Goal: Task Accomplishment & Management: Manage account settings

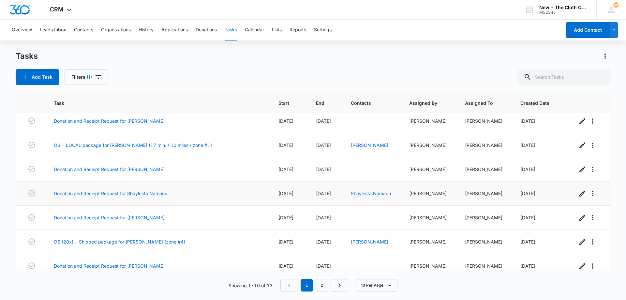
scroll to position [83, 0]
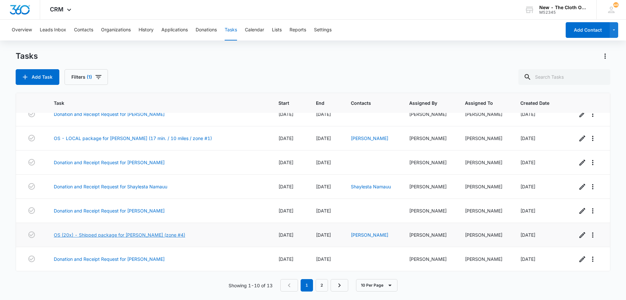
drag, startPoint x: 147, startPoint y: 236, endPoint x: 119, endPoint y: 234, distance: 28.1
click at [119, 234] on link "OS (20x) - Shipped package for TeyAnna Redeaux (zone #4)" at bounding box center [119, 234] width 131 height 7
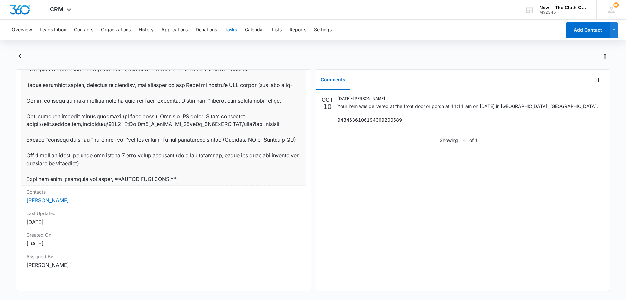
scroll to position [418, 0]
click at [56, 197] on link "Meilyn Ramirez" at bounding box center [47, 200] width 43 height 7
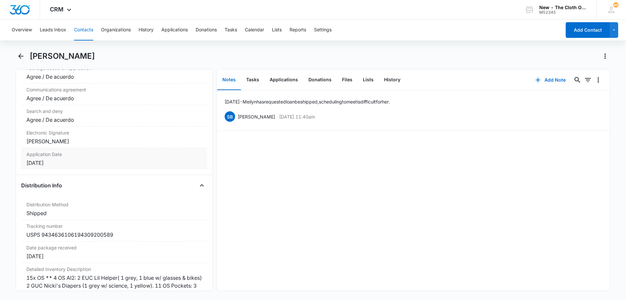
scroll to position [1500, 0]
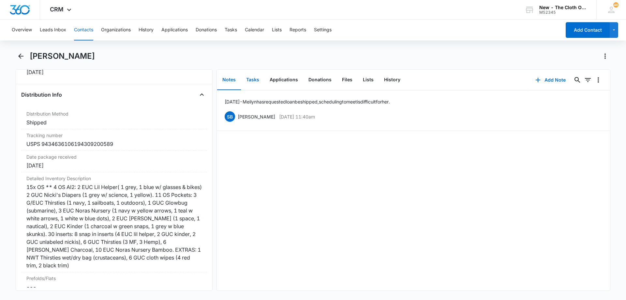
click at [252, 81] on button "Tasks" at bounding box center [252, 80] width 23 height 20
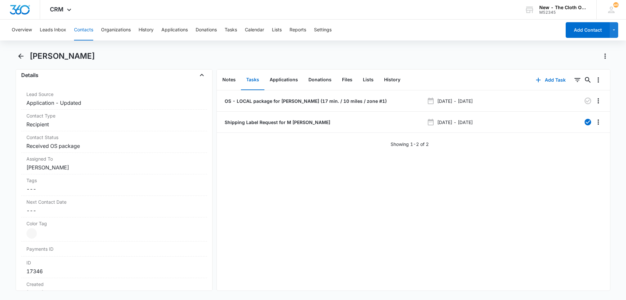
scroll to position [261, 0]
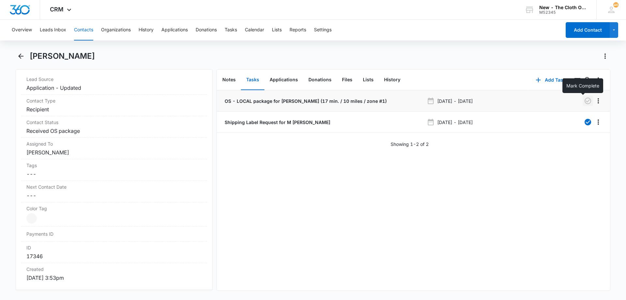
click at [584, 101] on icon "button" at bounding box center [588, 101] width 8 height 8
click at [542, 83] on button "Add Task" at bounding box center [550, 80] width 43 height 16
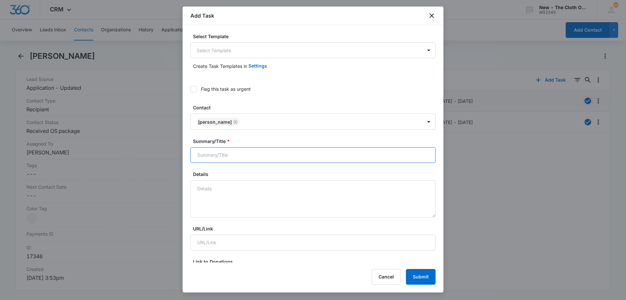
click at [237, 153] on input "Summary/Title *" at bounding box center [312, 155] width 245 height 16
type input "1 Week Follow Up _ M Ramirez"
click at [242, 190] on textarea "Details" at bounding box center [312, 198] width 245 height 37
type textarea "scheduled to send 10/17"
click at [425, 277] on button "Submit" at bounding box center [421, 277] width 30 height 16
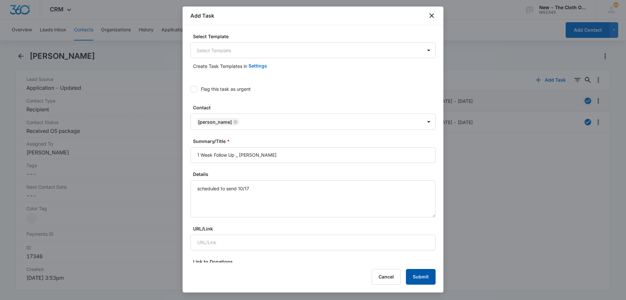
scroll to position [202, 0]
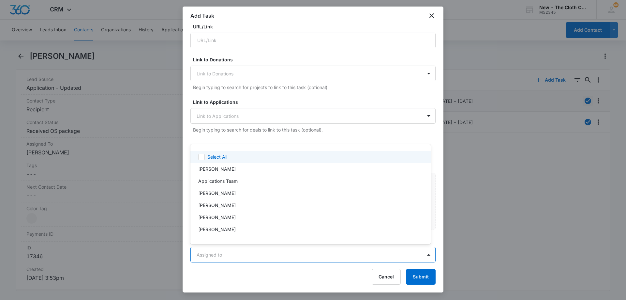
click at [283, 253] on body "CRM Apps Reputation Forms CRM Email Social Ads Intelligence Brand Settings AI A…" at bounding box center [313, 150] width 626 height 300
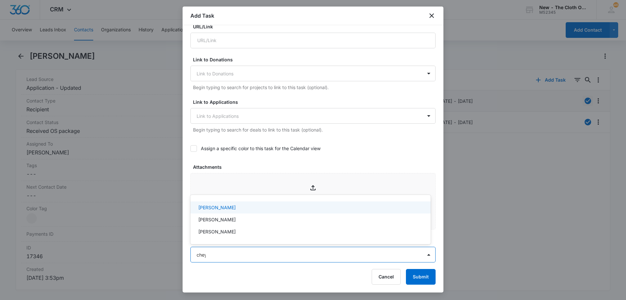
type input "cheye"
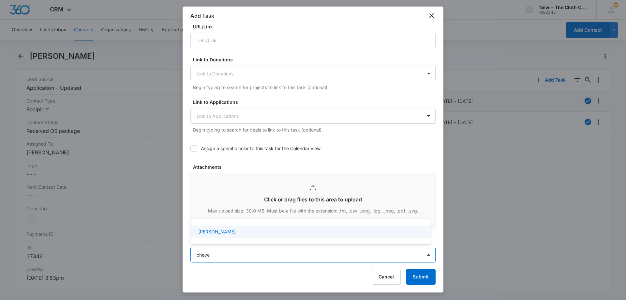
click at [257, 233] on div "[PERSON_NAME]" at bounding box center [309, 231] width 223 height 7
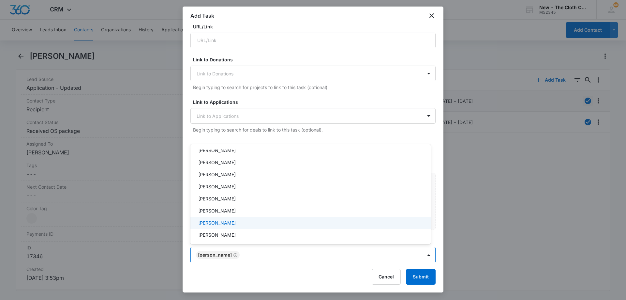
scroll to position [163, 0]
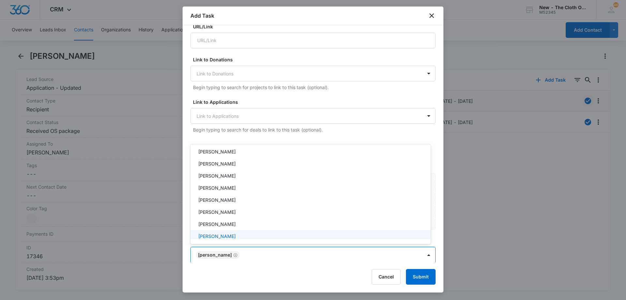
click at [183, 246] on div at bounding box center [313, 150] width 626 height 300
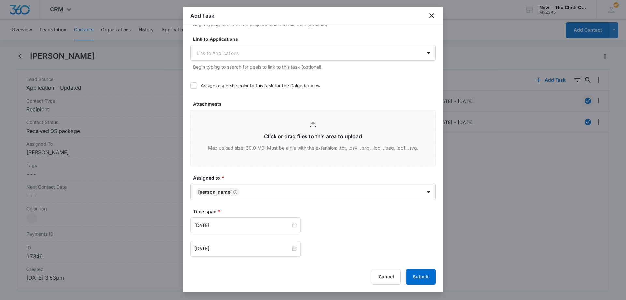
scroll to position [366, 0]
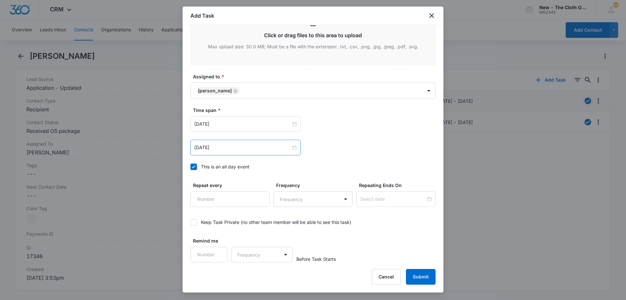
click at [232, 154] on div "Oct 15, 2025" at bounding box center [245, 148] width 110 height 16
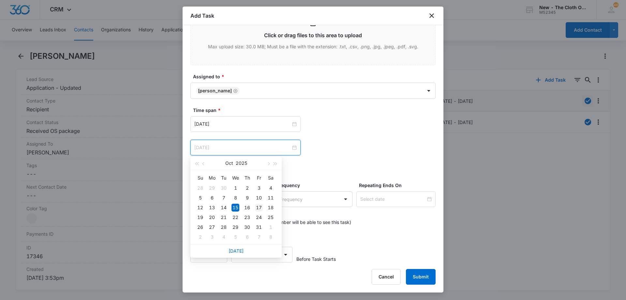
type input "Oct 17, 2025"
click at [259, 206] on div "17" at bounding box center [259, 207] width 8 height 8
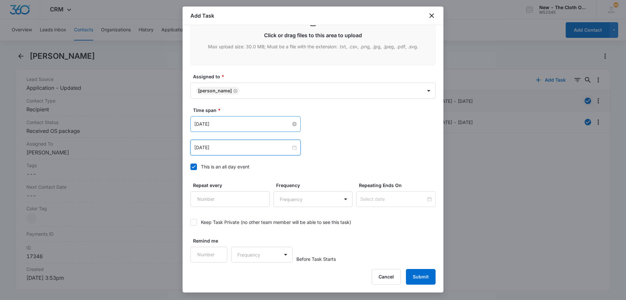
click at [235, 127] on input "Oct 15, 2025" at bounding box center [242, 123] width 96 height 7
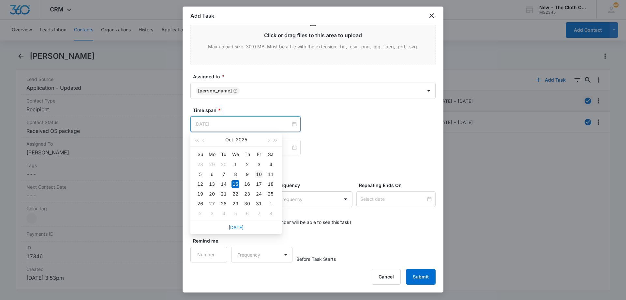
type input "Oct 10, 2025"
click at [258, 173] on div "10" at bounding box center [259, 174] width 8 height 8
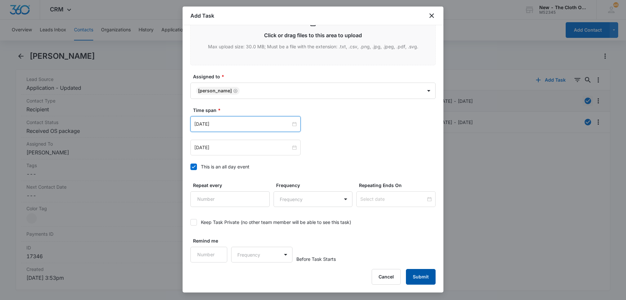
click at [416, 276] on button "Submit" at bounding box center [421, 277] width 30 height 16
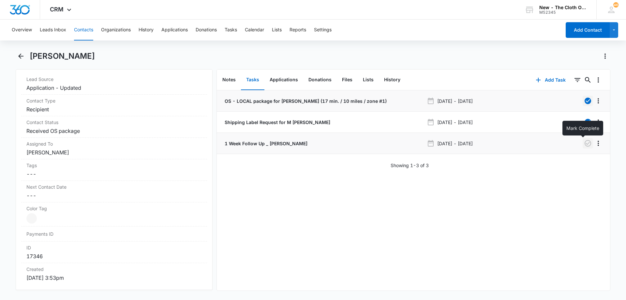
click at [585, 142] on icon "button" at bounding box center [588, 143] width 7 height 7
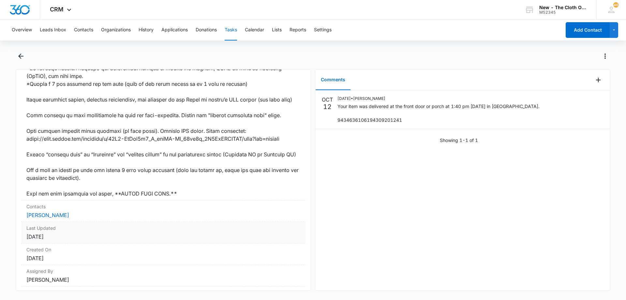
scroll to position [418, 0]
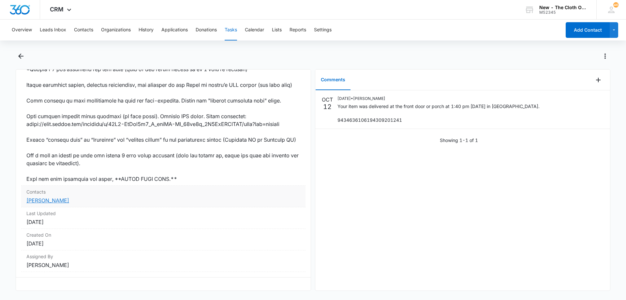
click at [57, 197] on link "TeyAnna Redeaux" at bounding box center [47, 200] width 43 height 7
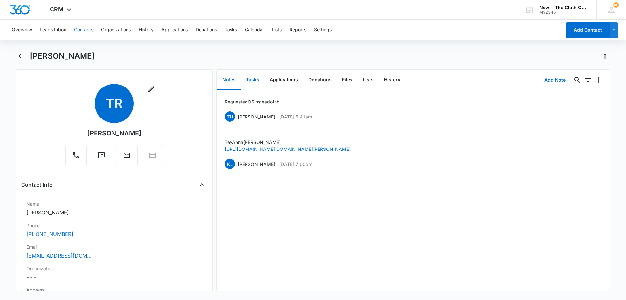
click at [258, 80] on button "Tasks" at bounding box center [252, 80] width 23 height 20
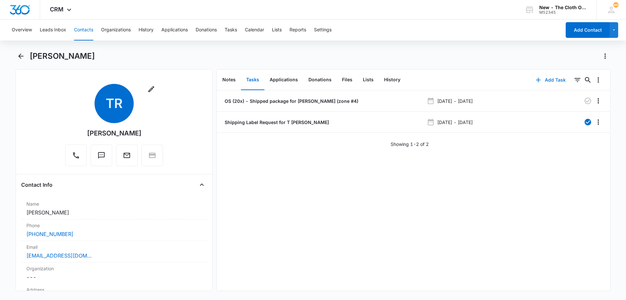
click at [546, 79] on button "Add Task" at bounding box center [550, 80] width 43 height 16
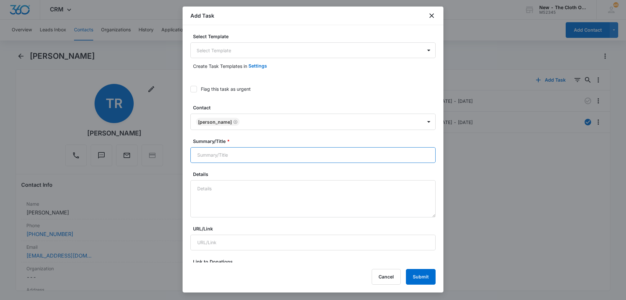
click at [232, 155] on input "Summary/Title *" at bounding box center [312, 155] width 245 height 16
type input "1 Week Follow Up T Redeaux"
click at [255, 194] on textarea "Details" at bounding box center [312, 198] width 245 height 37
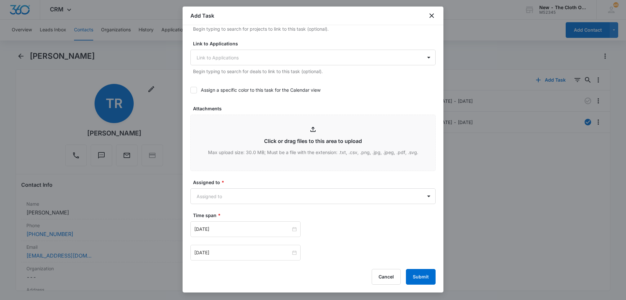
scroll to position [326, 0]
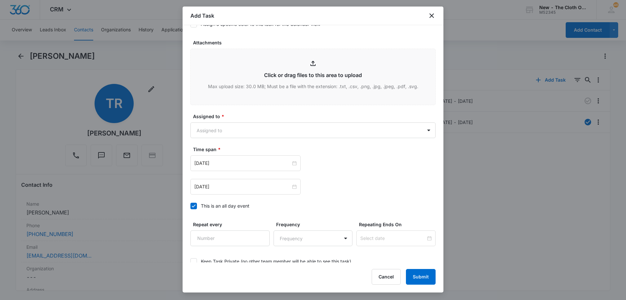
type textarea "sched to send 10/17"
drag, startPoint x: 215, startPoint y: 178, endPoint x: 221, endPoint y: 185, distance: 8.6
click at [216, 179] on div "Oct 15, 2025 Oct 15, 2025" at bounding box center [312, 174] width 245 height 39
click at [221, 185] on input "Oct 15, 2025" at bounding box center [242, 186] width 96 height 7
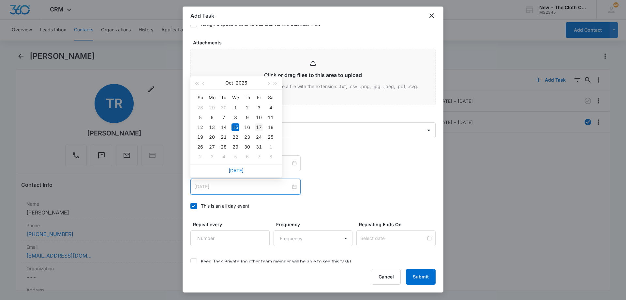
type input "Oct 17, 2025"
click at [260, 128] on div "17" at bounding box center [259, 127] width 8 height 8
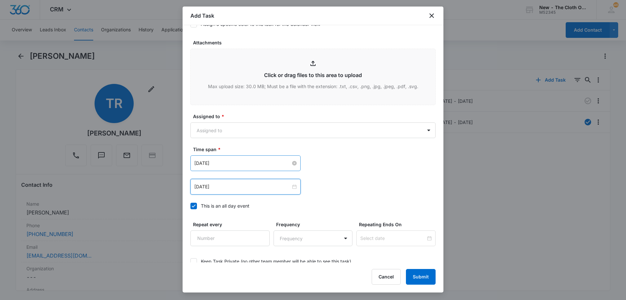
click at [228, 164] on input "Oct 15, 2025" at bounding box center [242, 162] width 96 height 7
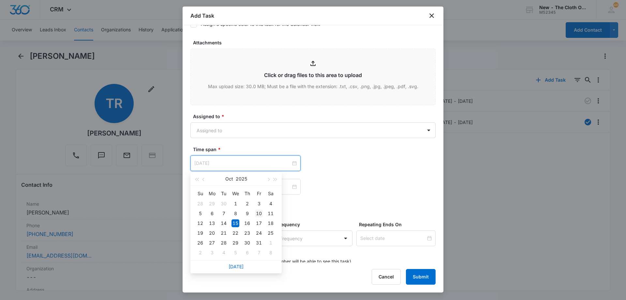
type input "Oct 10, 2025"
click at [259, 213] on div "10" at bounding box center [259, 213] width 8 height 8
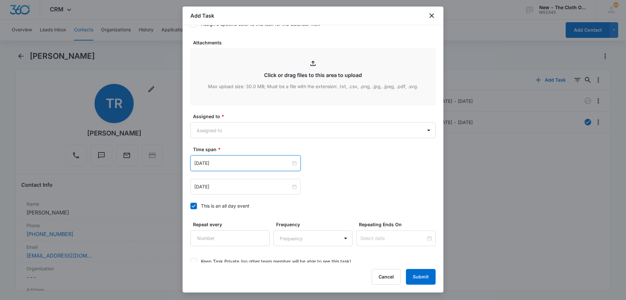
click at [351, 177] on div "Oct 10, 2025 Oct 2025 Su Mo Tu We Th Fr Sa 28 29 30 1 2 3 4 5 6 7 8 9 10 11 12 …" at bounding box center [312, 174] width 245 height 39
click at [221, 135] on body "CRM Apps Reputation Forms CRM Email Social Ads Intelligence Brand Settings AI A…" at bounding box center [313, 150] width 626 height 300
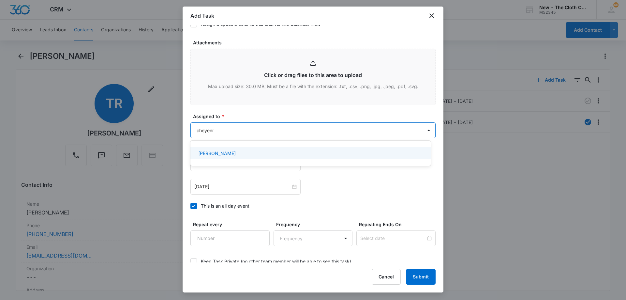
type input "cheyenne"
click at [294, 155] on div "[PERSON_NAME]" at bounding box center [309, 153] width 223 height 7
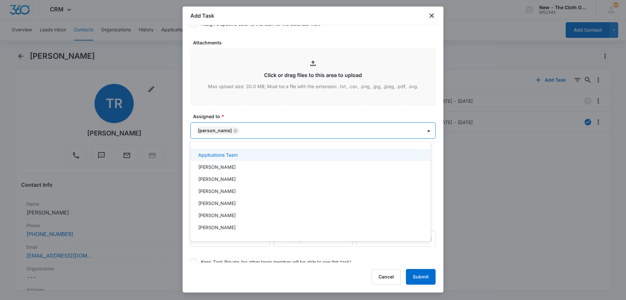
scroll to position [33, 0]
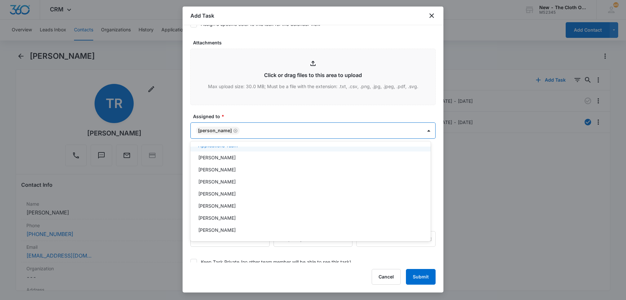
click at [327, 116] on div at bounding box center [313, 150] width 626 height 300
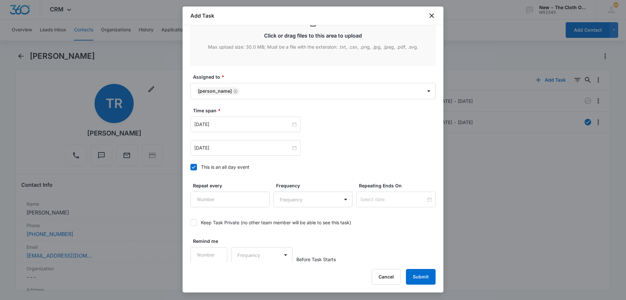
scroll to position [366, 0]
click at [422, 276] on button "Submit" at bounding box center [421, 277] width 30 height 16
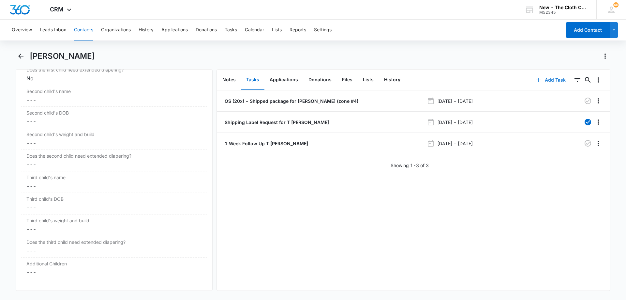
scroll to position [945, 0]
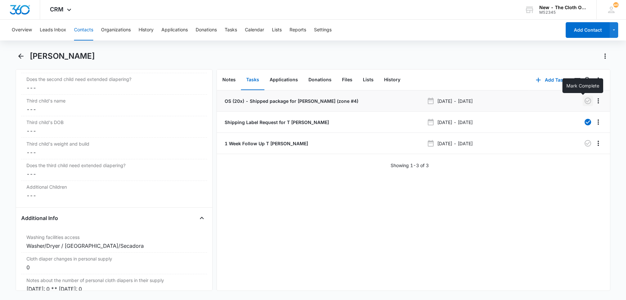
click at [584, 99] on icon "button" at bounding box center [588, 101] width 8 height 8
click at [585, 144] on icon "button" at bounding box center [588, 143] width 7 height 7
click at [86, 31] on button "Contacts" at bounding box center [83, 30] width 19 height 21
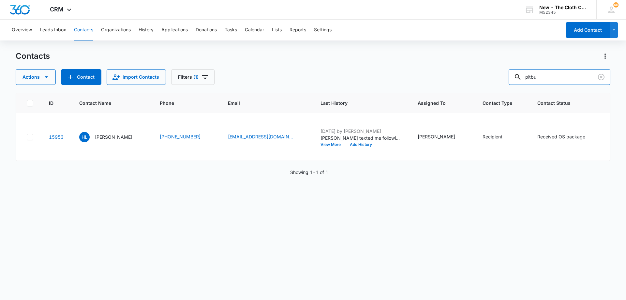
drag, startPoint x: 554, startPoint y: 77, endPoint x: 483, endPoint y: 75, distance: 70.8
click at [483, 75] on div "Actions Contact Import Contacts Filters (1) pitbul" at bounding box center [313, 77] width 595 height 16
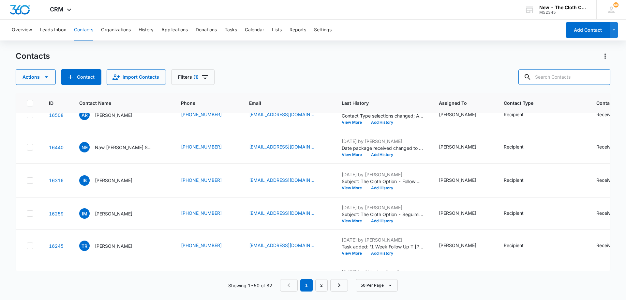
scroll to position [554, 0]
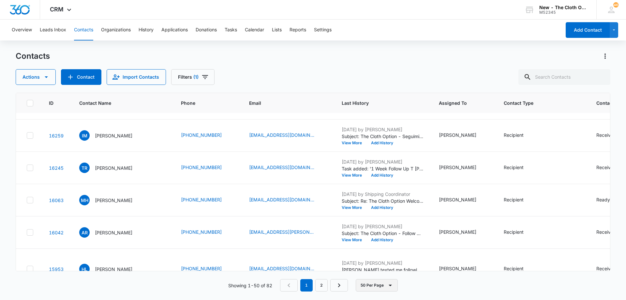
click at [387, 283] on icon "button" at bounding box center [390, 285] width 8 height 8
click at [339, 285] on icon "Next Page" at bounding box center [339, 285] width 8 height 8
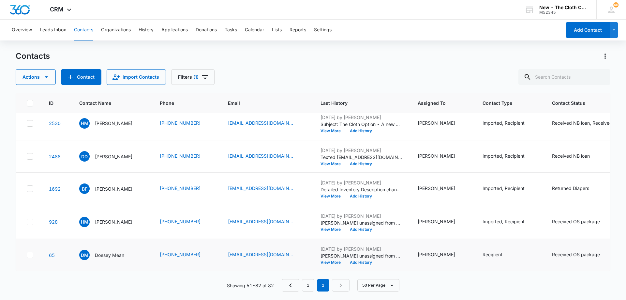
scroll to position [1623, 0]
copy link "doeseymean@outlook.com"
drag, startPoint x: 296, startPoint y: 235, endPoint x: 611, endPoint y: 211, distance: 315.8
click at [234, 239] on td "doeseymean@outlook.com" at bounding box center [266, 255] width 93 height 32
drag, startPoint x: 295, startPoint y: 182, endPoint x: 230, endPoint y: 182, distance: 65.5
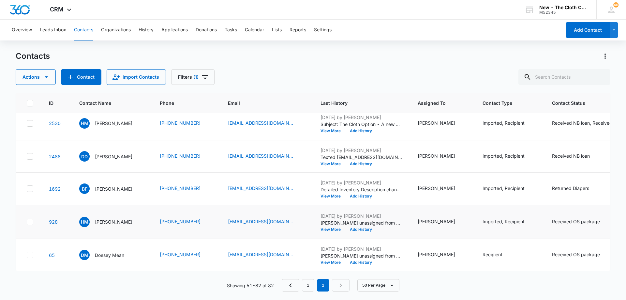
click at [230, 205] on td "hollynscott@msn.com" at bounding box center [266, 222] width 93 height 34
copy div "hollynscott@msn.com"
drag, startPoint x: 231, startPoint y: 179, endPoint x: 288, endPoint y: 184, distance: 57.6
click at [288, 205] on td "hollynscott@msn.com" at bounding box center [266, 222] width 93 height 34
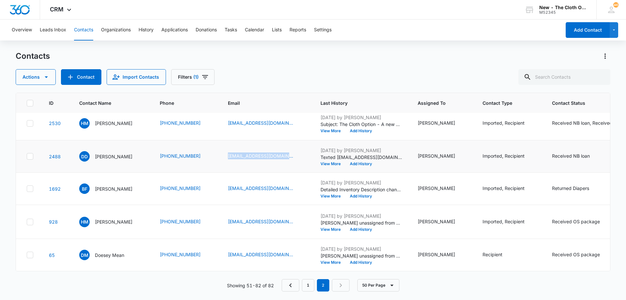
drag, startPoint x: 235, startPoint y: 176, endPoint x: 240, endPoint y: 182, distance: 7.6
click at [272, 172] on td "dainnaanzhanay@outlook.com" at bounding box center [266, 156] width 93 height 32
copy div "hmikkonen@yahoo.com"
drag, startPoint x: 234, startPoint y: 183, endPoint x: 291, endPoint y: 187, distance: 56.5
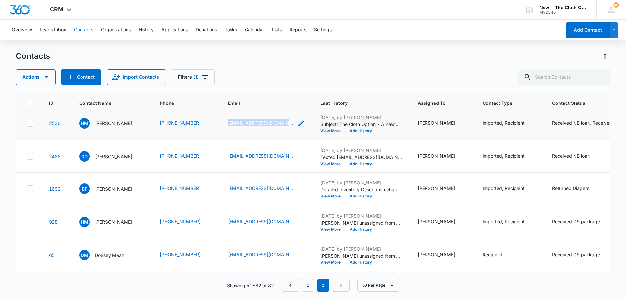
click at [291, 140] on td "hmikkonen@yahoo.com" at bounding box center [266, 123] width 93 height 34
copy link "hillarymcgrath3@gmail.com"
drag, startPoint x: 231, startPoint y: 194, endPoint x: 291, endPoint y: 200, distance: 60.2
click at [291, 72] on td "hillarymcgrath3@gmail.com" at bounding box center [266, 55] width 93 height 34
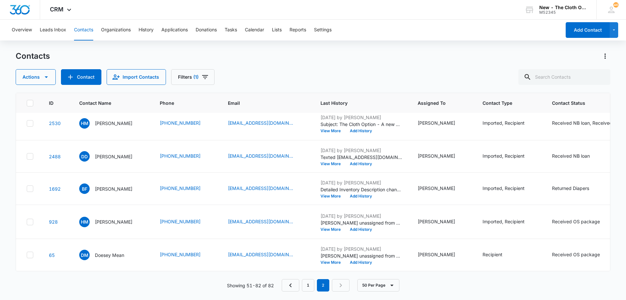
drag, startPoint x: 233, startPoint y: 140, endPoint x: 290, endPoint y: 144, distance: 57.6
click at [290, 38] on td "raynaelise22@gmail.com" at bounding box center [266, 22] width 93 height 32
copy link "raynaelise22@gmail.com"
drag, startPoint x: 108, startPoint y: 194, endPoint x: 52, endPoint y: 194, distance: 55.7
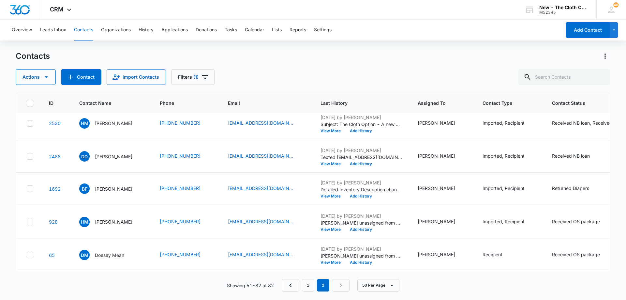
drag, startPoint x: 234, startPoint y: 216, endPoint x: 293, endPoint y: 218, distance: 59.4
copy link "darlenerocha@icloud.com"
drag, startPoint x: 231, startPoint y: 164, endPoint x: 304, endPoint y: 167, distance: 73.1
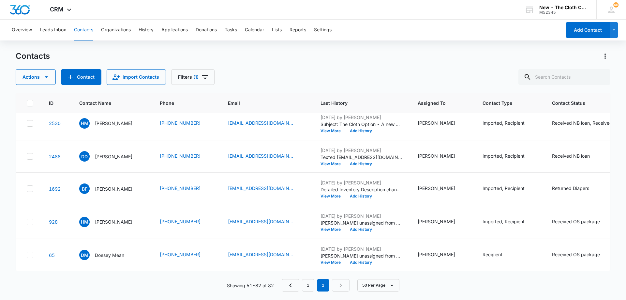
copy div "mrs.camacho559@gmail.com"
copy link "ericabarrett93@gmail.com"
drag, startPoint x: 295, startPoint y: 242, endPoint x: 230, endPoint y: 243, distance: 64.9
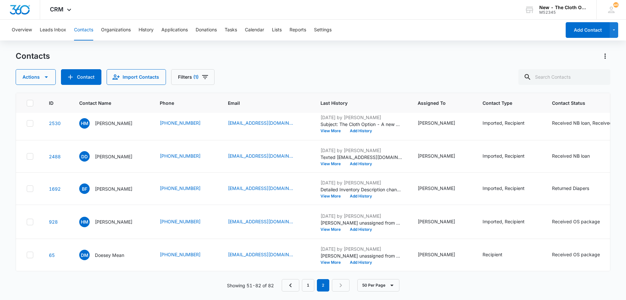
copy link "310mruiz@gmail.com"
drag, startPoint x: 255, startPoint y: 189, endPoint x: 286, endPoint y: 191, distance: 31.1
copy link "viviwhite125@gmail.com"
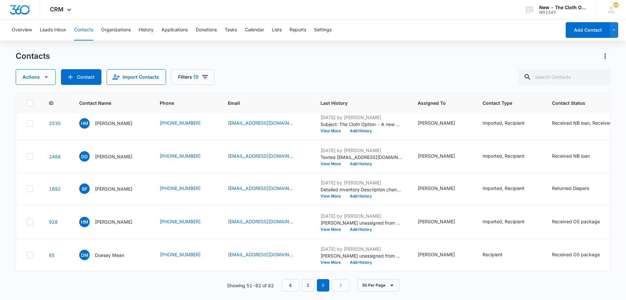
drag, startPoint x: 235, startPoint y: 231, endPoint x: 291, endPoint y: 232, distance: 56.7
drag, startPoint x: 233, startPoint y: 175, endPoint x: 303, endPoint y: 179, distance: 69.9
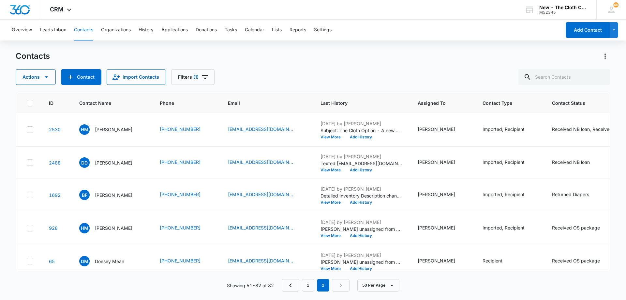
scroll to position [874, 0]
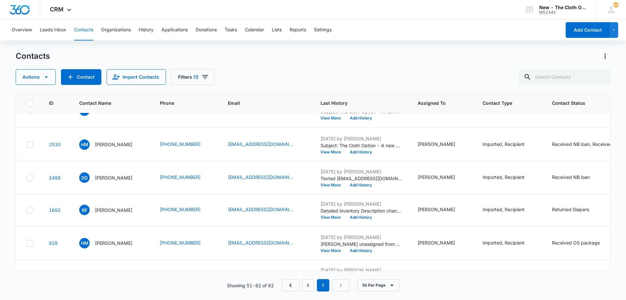
drag, startPoint x: 292, startPoint y: 222, endPoint x: 236, endPoint y: 224, distance: 56.1
drag, startPoint x: 296, startPoint y: 169, endPoint x: 227, endPoint y: 170, distance: 68.8
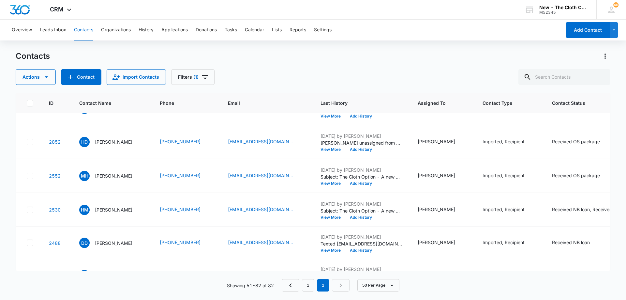
scroll to position [776, 0]
drag, startPoint x: 291, startPoint y: 209, endPoint x: 237, endPoint y: 210, distance: 53.8
drag, startPoint x: 302, startPoint y: 147, endPoint x: 219, endPoint y: 150, distance: 83.2
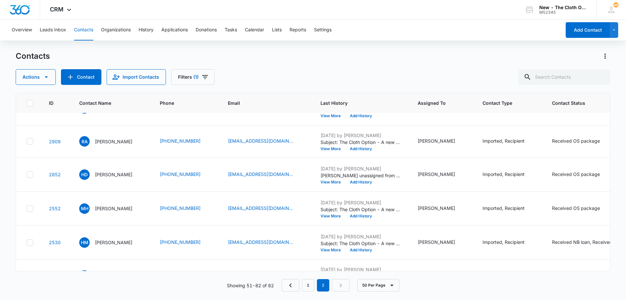
drag, startPoint x: 228, startPoint y: 150, endPoint x: 295, endPoint y: 153, distance: 67.5
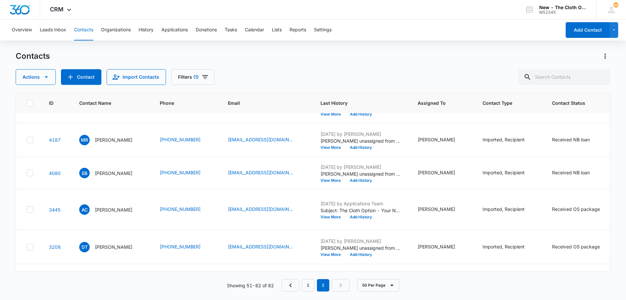
scroll to position [613, 0]
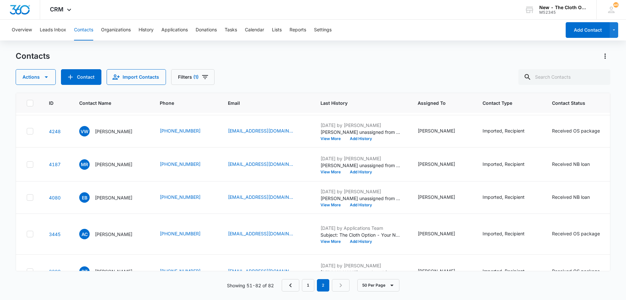
drag, startPoint x: 235, startPoint y: 208, endPoint x: 300, endPoint y: 210, distance: 64.6
drag, startPoint x: 235, startPoint y: 145, endPoint x: 292, endPoint y: 150, distance: 57.0
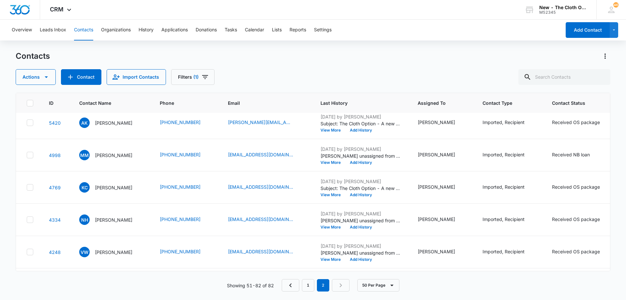
scroll to position [482, 0]
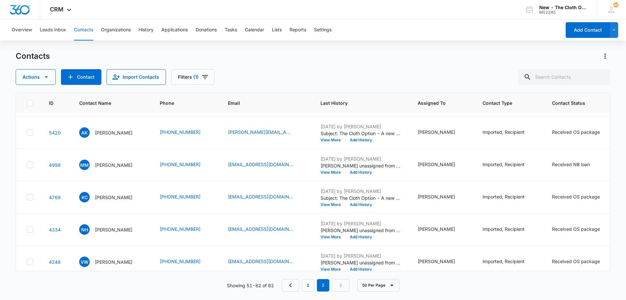
drag, startPoint x: 231, startPoint y: 219, endPoint x: 287, endPoint y: 222, distance: 56.1
drag, startPoint x: 235, startPoint y: 161, endPoint x: 292, endPoint y: 163, distance: 56.7
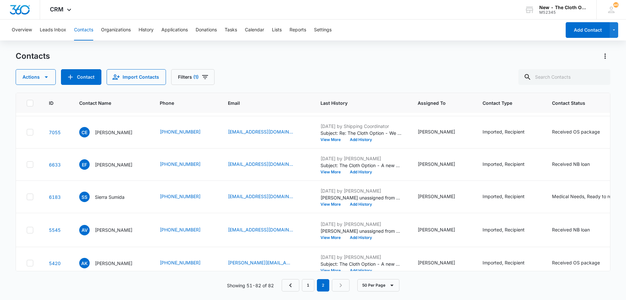
drag, startPoint x: 234, startPoint y: 230, endPoint x: 279, endPoint y: 232, distance: 45.4
click at [279, 52] on td "lex.fifer@gmail.com" at bounding box center [266, 35] width 93 height 32
drag, startPoint x: 235, startPoint y: 172, endPoint x: 289, endPoint y: 174, distance: 53.8
click at [289, 19] on td "mohsen.alam@live.com" at bounding box center [266, 3] width 93 height 32
drag, startPoint x: 232, startPoint y: 114, endPoint x: 308, endPoint y: 122, distance: 76.4
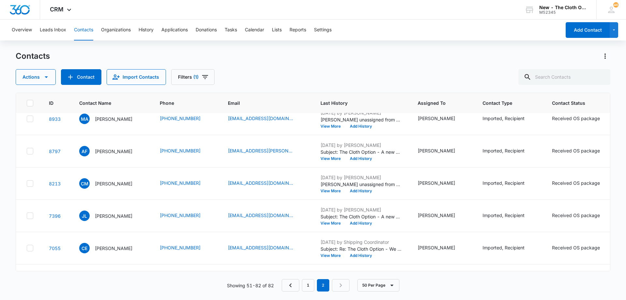
scroll to position [189, 0]
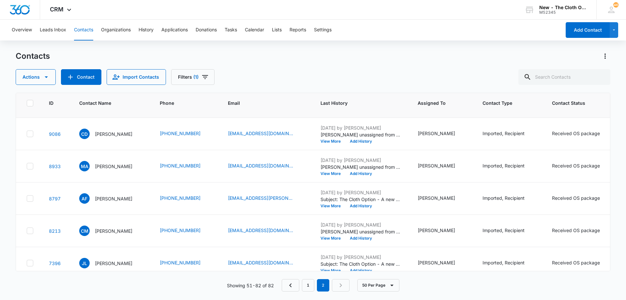
drag, startPoint x: 289, startPoint y: 223, endPoint x: 236, endPoint y: 224, distance: 53.1
click at [236, 118] on td "elinorammy@gmail.com" at bounding box center [266, 101] width 93 height 32
drag, startPoint x: 265, startPoint y: 168, endPoint x: 235, endPoint y: 171, distance: 30.1
click at [235, 85] on td "quanaeh@gmail.com" at bounding box center [266, 69] width 93 height 32
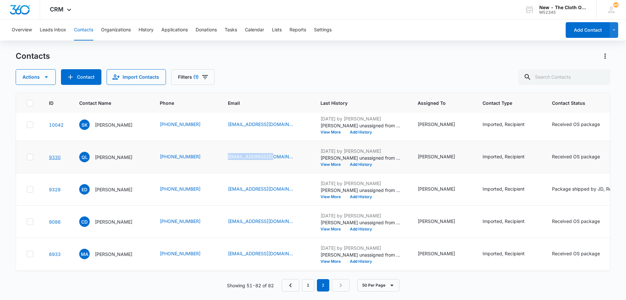
scroll to position [91, 0]
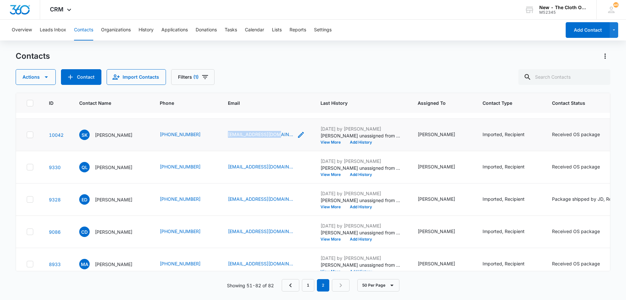
drag, startPoint x: 234, startPoint y: 209, endPoint x: 289, endPoint y: 211, distance: 54.5
click at [289, 151] on td "kshan3589@gmail.com" at bounding box center [266, 135] width 93 height 32
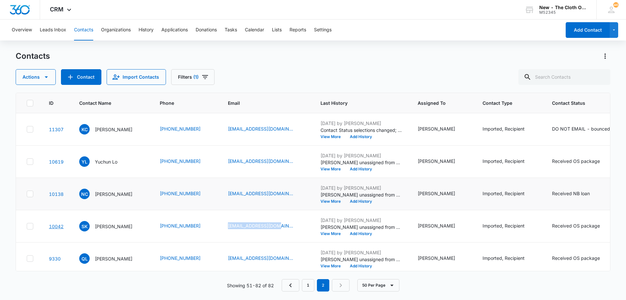
scroll to position [33, 0]
drag, startPoint x: 233, startPoint y: 210, endPoint x: 279, endPoint y: 212, distance: 46.0
click at [279, 177] on td "nid.capl@gmail.com" at bounding box center [266, 161] width 93 height 32
drag, startPoint x: 233, startPoint y: 156, endPoint x: 292, endPoint y: 162, distance: 59.3
click at [292, 145] on td "ahwahaha@hotmail.com" at bounding box center [266, 129] width 93 height 32
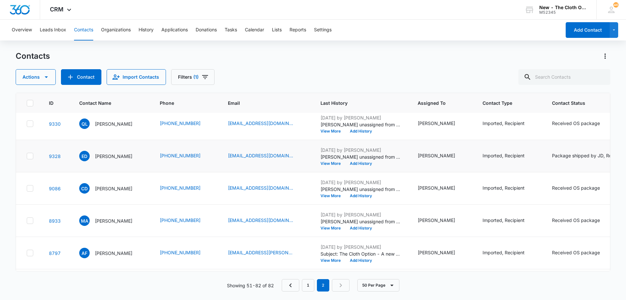
scroll to position [163, 0]
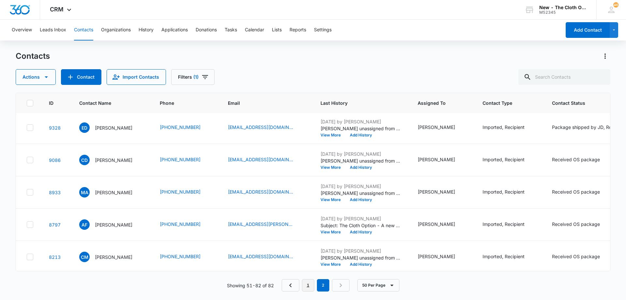
click at [309, 286] on link "1" at bounding box center [308, 285] width 12 height 12
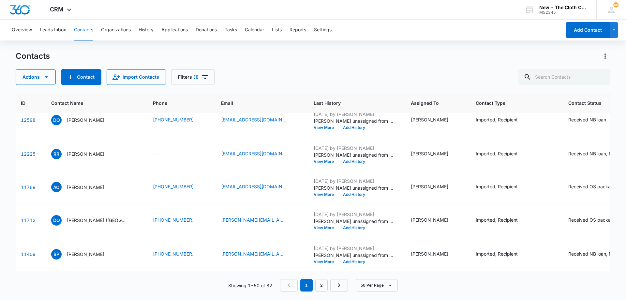
scroll to position [2028, 29]
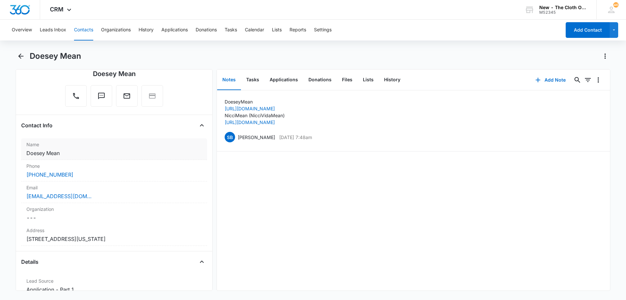
scroll to position [65, 0]
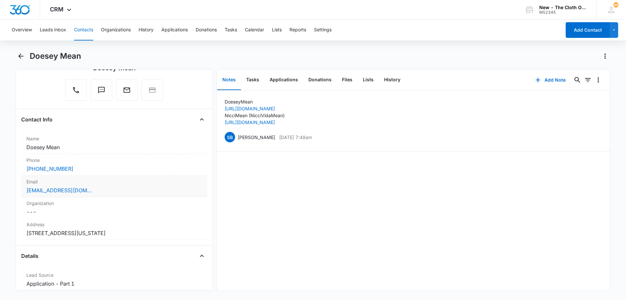
click at [101, 189] on div "[EMAIL_ADDRESS][DOMAIN_NAME]" at bounding box center [113, 190] width 175 height 8
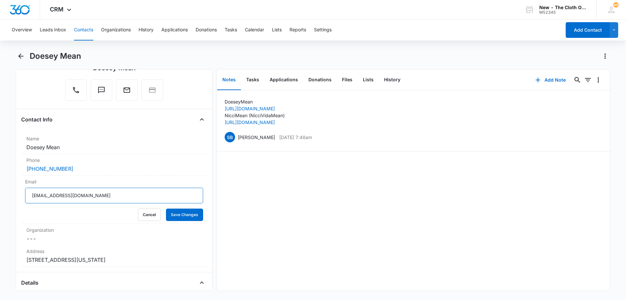
drag, startPoint x: 113, startPoint y: 199, endPoint x: 11, endPoint y: 195, distance: 101.8
click at [11, 195] on main "Doesey Mean Remove DM Doesey Mean Contact Info Name Cancel Save Changes Doesey …" at bounding box center [313, 174] width 626 height 247
click at [389, 80] on button "History" at bounding box center [392, 80] width 27 height 20
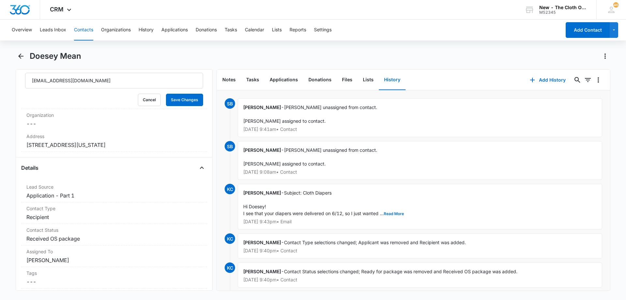
scroll to position [196, 0]
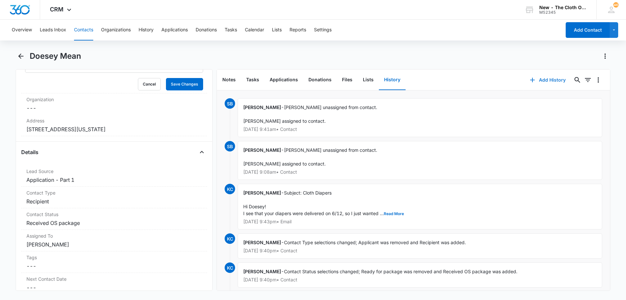
click at [554, 81] on button "Add History" at bounding box center [547, 80] width 49 height 16
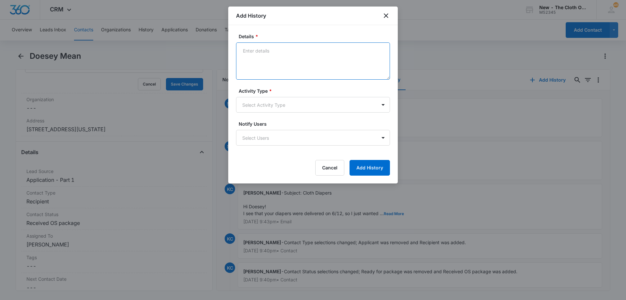
click at [287, 61] on textarea "Details *" at bounding box center [313, 60] width 154 height 37
paste textarea "Follow up email [DATE] Hello, I'm reaching out to see how cloth diapering is go…"
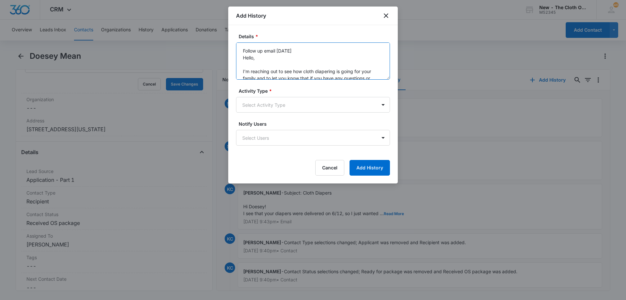
scroll to position [97, 0]
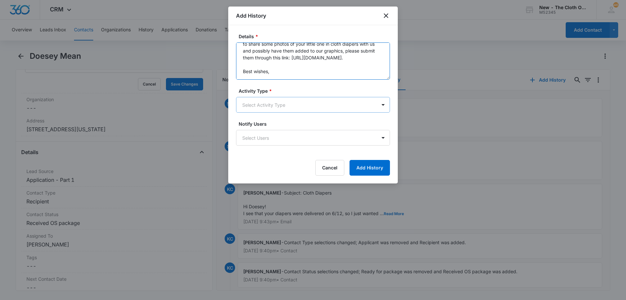
type textarea "Follow up email [DATE] Hello, I'm reaching out to see how cloth diapering is go…"
click at [299, 109] on body "CRM Apps Reputation Forms CRM Email Social Ads Intelligence Brand Settings AI A…" at bounding box center [313, 150] width 626 height 300
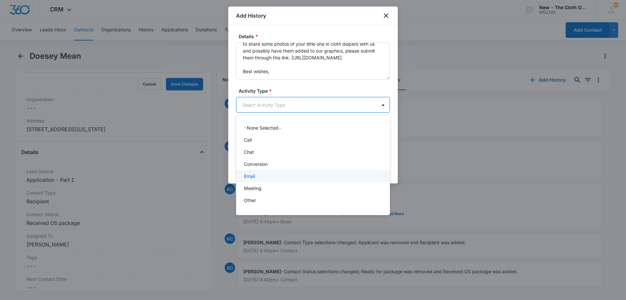
click at [278, 178] on div "Email" at bounding box center [312, 175] width 137 height 7
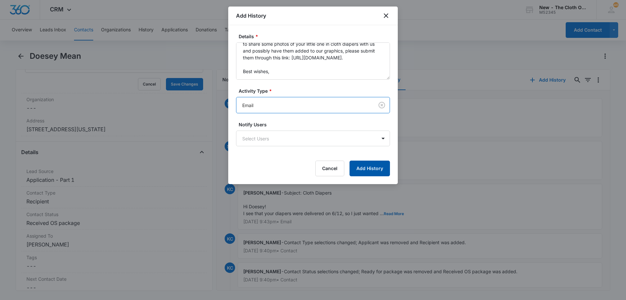
click at [383, 165] on button "Add History" at bounding box center [369, 168] width 40 height 16
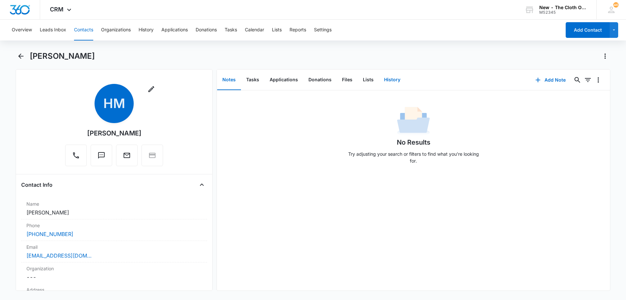
click at [389, 77] on button "History" at bounding box center [392, 80] width 27 height 20
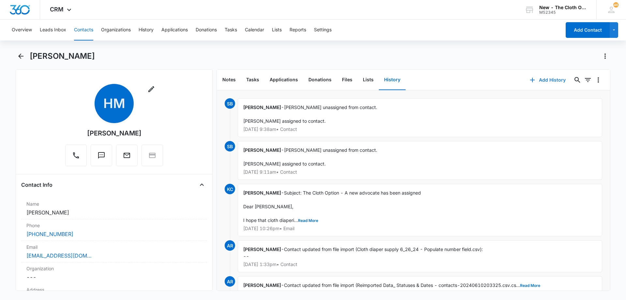
click at [543, 81] on button "Add History" at bounding box center [547, 80] width 49 height 16
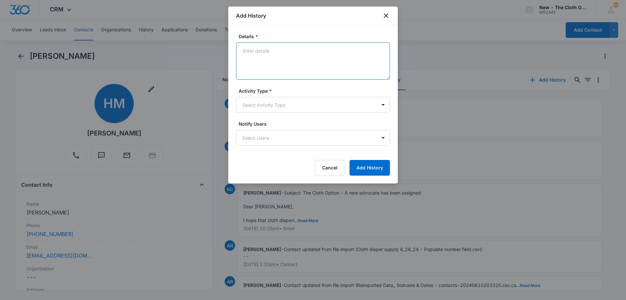
click at [285, 57] on textarea "Details *" at bounding box center [313, 60] width 154 height 37
paste textarea "Hello, I'm reaching out to see how cloth diapering is going for your family and…"
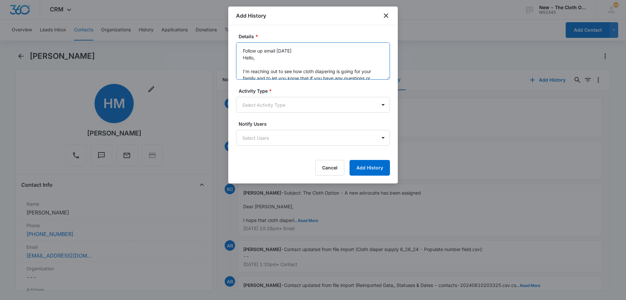
drag, startPoint x: 274, startPoint y: 69, endPoint x: 227, endPoint y: 21, distance: 67.8
click at [227, 21] on body "CRM Apps Reputation Forms CRM Email Social Ads Intelligence Brand Settings AI A…" at bounding box center [313, 150] width 626 height 300
type textarea "Follow up email [DATE] Hello, I'm reaching out to see how cloth diapering is go…"
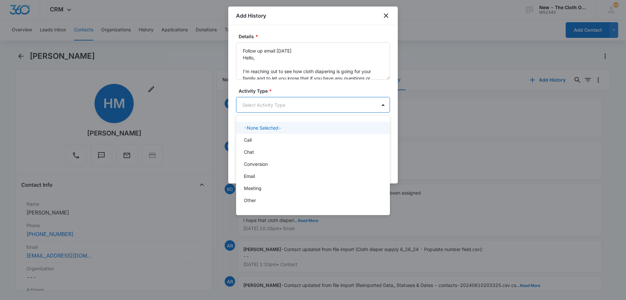
click at [277, 105] on body "CRM Apps Reputation Forms CRM Email Social Ads Intelligence Brand Settings AI A…" at bounding box center [313, 150] width 626 height 300
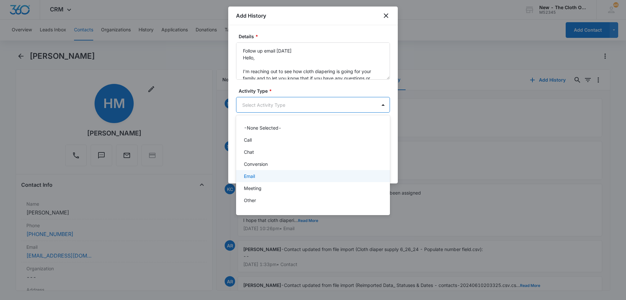
click at [266, 174] on div "Email" at bounding box center [312, 175] width 137 height 7
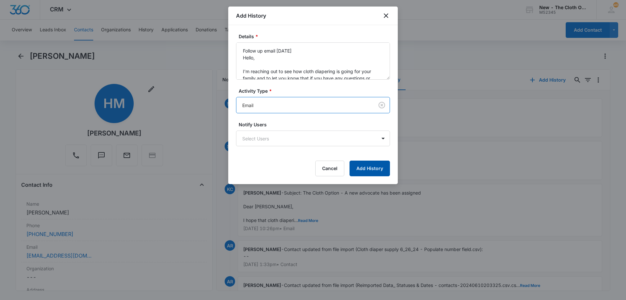
click at [385, 173] on button "Add History" at bounding box center [369, 168] width 40 height 16
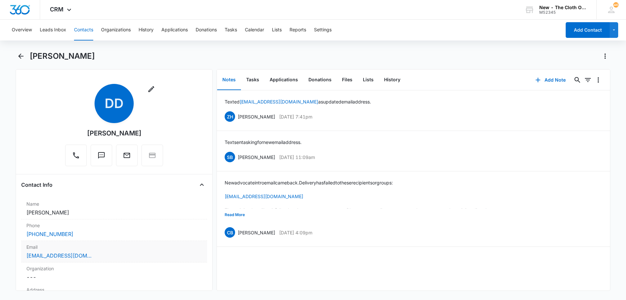
click at [123, 252] on div "[EMAIL_ADDRESS][DOMAIN_NAME]" at bounding box center [113, 255] width 175 height 8
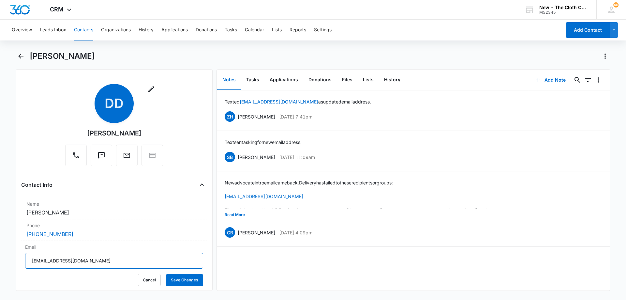
drag, startPoint x: 121, startPoint y: 264, endPoint x: 13, endPoint y: 261, distance: 107.9
click at [13, 261] on main "[PERSON_NAME] Remove DD [PERSON_NAME] Contact Info Name Cancel Save Changes [PE…" at bounding box center [313, 174] width 626 height 247
click at [381, 81] on button "History" at bounding box center [392, 80] width 27 height 20
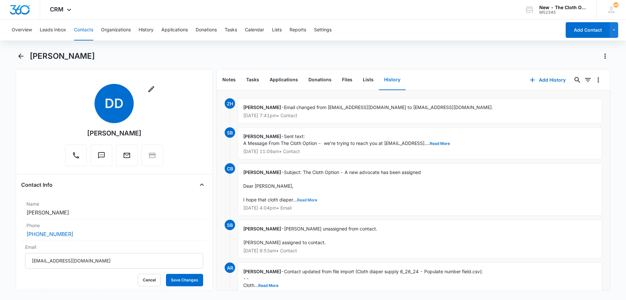
click at [308, 199] on button "Read More" at bounding box center [307, 200] width 20 height 4
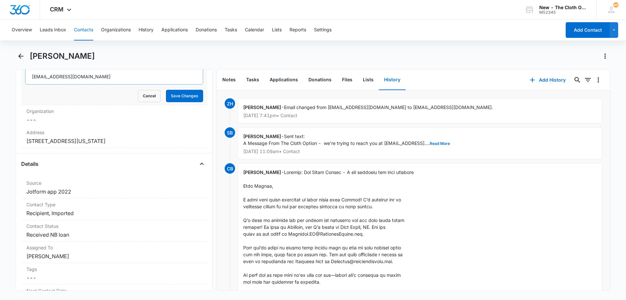
scroll to position [196, 0]
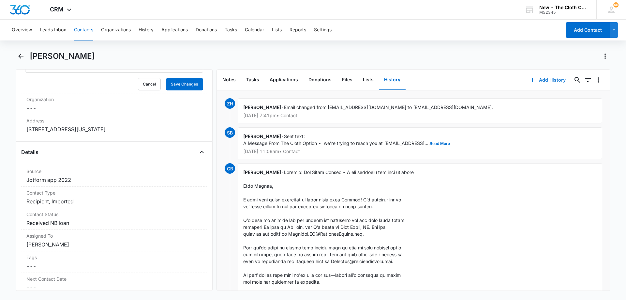
click at [548, 79] on button "Add History" at bounding box center [547, 80] width 49 height 16
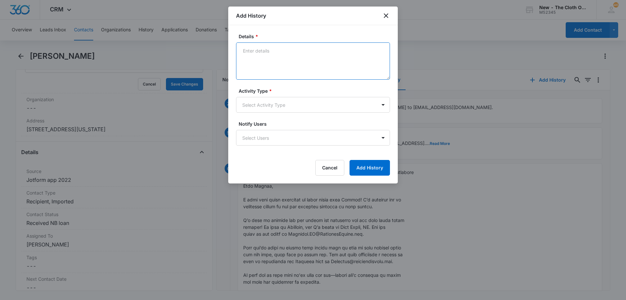
click at [255, 50] on textarea "Details *" at bounding box center [313, 60] width 154 height 37
paste textarea "Hello, I'm reaching out to see how cloth diapering is going for your family and…"
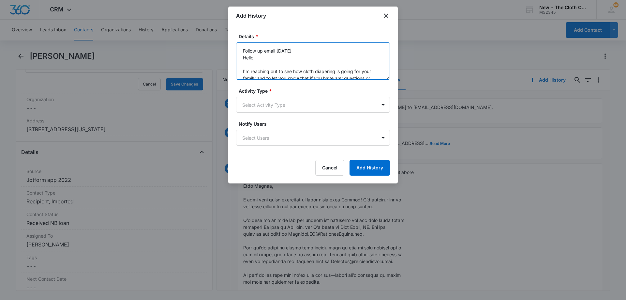
scroll to position [104, 0]
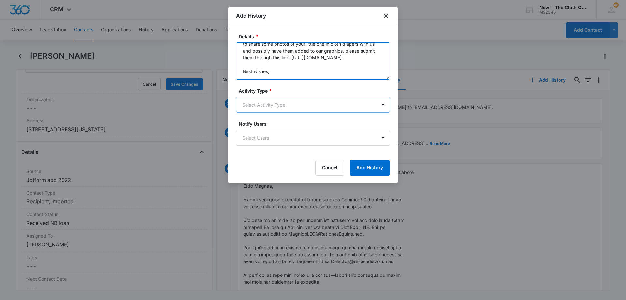
type textarea "Follow up email 10/15/25 Hello, I'm reaching out to see how cloth diapering is …"
click at [302, 109] on body "CRM Apps Reputation Forms CRM Email Social Ads Intelligence Brand Settings AI A…" at bounding box center [313, 150] width 626 height 300
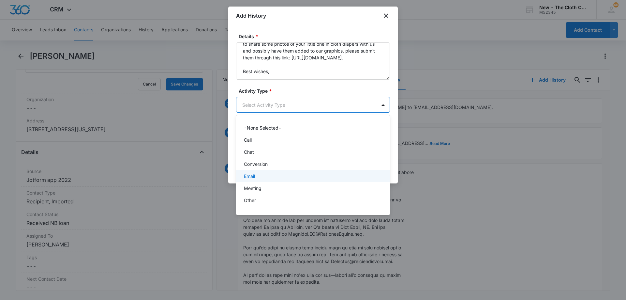
click at [274, 178] on div "Email" at bounding box center [312, 175] width 137 height 7
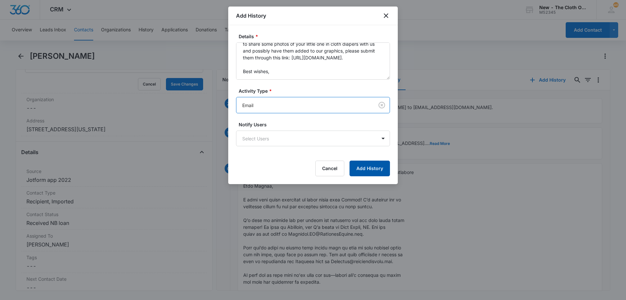
click at [380, 164] on button "Add History" at bounding box center [369, 168] width 40 height 16
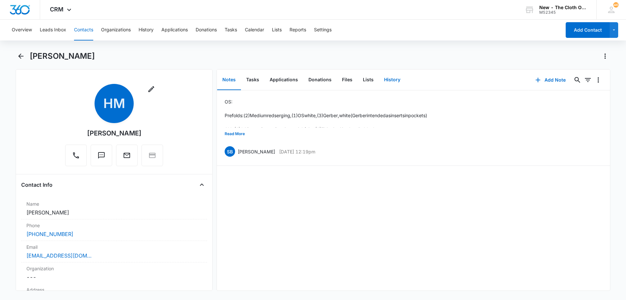
click at [390, 78] on button "History" at bounding box center [392, 80] width 27 height 20
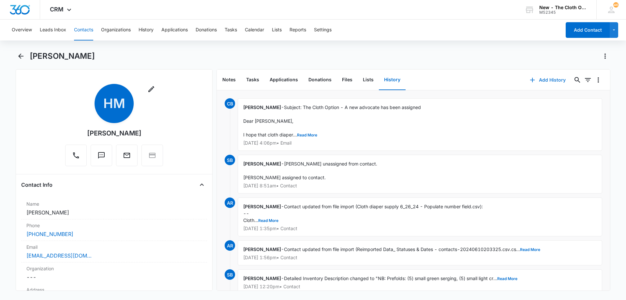
click at [546, 80] on button "Add History" at bounding box center [547, 80] width 49 height 16
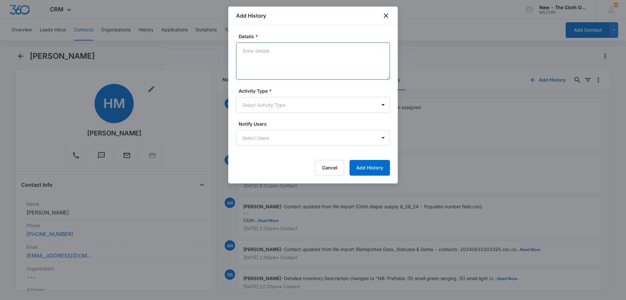
click at [269, 60] on textarea "Details *" at bounding box center [313, 60] width 154 height 37
type textarea "Follow up email [DATE]"
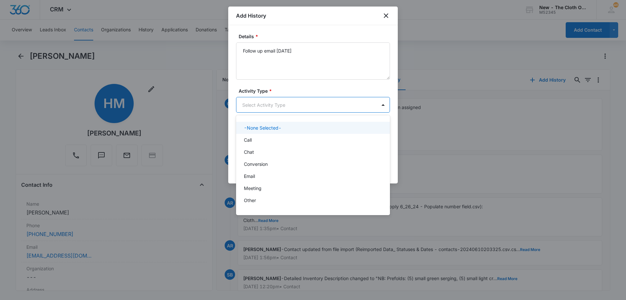
click at [272, 100] on body "CRM Apps Reputation Forms CRM Email Social Ads Intelligence Brand Settings AI A…" at bounding box center [313, 150] width 626 height 300
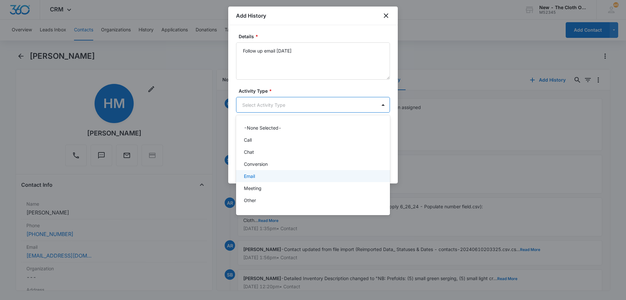
click at [269, 177] on div "Email" at bounding box center [312, 175] width 137 height 7
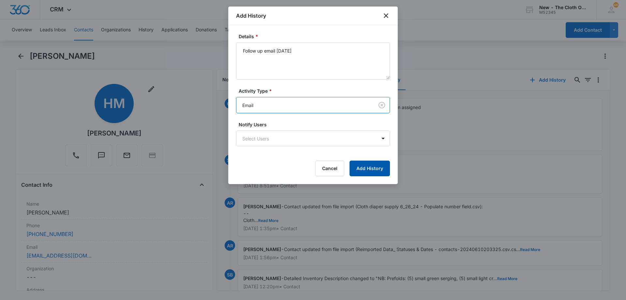
click at [376, 169] on button "Add History" at bounding box center [369, 168] width 40 height 16
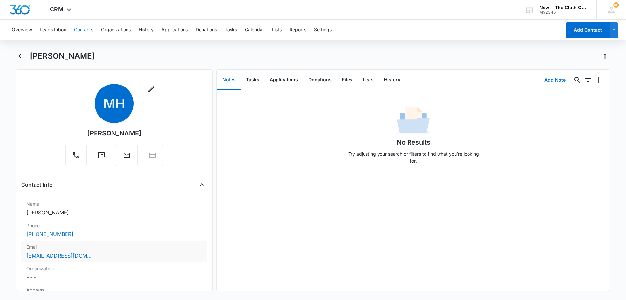
click at [104, 259] on div "Email Cancel Save Changes [EMAIL_ADDRESS][DOMAIN_NAME]" at bounding box center [114, 252] width 186 height 22
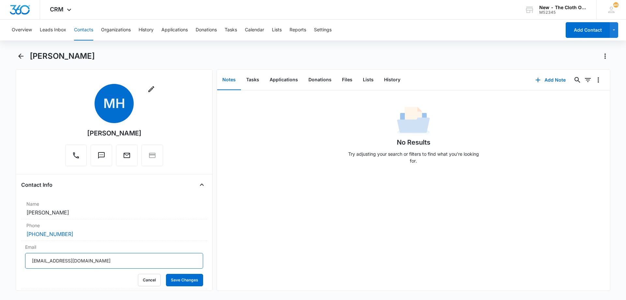
drag, startPoint x: 35, startPoint y: 257, endPoint x: 4, endPoint y: 256, distance: 30.7
click at [4, 256] on main "Maritza Hernandez Remove MH Maritza Hernandez Contact Info Name Cancel Save Cha…" at bounding box center [313, 174] width 626 height 247
click at [389, 80] on button "History" at bounding box center [392, 80] width 27 height 20
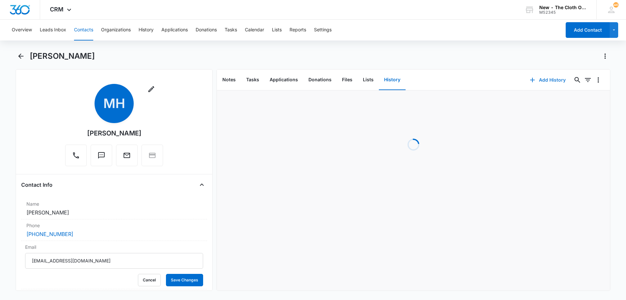
click at [541, 82] on button "Add History" at bounding box center [547, 80] width 49 height 16
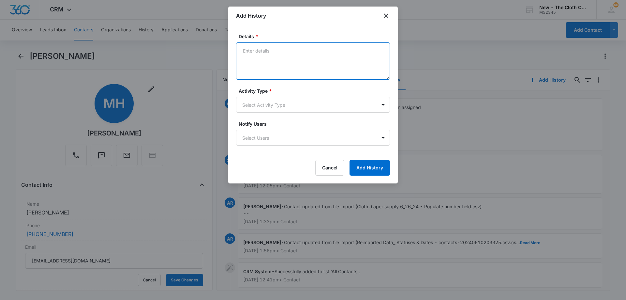
click at [265, 55] on textarea "Details *" at bounding box center [313, 60] width 154 height 37
type textarea "Follow up email [DATE]"
click at [288, 107] on body "CRM Apps Reputation Forms CRM Email Social Ads Intelligence Brand Settings AI A…" at bounding box center [313, 150] width 626 height 300
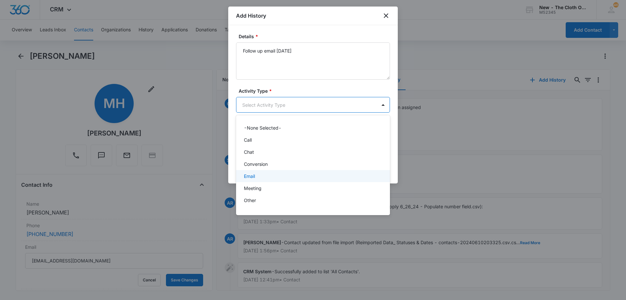
click at [270, 179] on div "Email" at bounding box center [313, 176] width 154 height 12
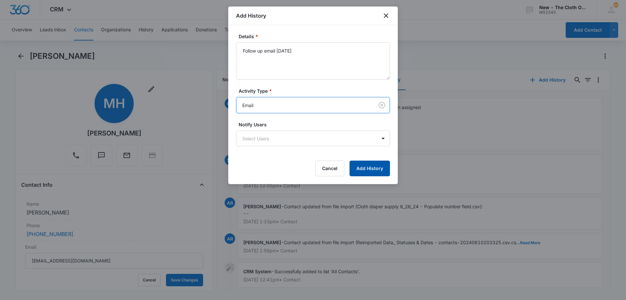
click at [378, 173] on button "Add History" at bounding box center [369, 168] width 40 height 16
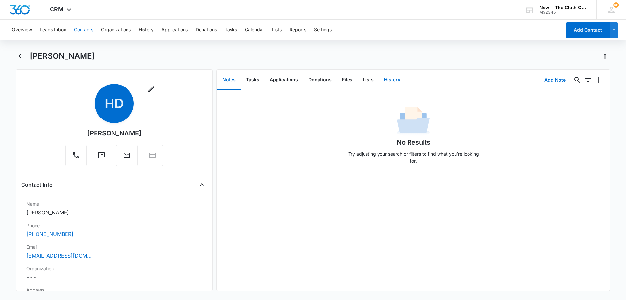
click at [388, 85] on button "History" at bounding box center [392, 80] width 27 height 20
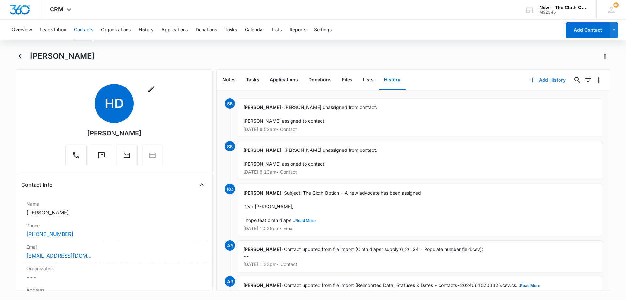
click at [552, 81] on button "Add History" at bounding box center [547, 80] width 49 height 16
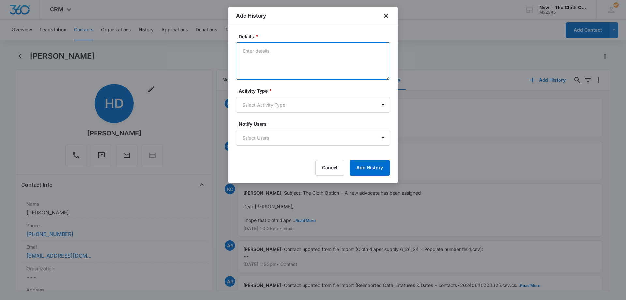
click at [285, 56] on textarea "Details *" at bounding box center [313, 60] width 154 height 37
click at [289, 105] on body "CRM Apps Reputation Forms CRM Email Social Ads Intelligence Brand Settings AI A…" at bounding box center [313, 150] width 626 height 300
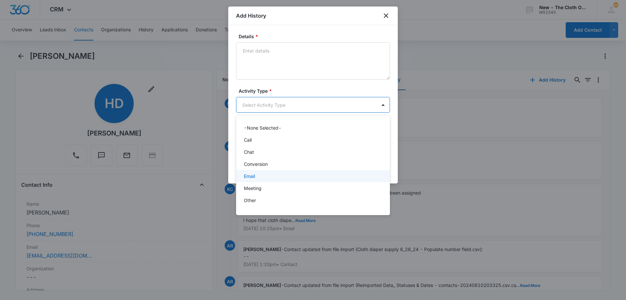
click at [273, 180] on div "Email" at bounding box center [313, 176] width 154 height 12
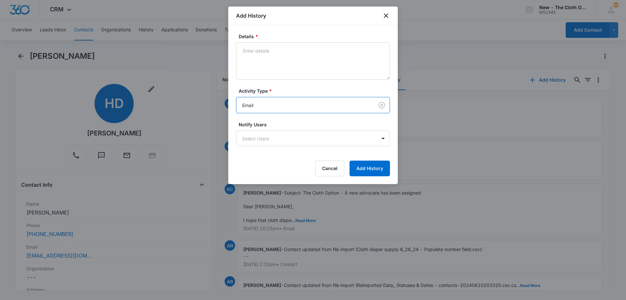
click at [276, 26] on div "Details * Activity Type * option Email, selected. Email Notify Users Select Use…" at bounding box center [313, 104] width 170 height 159
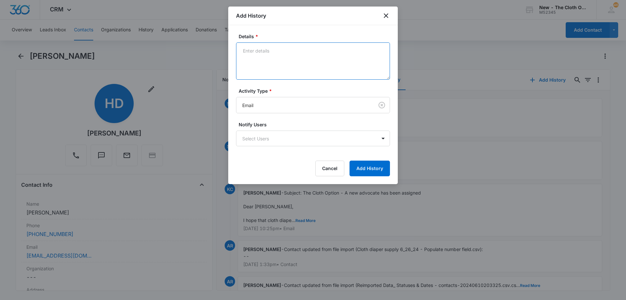
click at [266, 52] on textarea "Details *" at bounding box center [313, 60] width 154 height 37
drag, startPoint x: 252, startPoint y: 50, endPoint x: 176, endPoint y: 52, distance: 76.0
click at [176, 52] on body "CRM Apps Reputation Forms CRM Email Social Ads Intelligence Brand Settings AI A…" at bounding box center [313, 150] width 626 height 300
click at [346, 50] on textarea "Sent a follow up email on [DATE]" at bounding box center [313, 60] width 154 height 37
type textarea "Sent a follow up email on [DATE]"
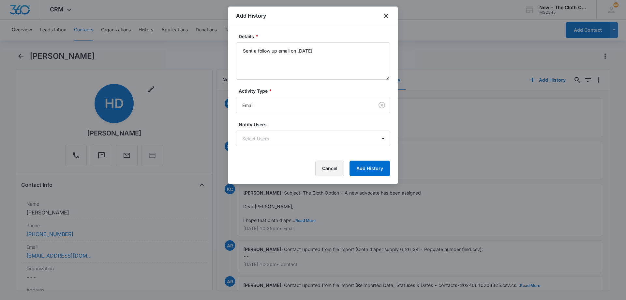
drag, startPoint x: 331, startPoint y: 170, endPoint x: 312, endPoint y: 183, distance: 22.6
click at [331, 170] on button "Cancel" at bounding box center [329, 168] width 29 height 16
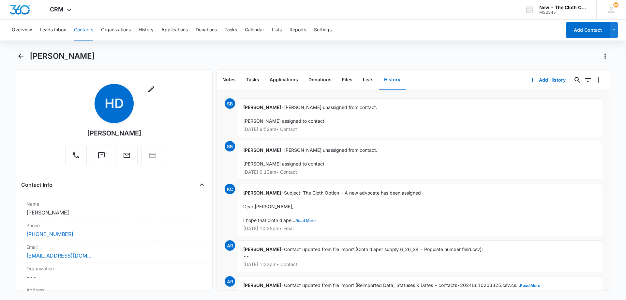
click at [303, 218] on button "Read More" at bounding box center [305, 220] width 20 height 4
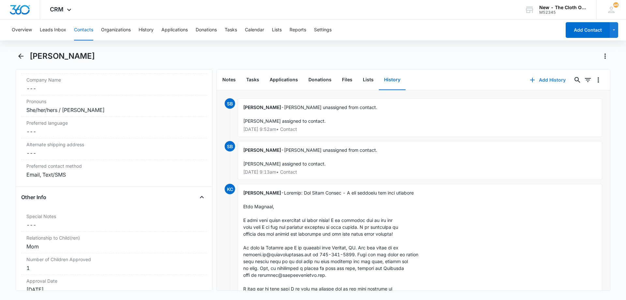
click at [545, 79] on button "Add History" at bounding box center [547, 80] width 49 height 16
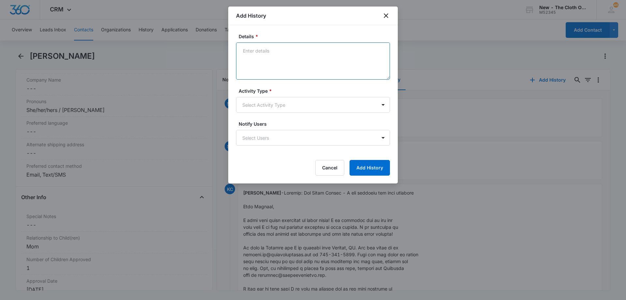
click at [293, 67] on textarea "Details *" at bounding box center [313, 60] width 154 height 37
paste textarea "Hello, I'm reaching out to see how cloth diapering is going for your family and…"
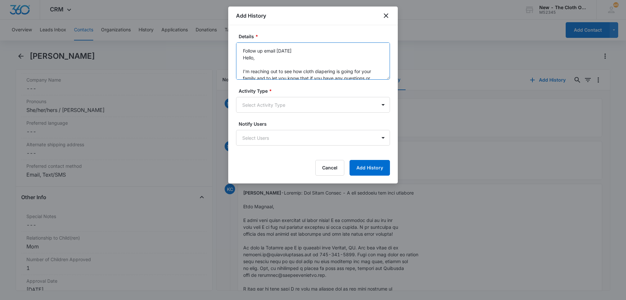
scroll to position [104, 0]
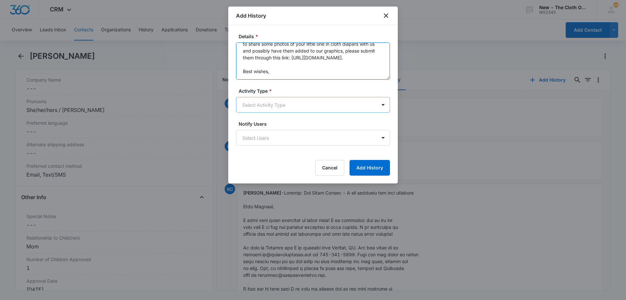
type textarea "Follow up email [DATE] Hello, I'm reaching out to see how cloth diapering is go…"
click at [279, 105] on body "CRM Apps Reputation Forms CRM Email Social Ads Intelligence Brand Settings AI A…" at bounding box center [313, 150] width 626 height 300
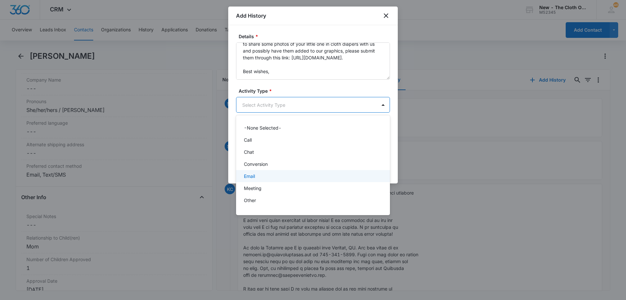
click at [264, 176] on div "Email" at bounding box center [312, 175] width 137 height 7
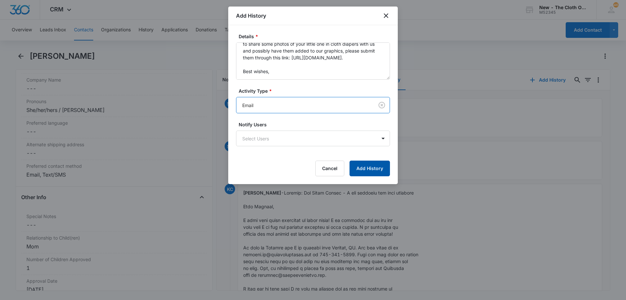
click at [365, 170] on button "Add History" at bounding box center [369, 168] width 40 height 16
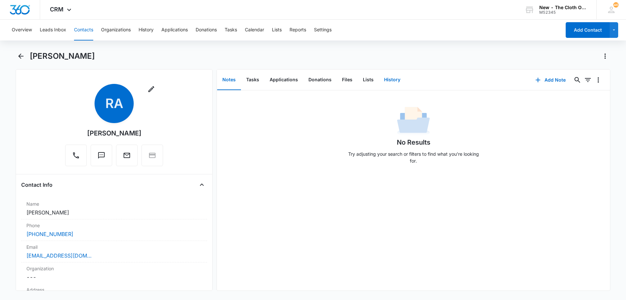
click at [387, 81] on button "History" at bounding box center [392, 80] width 27 height 20
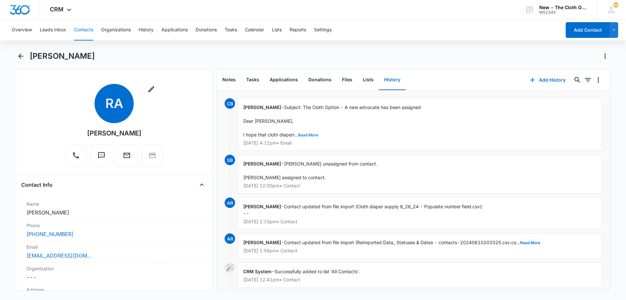
drag, startPoint x: 312, startPoint y: 138, endPoint x: 310, endPoint y: 133, distance: 5.1
click at [312, 137] on div "[PERSON_NAME] - Subject: The Cloth Option - A new advocate has been assigned De…" at bounding box center [420, 124] width 364 height 52
click at [310, 133] on button "Read More" at bounding box center [308, 135] width 20 height 4
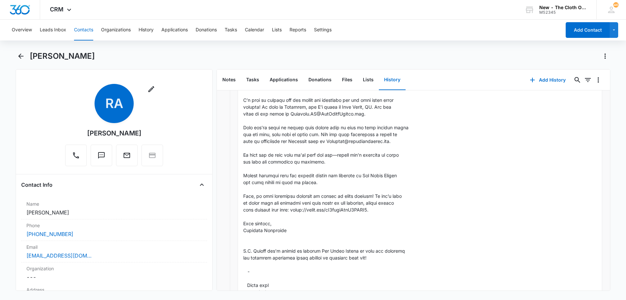
scroll to position [65, 0]
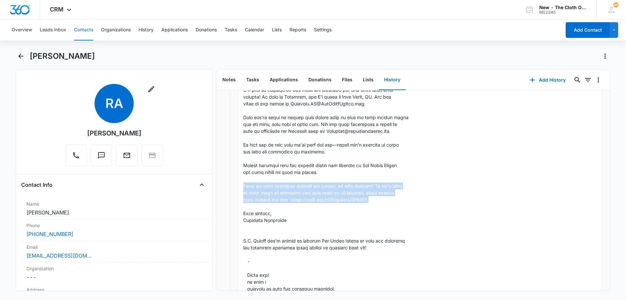
drag, startPoint x: 387, startPoint y: 199, endPoint x: 240, endPoint y: 185, distance: 148.0
click at [240, 185] on div "Cheyenne Bridgeman - Show Less Jan 17, 2025 at 4:11pm • Email" at bounding box center [420, 227] width 364 height 388
copy span "Also, we love receiving pictures of babies in cloth diapers! If you’d like to s…"
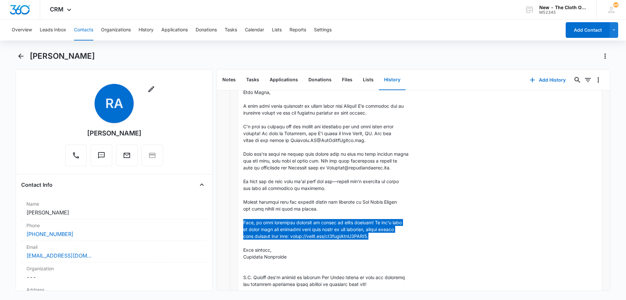
scroll to position [0, 0]
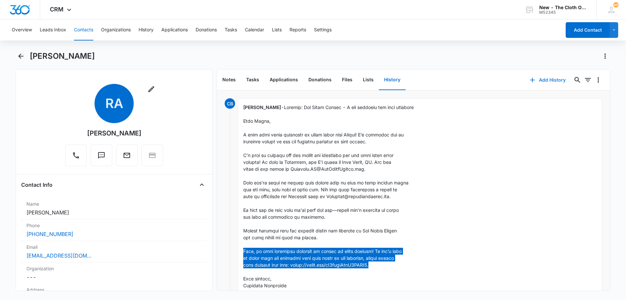
click at [540, 77] on button "Add History" at bounding box center [547, 80] width 49 height 16
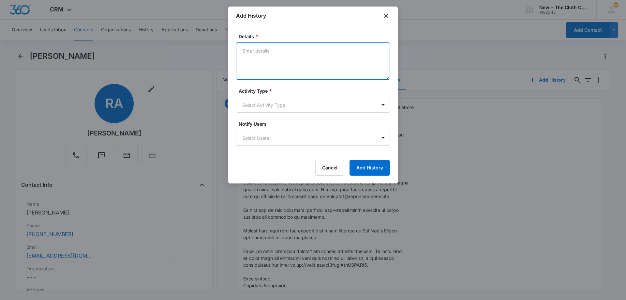
click at [260, 48] on textarea "Details *" at bounding box center [313, 60] width 154 height 37
paste textarea "Hello, I'm reaching out to see how cloth diapering is going for your family and…"
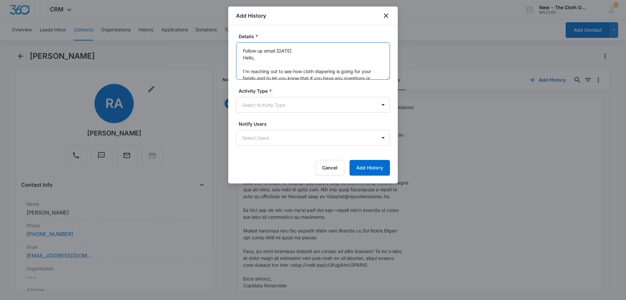
scroll to position [104, 0]
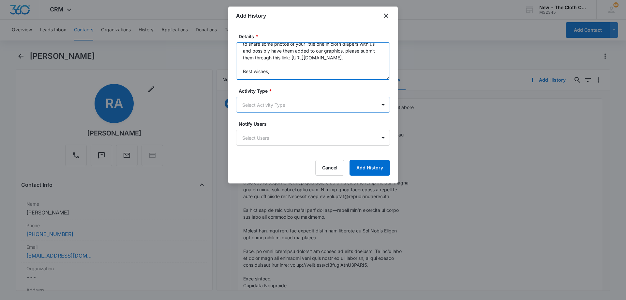
type textarea "Follow up email 10/15/25 Hello, I'm reaching out to see how cloth diapering is …"
click at [288, 106] on body "CRM Apps Reputation Forms CRM Email Social Ads Intelligence Brand Settings AI A…" at bounding box center [313, 150] width 626 height 300
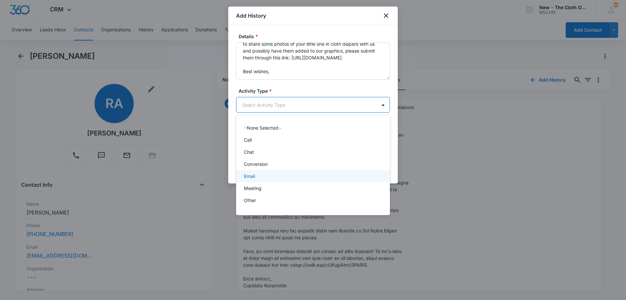
click at [268, 178] on div "Email" at bounding box center [312, 175] width 137 height 7
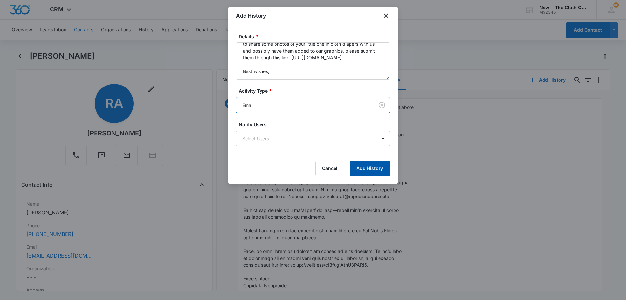
click at [371, 168] on button "Add History" at bounding box center [369, 168] width 40 height 16
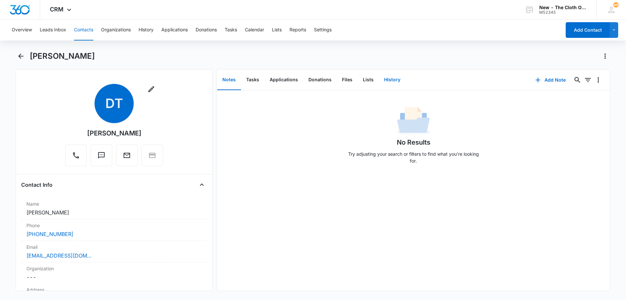
click at [392, 81] on button "History" at bounding box center [392, 80] width 27 height 20
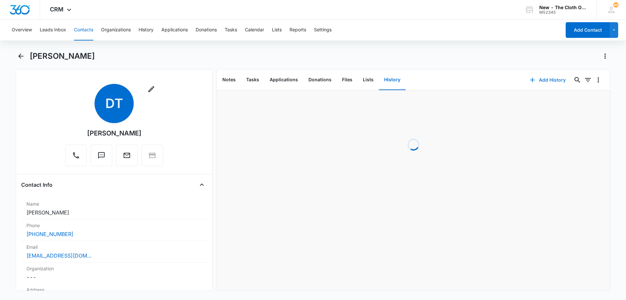
click at [538, 81] on button "Add History" at bounding box center [547, 80] width 49 height 16
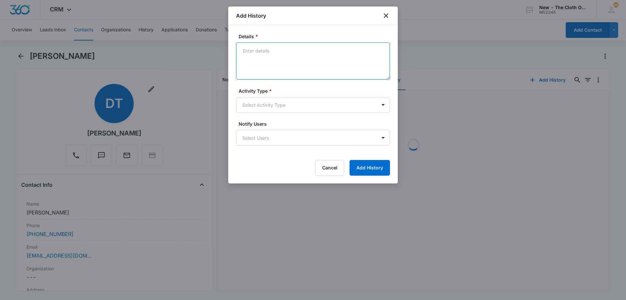
click at [287, 68] on textarea "Details *" at bounding box center [313, 60] width 154 height 37
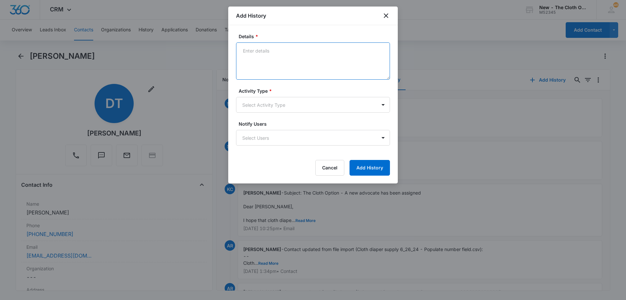
paste textarea "Follow up email [DATE] Hello, I'm reaching out to see how cloth diapering is go…"
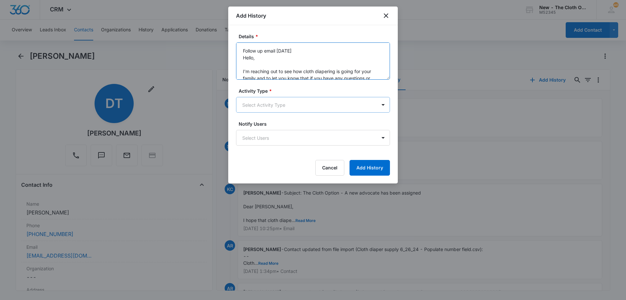
scroll to position [56, 0]
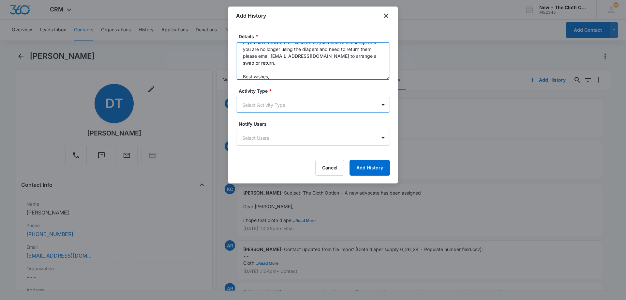
type textarea "Follow up email [DATE] Hello, I'm reaching out to see how cloth diapering is go…"
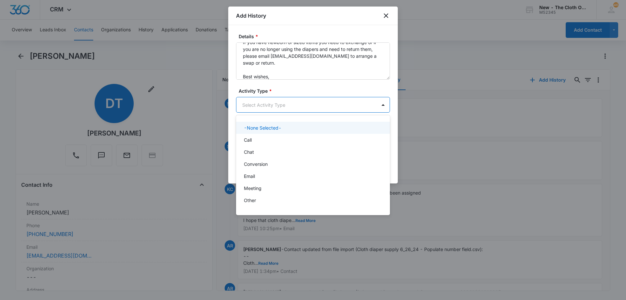
click at [298, 99] on body "CRM Apps Reputation Forms CRM Email Social Ads Intelligence Brand Settings AI A…" at bounding box center [313, 150] width 626 height 300
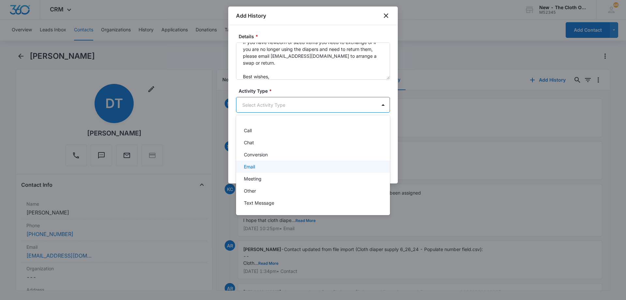
click at [263, 169] on div "Email" at bounding box center [312, 166] width 137 height 7
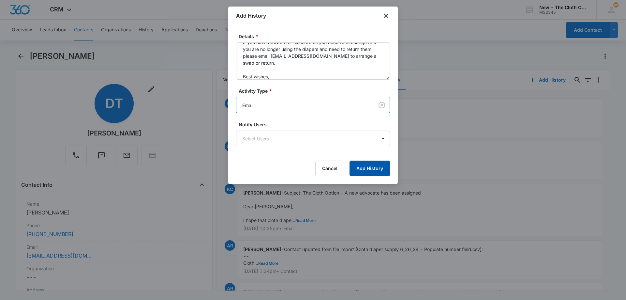
click at [373, 169] on button "Add History" at bounding box center [369, 168] width 40 height 16
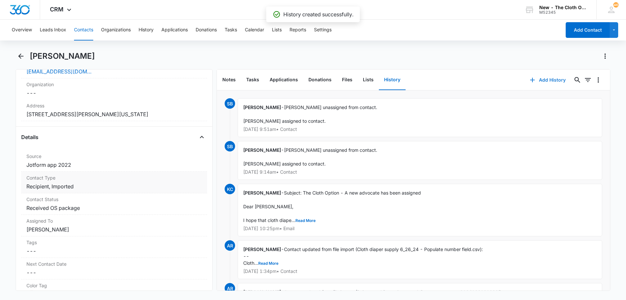
scroll to position [196, 0]
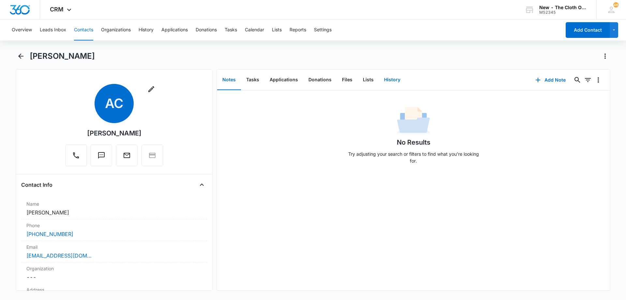
click at [389, 81] on button "History" at bounding box center [392, 80] width 27 height 20
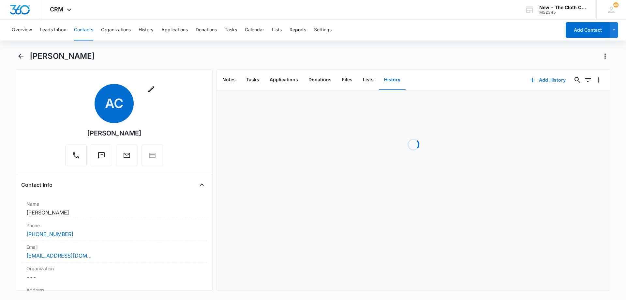
click at [541, 82] on button "Add History" at bounding box center [547, 80] width 49 height 16
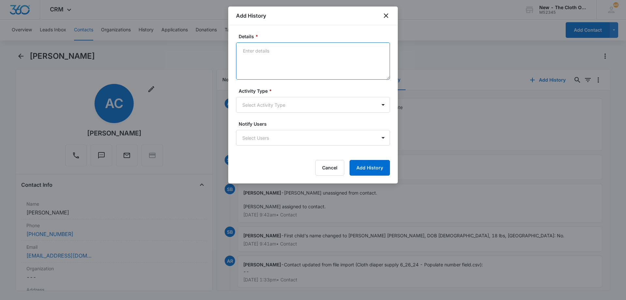
click at [271, 49] on textarea "Details *" at bounding box center [313, 60] width 154 height 37
paste textarea "Follow up email [DATE] Hello, I'm reaching out to see how cloth diapering is go…"
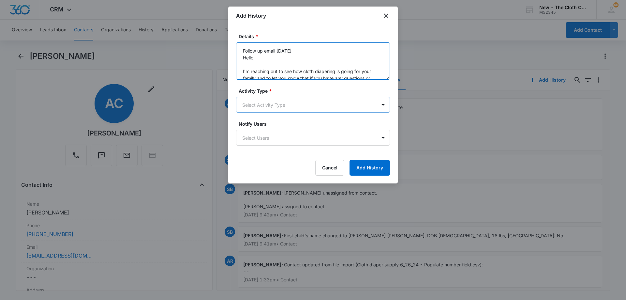
scroll to position [56, 0]
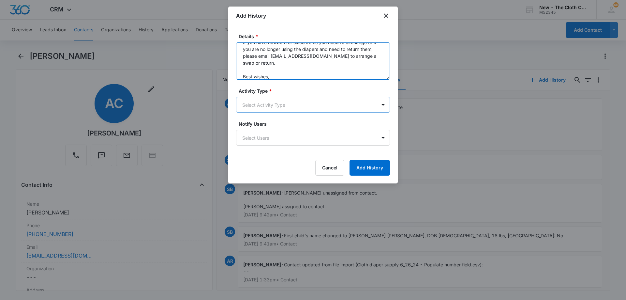
type textarea "Follow up email [DATE] Hello, I'm reaching out to see how cloth diapering is go…"
click at [273, 103] on body "CRM Apps Reputation Forms CRM Email Social Ads Intelligence Brand Settings AI A…" at bounding box center [313, 150] width 626 height 300
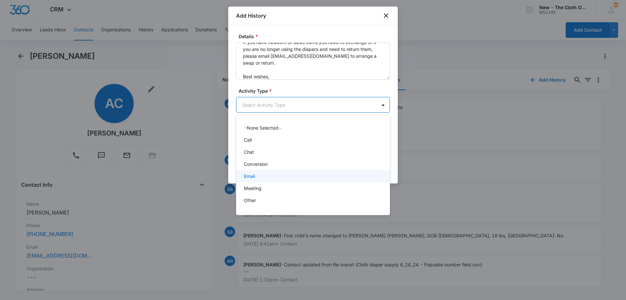
scroll to position [10, 0]
click at [261, 165] on div "Email" at bounding box center [312, 166] width 137 height 7
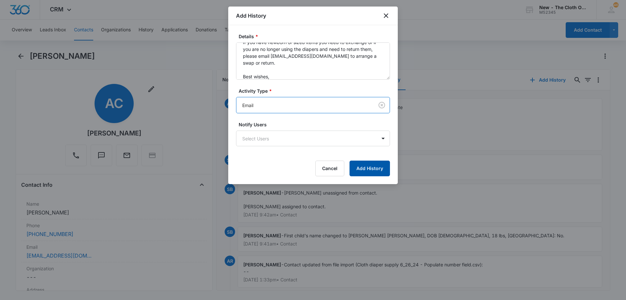
click at [372, 168] on button "Add History" at bounding box center [369, 168] width 40 height 16
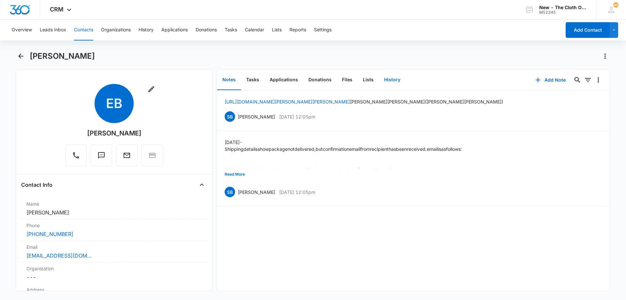
click at [391, 77] on button "History" at bounding box center [392, 80] width 27 height 20
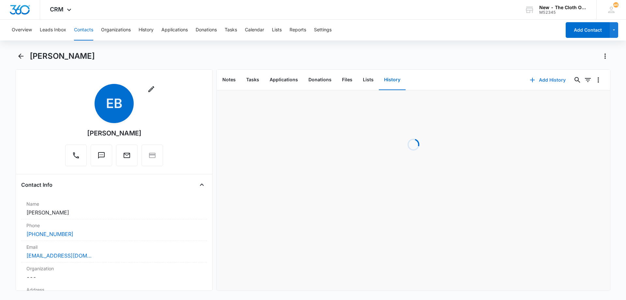
click at [546, 77] on button "Add History" at bounding box center [547, 80] width 49 height 16
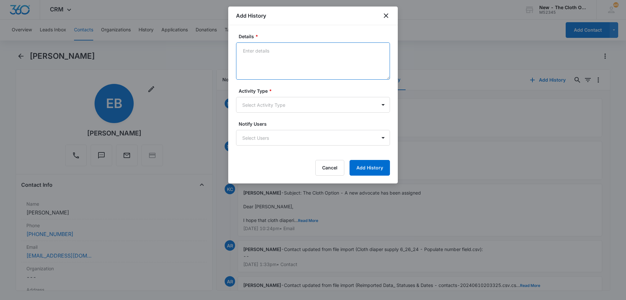
click at [285, 57] on textarea "Details *" at bounding box center [313, 60] width 154 height 37
paste textarea "Follow up email [DATE] Hello, I'm reaching out to see how cloth diapering is go…"
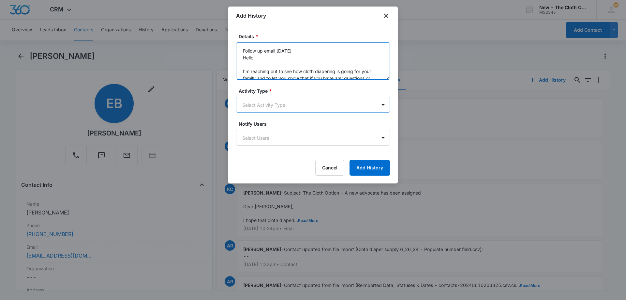
scroll to position [56, 0]
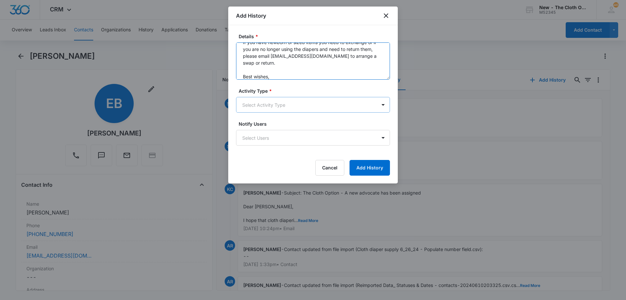
type textarea "Follow up email [DATE] Hello, I'm reaching out to see how cloth diapering is go…"
click at [292, 108] on body "CRM Apps Reputation Forms CRM Email Social Ads Intelligence Brand Settings AI A…" at bounding box center [313, 150] width 626 height 300
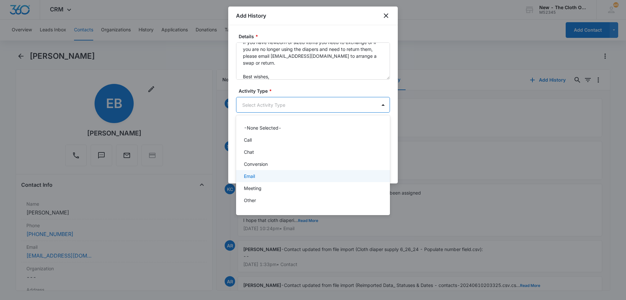
drag, startPoint x: 257, startPoint y: 171, endPoint x: 271, endPoint y: 173, distance: 13.5
click at [257, 172] on div "Email" at bounding box center [313, 176] width 154 height 12
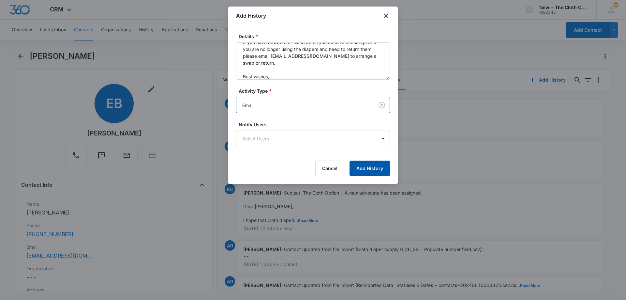
click at [375, 168] on button "Add History" at bounding box center [369, 168] width 40 height 16
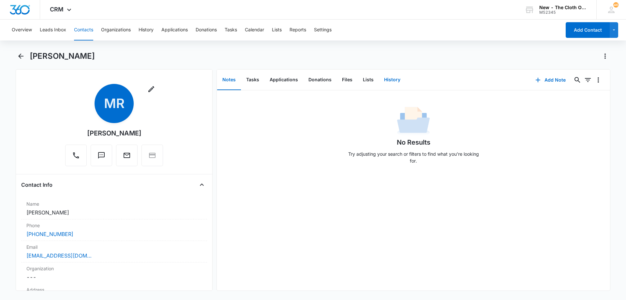
click at [389, 79] on button "History" at bounding box center [392, 80] width 27 height 20
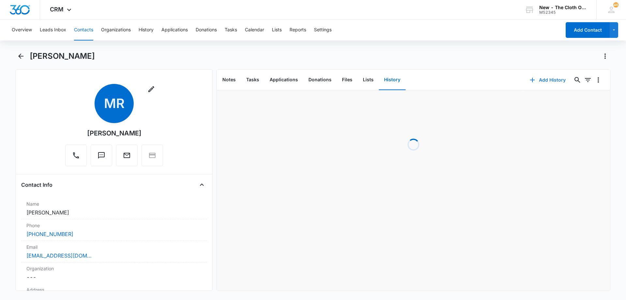
click at [539, 80] on button "Add History" at bounding box center [547, 80] width 49 height 16
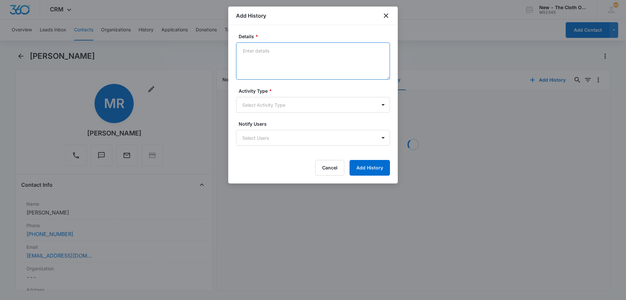
click at [293, 54] on textarea "Details *" at bounding box center [313, 60] width 154 height 37
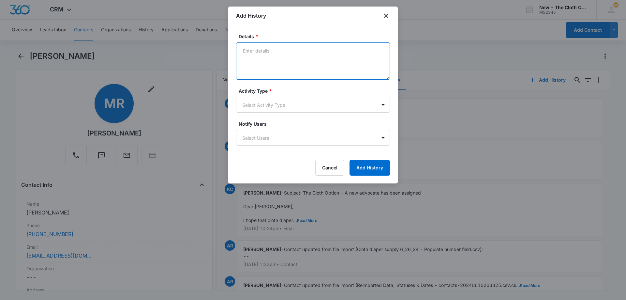
paste textarea "Follow up email [DATE] Hello, I'm reaching out to see how cloth diapering is go…"
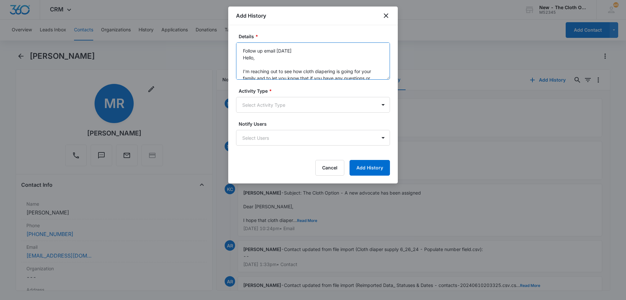
scroll to position [56, 0]
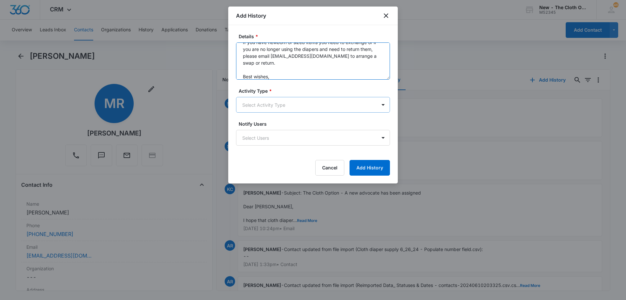
type textarea "Follow up email [DATE] Hello, I'm reaching out to see how cloth diapering is go…"
click at [273, 105] on body "CRM Apps Reputation Forms CRM Email Social Ads Intelligence Brand Settings AI A…" at bounding box center [313, 150] width 626 height 300
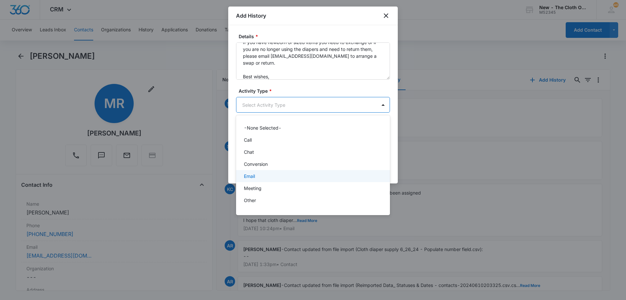
click at [262, 170] on div "Email" at bounding box center [313, 176] width 154 height 12
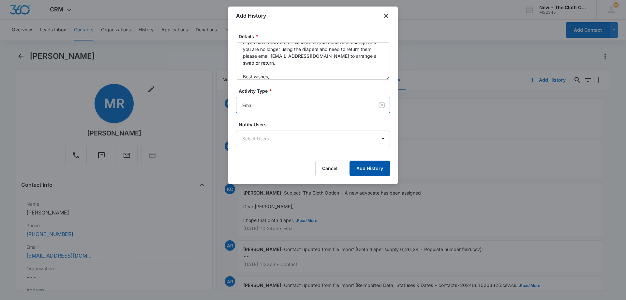
click at [363, 168] on button "Add History" at bounding box center [369, 168] width 40 height 16
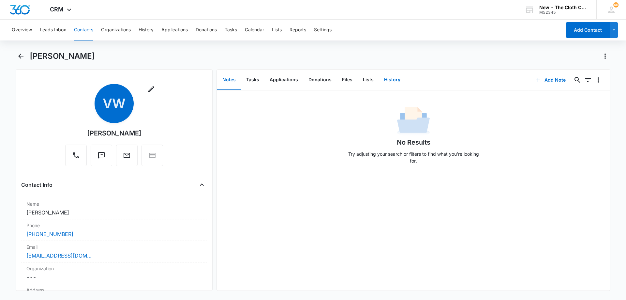
click at [394, 80] on button "History" at bounding box center [392, 80] width 27 height 20
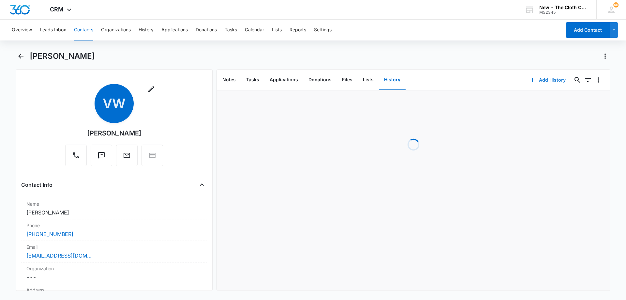
click at [548, 79] on button "Add History" at bounding box center [547, 80] width 49 height 16
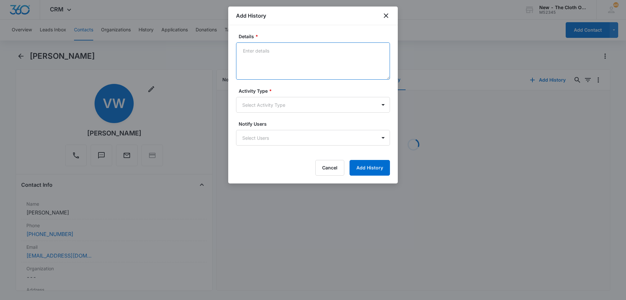
click at [273, 52] on textarea "Details *" at bounding box center [313, 60] width 154 height 37
paste textarea "Hello, I'm reaching out to see how cloth diapering is going for your family and…"
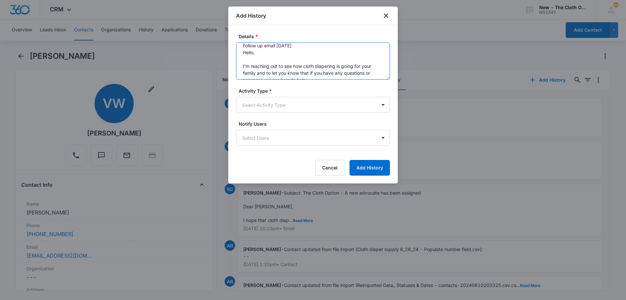
scroll to position [12, 0]
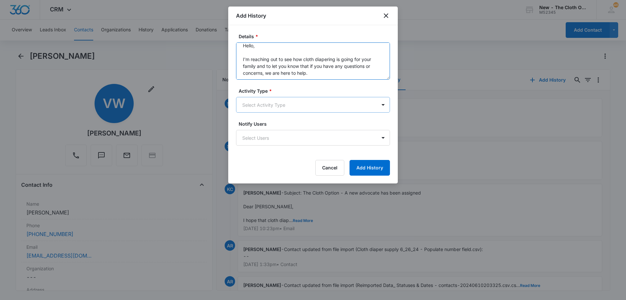
type textarea "Follow up email [DATE] Hello, I'm reaching out to see how cloth diapering is go…"
click at [273, 106] on body "CRM Apps Reputation Forms CRM Email Social Ads Intelligence Brand Settings AI A…" at bounding box center [313, 150] width 626 height 300
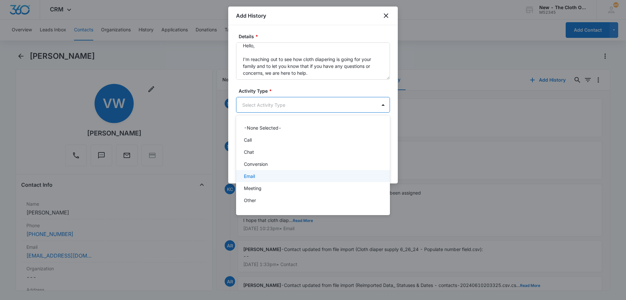
click at [266, 176] on div "Email" at bounding box center [312, 175] width 137 height 7
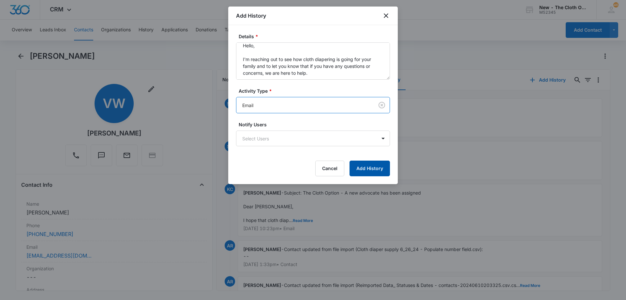
click at [373, 168] on button "Add History" at bounding box center [369, 168] width 40 height 16
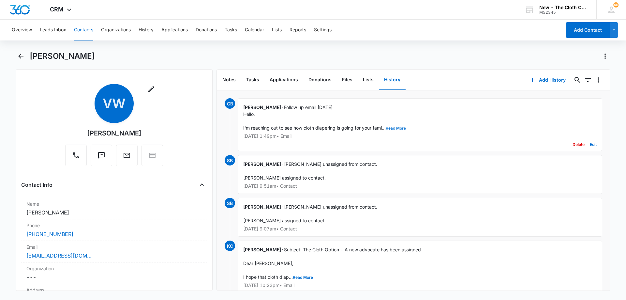
click at [388, 128] on button "Read More" at bounding box center [396, 128] width 20 height 4
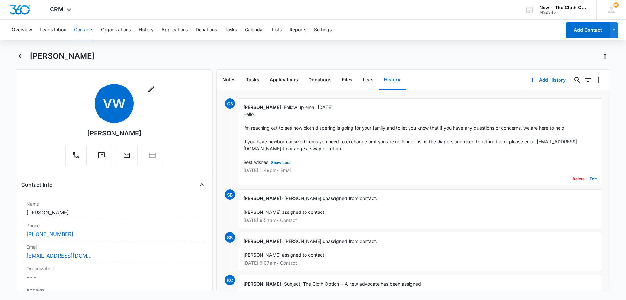
drag, startPoint x: 263, startPoint y: 160, endPoint x: 296, endPoint y: 108, distance: 61.5
click at [296, 108] on div "Cheyenne Bridgeman - Follow up email 10/15/25 Hello, I'm reaching out to see ho…" at bounding box center [420, 141] width 364 height 87
copy span "Follow up email 10/15/25 Hello, I'm reaching out to see how cloth diapering is …"
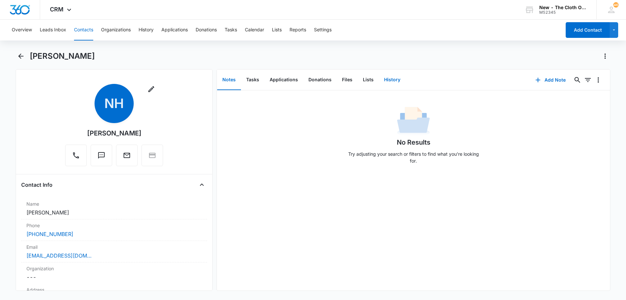
click at [392, 76] on button "History" at bounding box center [392, 80] width 27 height 20
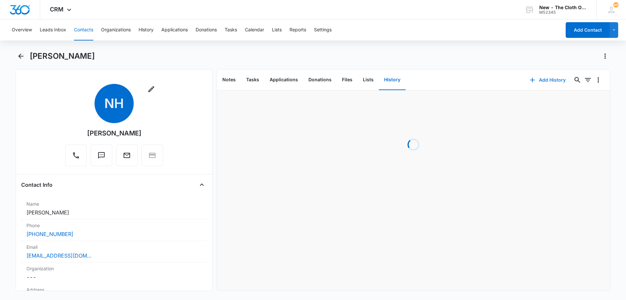
click at [544, 80] on button "Add History" at bounding box center [547, 80] width 49 height 16
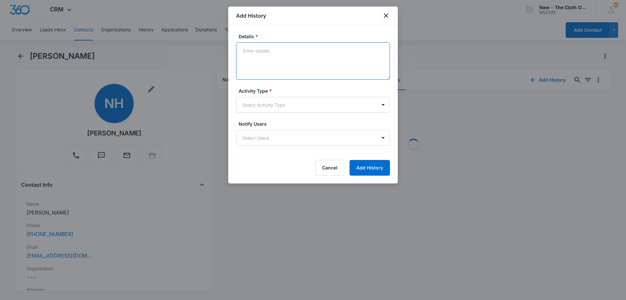
click at [280, 48] on textarea "Details *" at bounding box center [313, 60] width 154 height 37
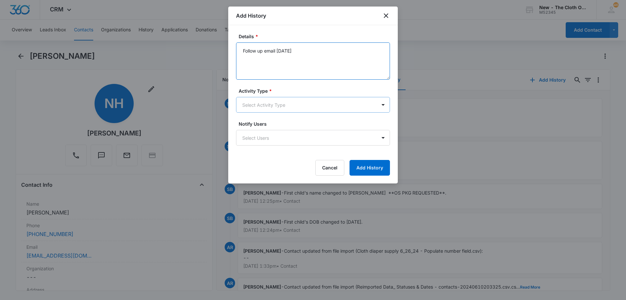
type textarea "Follow up email 10/15/25"
click at [281, 106] on body "CRM Apps Reputation Forms CRM Email Social Ads Intelligence Brand Settings AI A…" at bounding box center [313, 150] width 626 height 300
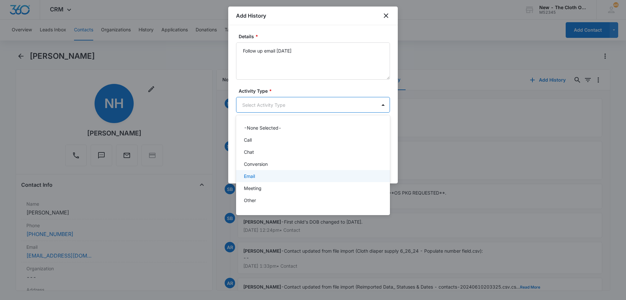
click at [276, 173] on div "Email" at bounding box center [312, 175] width 137 height 7
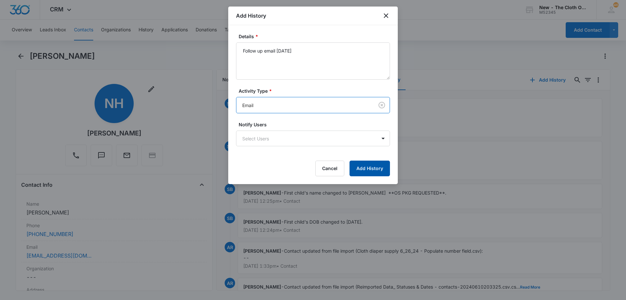
click at [379, 168] on button "Add History" at bounding box center [369, 168] width 40 height 16
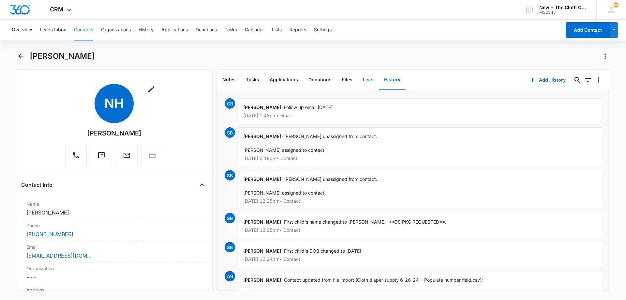
click at [370, 83] on button "Lists" at bounding box center [368, 80] width 21 height 20
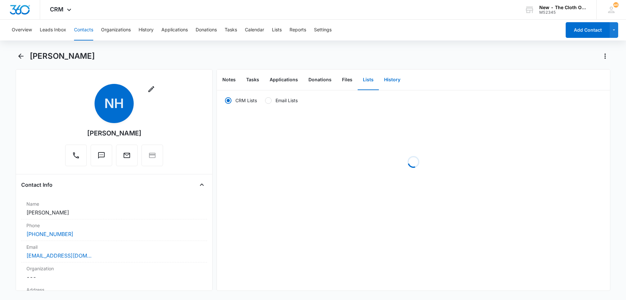
click at [395, 83] on button "History" at bounding box center [392, 80] width 27 height 20
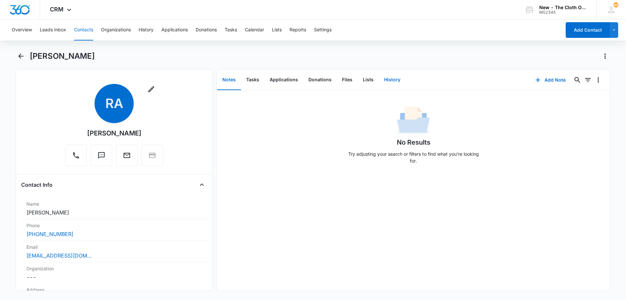
click at [384, 78] on button "History" at bounding box center [392, 80] width 27 height 20
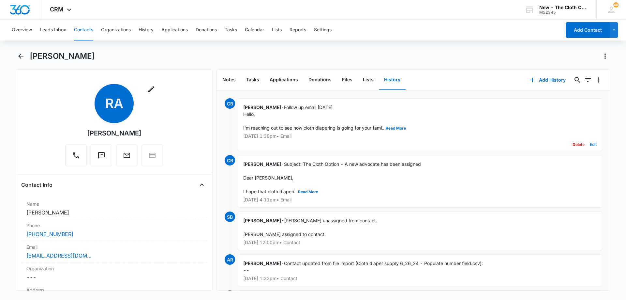
click at [590, 144] on button "Edit" at bounding box center [593, 144] width 7 height 12
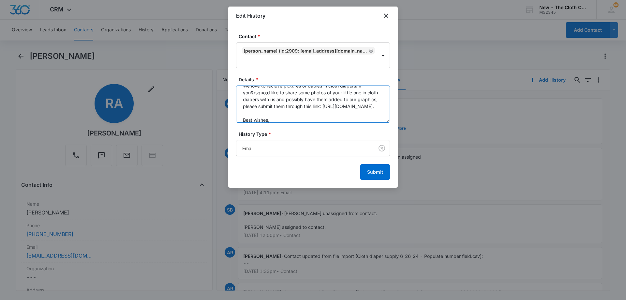
scroll to position [102, 0]
drag, startPoint x: 244, startPoint y: 107, endPoint x: 345, endPoint y: 102, distance: 101.5
click at [345, 102] on textarea "Follow up email [DATE] Hello, I'm reaching out to see how cloth diapering is go…" at bounding box center [313, 103] width 154 height 37
type textarea "Follow up email [DATE] Hello, I'm reaching out to see how cloth diapering is go…"
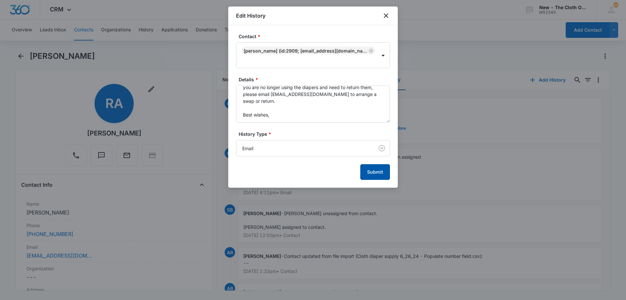
click at [376, 170] on button "Submit" at bounding box center [375, 172] width 30 height 16
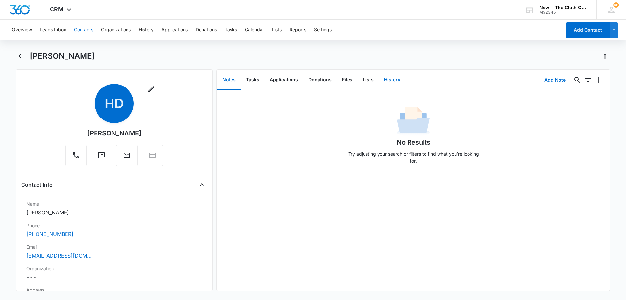
click at [390, 82] on button "History" at bounding box center [392, 80] width 27 height 20
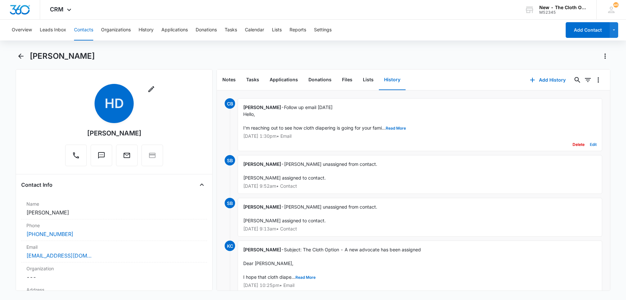
click at [590, 144] on button "Edit" at bounding box center [593, 144] width 7 height 12
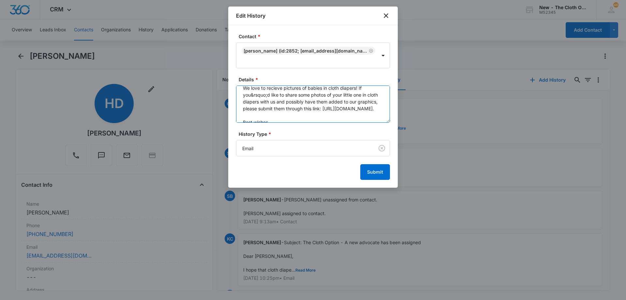
scroll to position [110, 0]
drag, startPoint x: 243, startPoint y: 110, endPoint x: 350, endPoint y: 97, distance: 108.3
click at [350, 97] on textarea "Follow up email [DATE] Hello, I'm reaching out to see how cloth diapering is go…" at bounding box center [313, 103] width 154 height 37
type textarea "Follow up email [DATE] Hello, I'm reaching out to see how cloth diapering is go…"
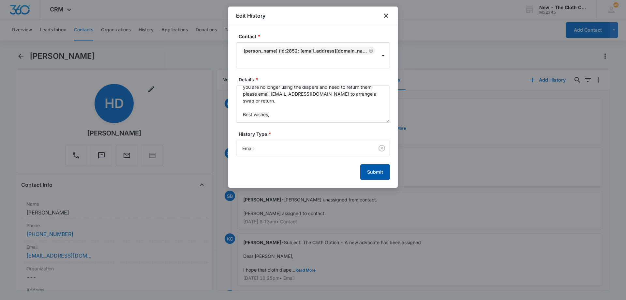
click at [373, 171] on button "Submit" at bounding box center [375, 172] width 30 height 16
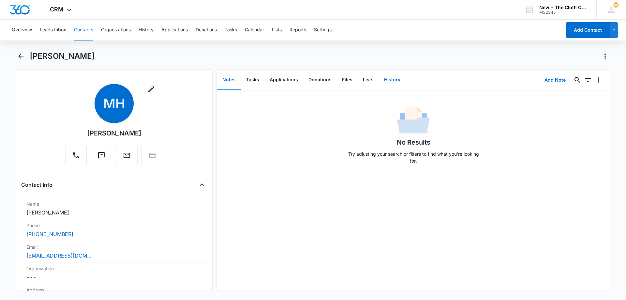
click at [389, 77] on button "History" at bounding box center [392, 80] width 27 height 20
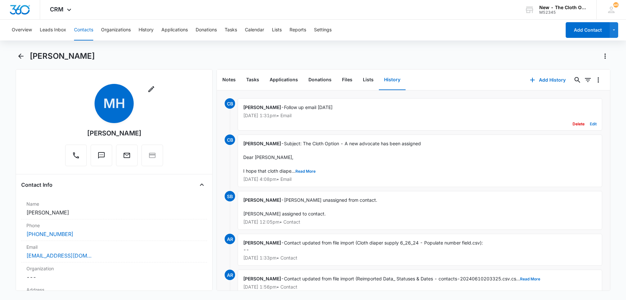
click at [590, 124] on button "Edit" at bounding box center [593, 124] width 7 height 12
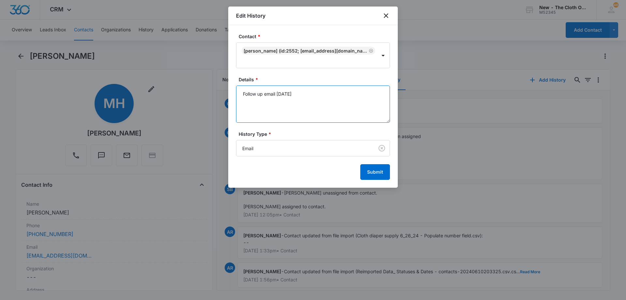
drag, startPoint x: 290, startPoint y: 110, endPoint x: 221, endPoint y: 94, distance: 71.5
click at [221, 94] on body "CRM Apps Reputation Forms CRM Email Social Ads Intelligence Brand Settings AI A…" at bounding box center [313, 150] width 626 height 300
type textarea "5"
paste textarea "Follow up email [DATE] Hello, I'm reaching out to see how cloth diapering is go…"
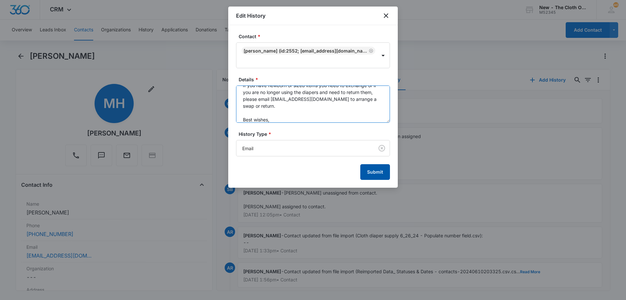
type textarea "Follow up email [DATE] Hello, I'm reaching out to see how cloth diapering is go…"
click at [380, 173] on button "Submit" at bounding box center [375, 172] width 30 height 16
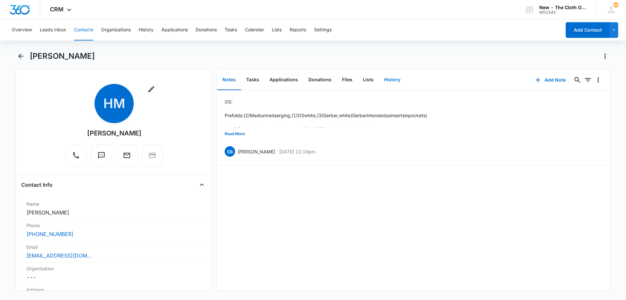
click at [390, 82] on button "History" at bounding box center [392, 80] width 27 height 20
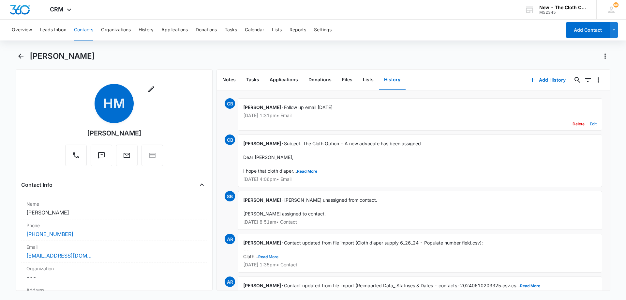
click at [590, 123] on button "Edit" at bounding box center [593, 124] width 7 height 12
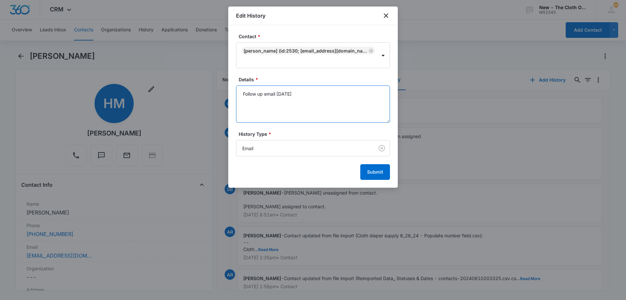
click at [278, 106] on textarea "Follow up email 10/15/25" at bounding box center [313, 103] width 154 height 37
click at [331, 94] on textarea "Follow up email 10/15/25" at bounding box center [313, 103] width 154 height 37
drag, startPoint x: 267, startPoint y: 91, endPoint x: 96, endPoint y: 81, distance: 171.8
click at [96, 81] on body "CRM Apps Reputation Forms CRM Email Social Ads Intelligence Brand Settings AI A…" at bounding box center [313, 150] width 626 height 300
paste textarea "Hello, I'm reaching out to see how cloth diapering is going for your family and…"
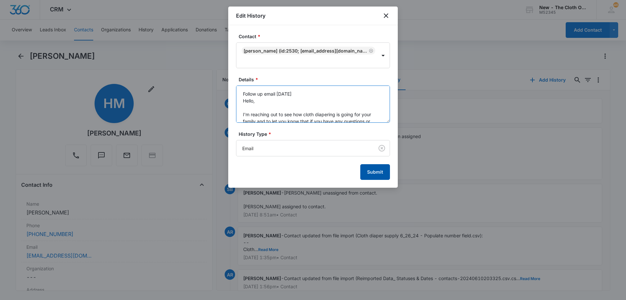
type textarea "Follow up email [DATE] Hello, I'm reaching out to see how cloth diapering is go…"
click at [377, 172] on button "Submit" at bounding box center [375, 172] width 30 height 16
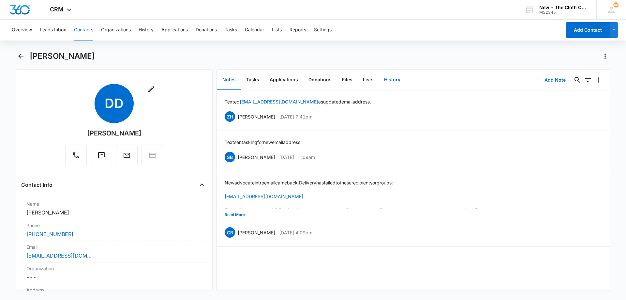
click at [389, 84] on button "History" at bounding box center [392, 80] width 27 height 20
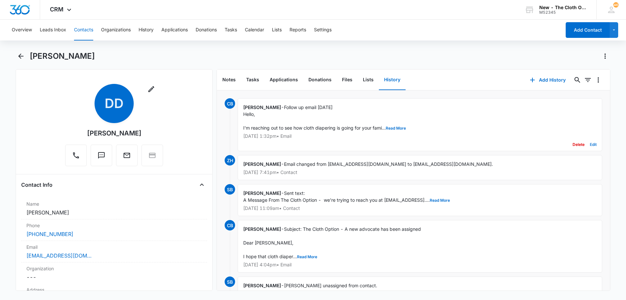
click at [590, 142] on button "Edit" at bounding box center [593, 144] width 7 height 12
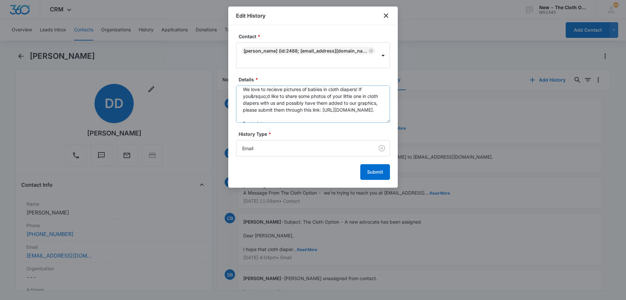
scroll to position [98, 0]
drag, startPoint x: 322, startPoint y: 103, endPoint x: 245, endPoint y: 93, distance: 77.6
click at [245, 93] on textarea "Follow up email [DATE] Hello, I'm reaching out to see how cloth diapering is go…" at bounding box center [313, 103] width 154 height 37
drag, startPoint x: 378, startPoint y: 95, endPoint x: 248, endPoint y: 94, distance: 129.8
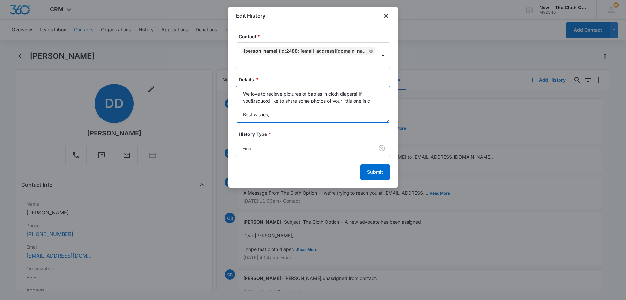
click at [248, 94] on textarea "Follow up email 10/15/25 Hello, I'm reaching out to see how cloth diapering is …" at bounding box center [313, 103] width 154 height 37
drag, startPoint x: 376, startPoint y: 96, endPoint x: 244, endPoint y: 92, distance: 131.4
click at [244, 92] on textarea "Follow up email 10/15/25 Hello, I'm reaching out to see how cloth diapering is …" at bounding box center [313, 103] width 154 height 37
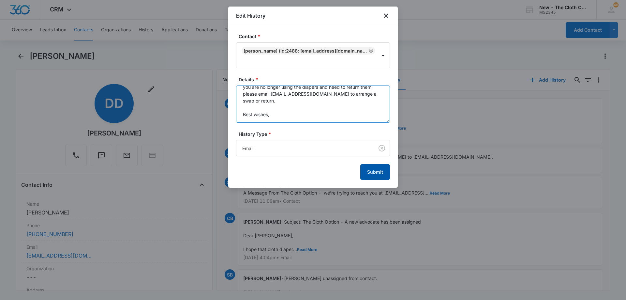
type textarea "Follow up email [DATE] Hello, I'm reaching out to see how cloth diapering is go…"
click at [374, 172] on button "Submit" at bounding box center [375, 172] width 30 height 16
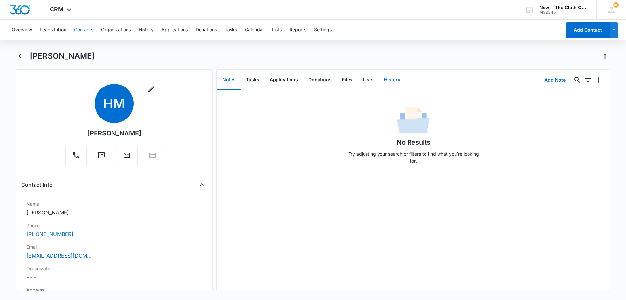
click at [393, 85] on button "History" at bounding box center [392, 80] width 27 height 20
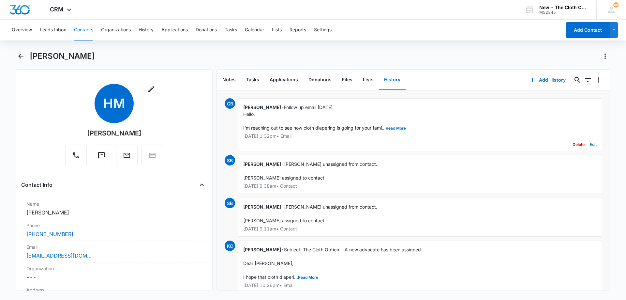
click at [590, 145] on button "Edit" at bounding box center [593, 144] width 7 height 12
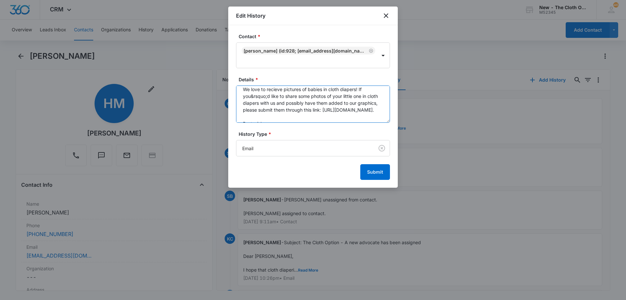
scroll to position [89, 0]
drag, startPoint x: 242, startPoint y: 106, endPoint x: 359, endPoint y: 113, distance: 116.9
click at [359, 113] on textarea "Follow up email [DATE] Hello, I'm reaching out to see how cloth diapering is go…" at bounding box center [313, 103] width 154 height 37
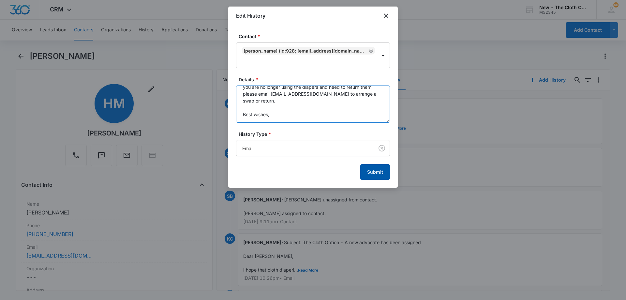
type textarea "Follow up email [DATE] Hello, I'm reaching out to see how cloth diapering is go…"
click at [369, 170] on button "Submit" at bounding box center [375, 172] width 30 height 16
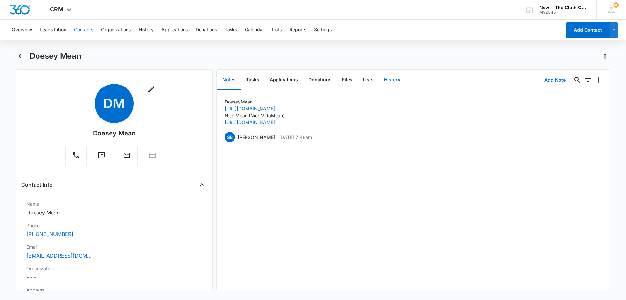
click at [392, 79] on button "History" at bounding box center [392, 80] width 27 height 20
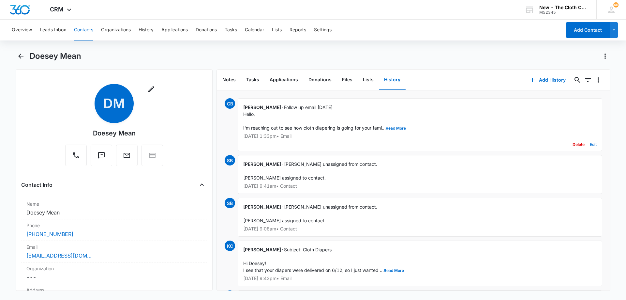
click at [590, 145] on button "Edit" at bounding box center [593, 144] width 7 height 12
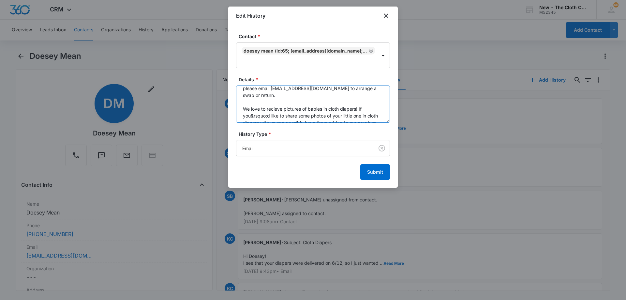
scroll to position [103, 0]
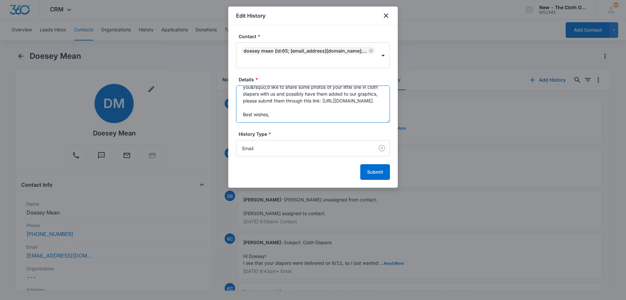
drag, startPoint x: 293, startPoint y: 100, endPoint x: 240, endPoint y: 94, distance: 53.5
click at [240, 94] on textarea "Follow up email [DATE] Hello, I'm reaching out to see how cloth diapering is go…" at bounding box center [313, 103] width 154 height 37
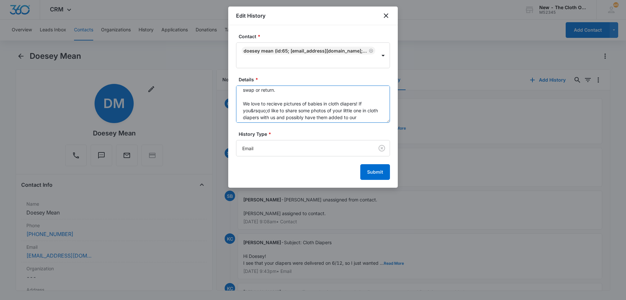
scroll to position [72, 0]
drag, startPoint x: 371, startPoint y: 103, endPoint x: 240, endPoint y: 103, distance: 131.4
click at [240, 103] on textarea "Follow up email 10/15/25 Hello, I'm reaching out to see how cloth diapering is …" at bounding box center [313, 103] width 154 height 37
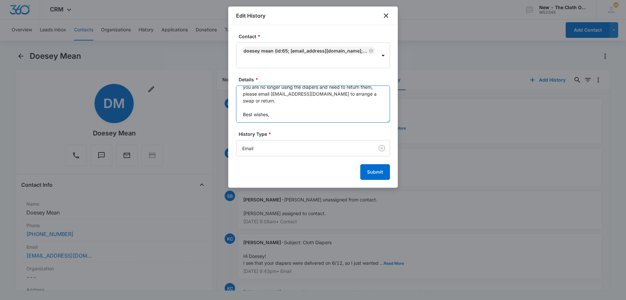
scroll to position [62, 0]
type textarea "Follow up email [DATE] Hello, I'm reaching out to see how cloth diapering is go…"
click at [374, 171] on button "Submit" at bounding box center [375, 172] width 30 height 16
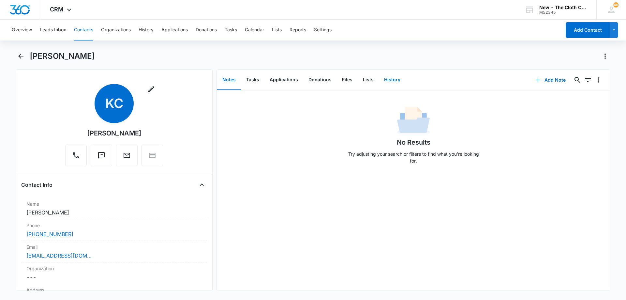
click at [382, 77] on button "History" at bounding box center [392, 80] width 27 height 20
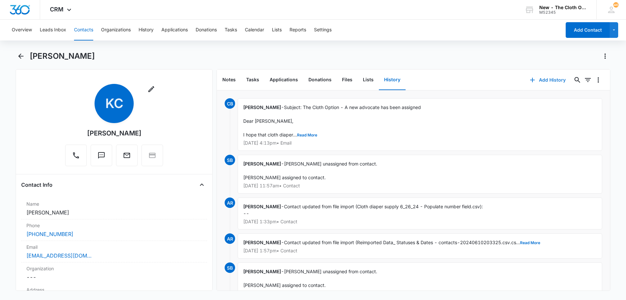
click at [544, 82] on button "Add History" at bounding box center [547, 80] width 49 height 16
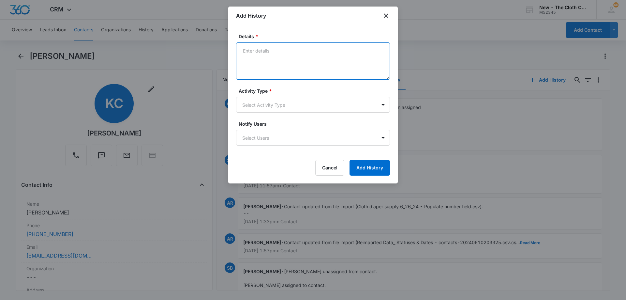
click at [291, 57] on textarea "Details *" at bounding box center [313, 60] width 154 height 37
paste textarea "Hello, I'm reaching out to see how cloth diapering is going for your family and…"
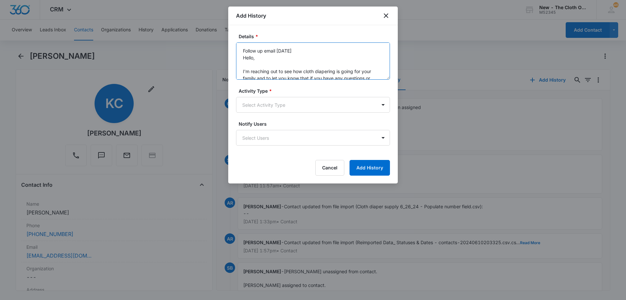
scroll to position [56, 0]
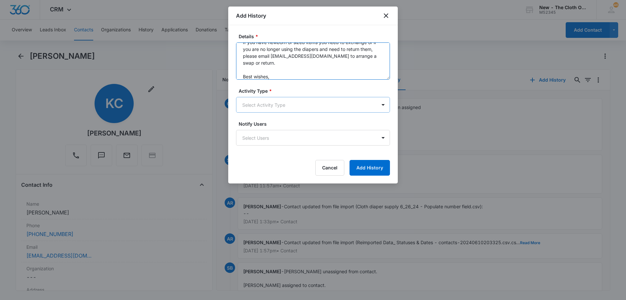
type textarea "Follow up email [DATE] Hello, I'm reaching out to see how cloth diapering is go…"
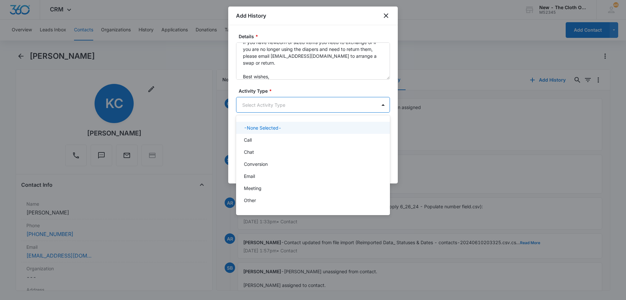
click at [300, 105] on body "CRM Apps Reputation Forms CRM Email Social Ads Intelligence Brand Settings AI A…" at bounding box center [313, 150] width 626 height 300
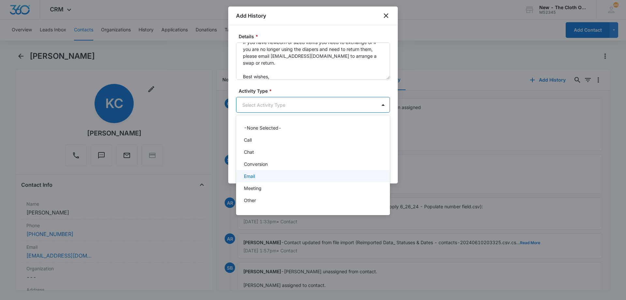
click at [268, 174] on div "Email" at bounding box center [312, 175] width 137 height 7
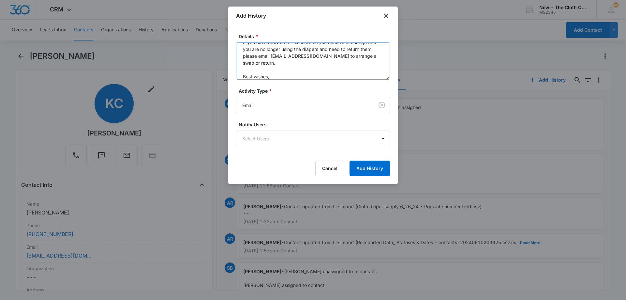
drag, startPoint x: 282, startPoint y: 80, endPoint x: 291, endPoint y: 77, distance: 9.7
click at [249, 65] on form "Details * Follow up email 10/15/25 Hello, I'm reaching out to see how cloth dia…" at bounding box center [313, 104] width 154 height 143
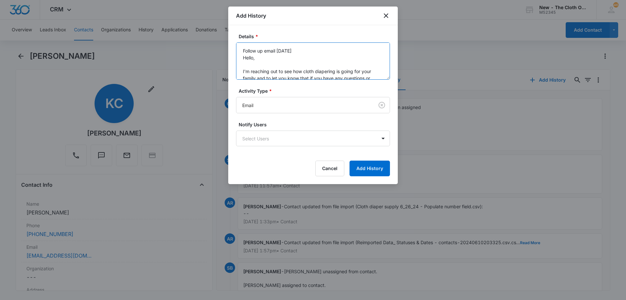
drag, startPoint x: 285, startPoint y: 77, endPoint x: 229, endPoint y: 30, distance: 72.7
click at [229, 30] on div "Details * Follow up email [DATE] Hello, I'm reaching out to see how cloth diape…" at bounding box center [313, 104] width 170 height 159
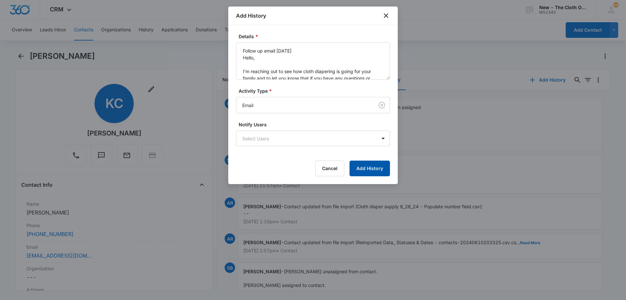
click at [378, 163] on button "Add History" at bounding box center [369, 168] width 40 height 16
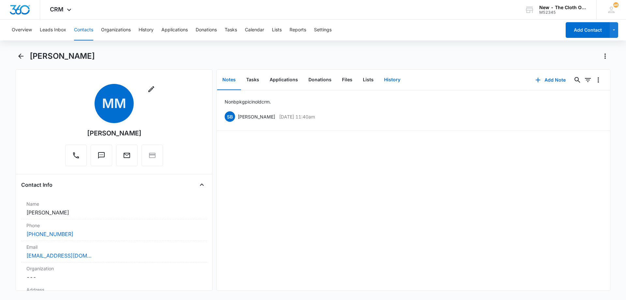
click at [387, 84] on button "History" at bounding box center [392, 80] width 27 height 20
click at [545, 81] on button "Add History" at bounding box center [547, 80] width 49 height 16
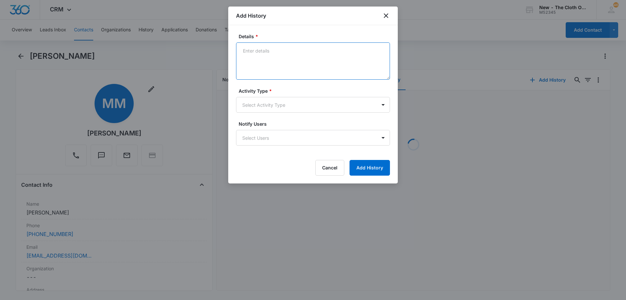
click at [300, 58] on textarea "Details *" at bounding box center [313, 60] width 154 height 37
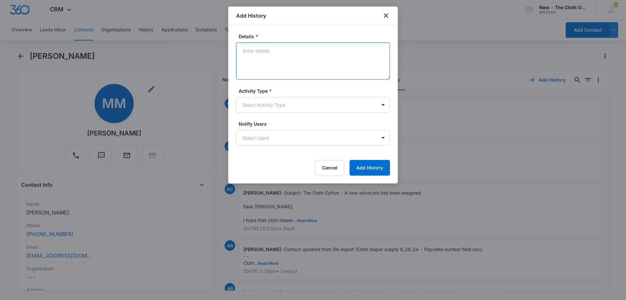
paste textarea "Follow up email [DATE] Hello, I'm reaching out to see how cloth diapering is go…"
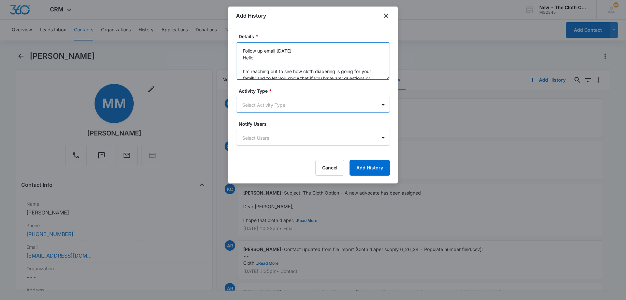
scroll to position [56, 0]
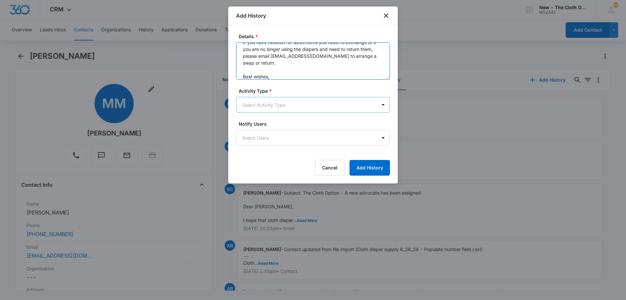
type textarea "Follow up email [DATE] Hello, I'm reaching out to see how cloth diapering is go…"
click at [265, 105] on body "CRM Apps Reputation Forms CRM Email Social Ads Intelligence Brand Settings AI A…" at bounding box center [313, 150] width 626 height 300
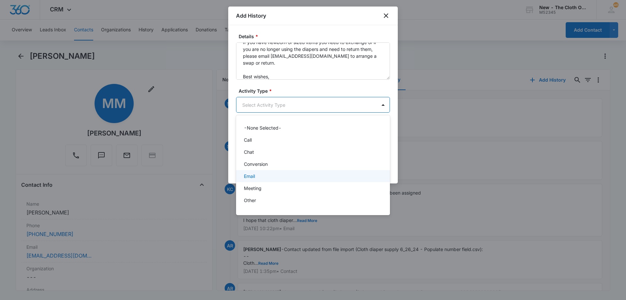
click at [266, 175] on div "Email" at bounding box center [312, 175] width 137 height 7
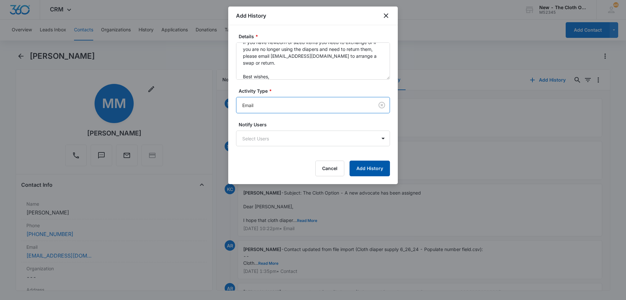
click at [374, 169] on button "Add History" at bounding box center [369, 168] width 40 height 16
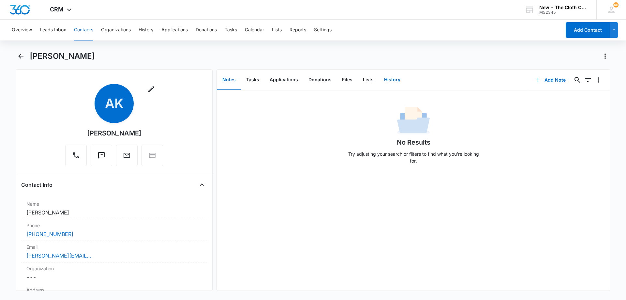
click at [389, 81] on button "History" at bounding box center [392, 80] width 27 height 20
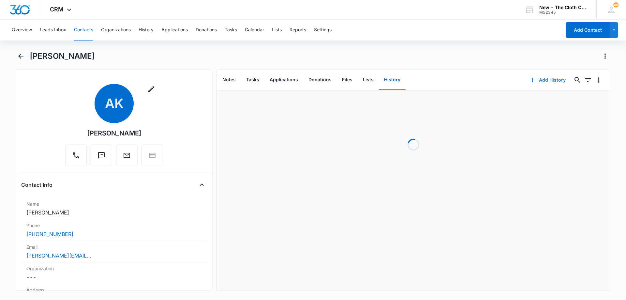
click at [547, 78] on button "Add History" at bounding box center [547, 80] width 49 height 16
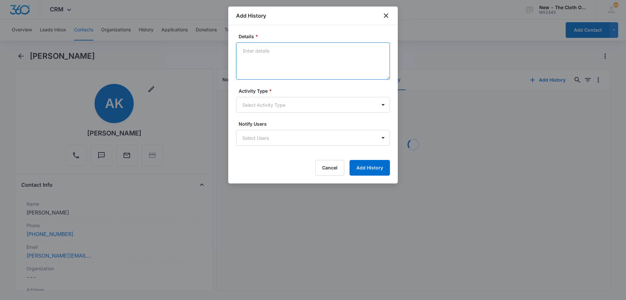
click at [287, 66] on textarea "Details *" at bounding box center [313, 60] width 154 height 37
paste textarea "Follow up email 10/15/25 Hello, I'm reaching out to see how cloth diapering is …"
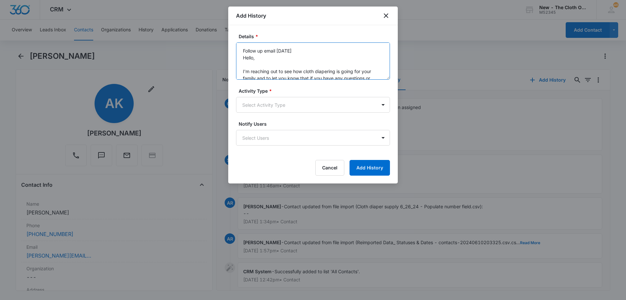
scroll to position [56, 0]
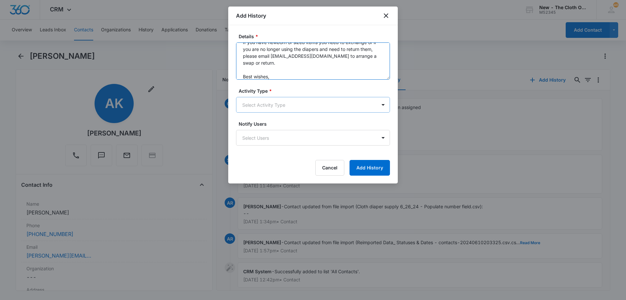
type textarea "Follow up email 10/15/25 Hello, I'm reaching out to see how cloth diapering is …"
click at [284, 110] on body "CRM Apps Reputation Forms CRM Email Social Ads Intelligence Brand Settings AI A…" at bounding box center [313, 150] width 626 height 300
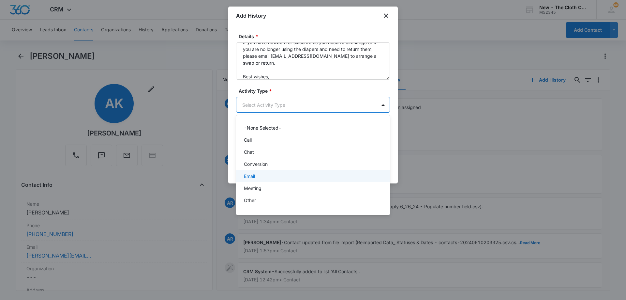
drag, startPoint x: 264, startPoint y: 174, endPoint x: 271, endPoint y: 174, distance: 6.2
click at [265, 174] on div "Email" at bounding box center [312, 175] width 137 height 7
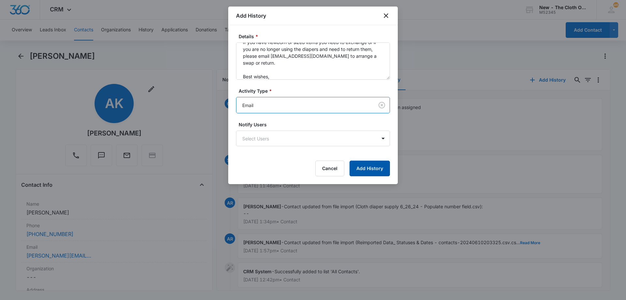
click at [374, 170] on button "Add History" at bounding box center [369, 168] width 40 height 16
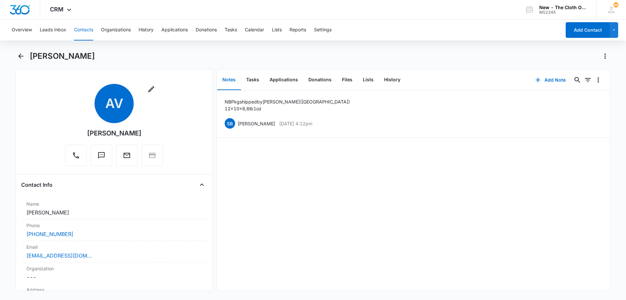
click at [403, 79] on div "Notes Tasks Applications Donations Files Lists History" at bounding box center [373, 79] width 312 height 21
click at [392, 83] on button "History" at bounding box center [392, 80] width 27 height 20
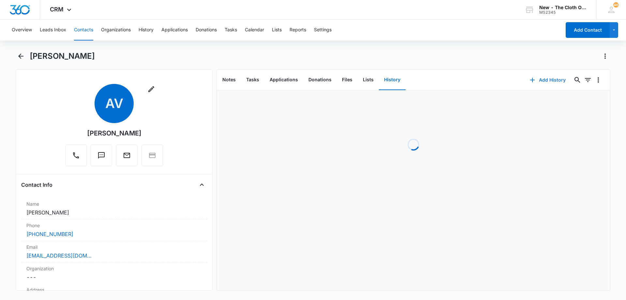
click at [550, 81] on button "Add History" at bounding box center [547, 80] width 49 height 16
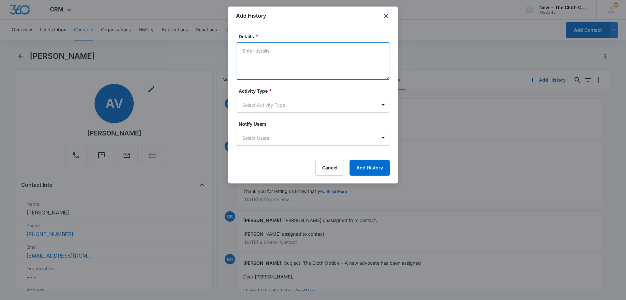
click at [257, 61] on textarea "Details *" at bounding box center [313, 60] width 154 height 37
paste textarea "Follow up email 10/15/25 Hello, I'm reaching out to see how cloth diapering is …"
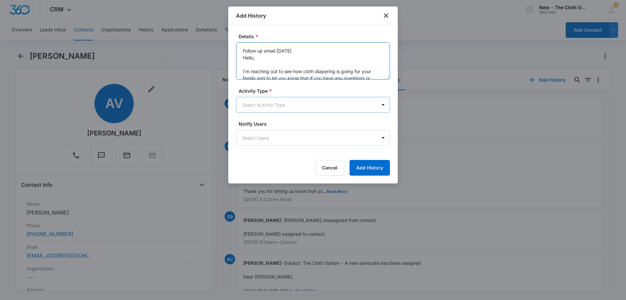
scroll to position [56, 0]
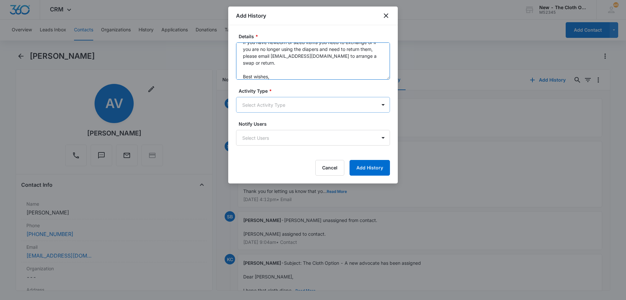
type textarea "Follow up email 10/15/25 Hello, I'm reaching out to see how cloth diapering is …"
click at [261, 100] on body "CRM Apps Reputation Forms CRM Email Social Ads Intelligence Brand Settings AI A…" at bounding box center [313, 150] width 626 height 300
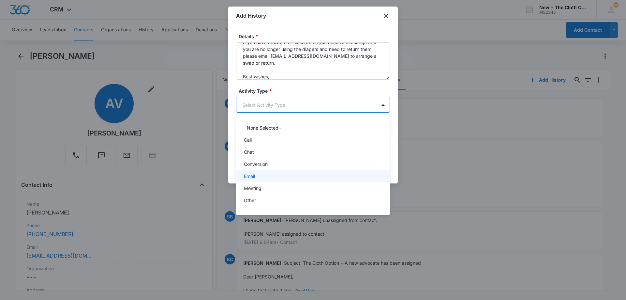
click at [274, 177] on div "Email" at bounding box center [312, 175] width 137 height 7
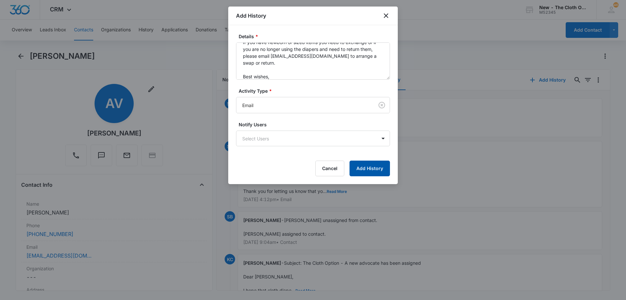
drag, startPoint x: 391, startPoint y: 169, endPoint x: 385, endPoint y: 169, distance: 5.9
click at [390, 169] on div "Details * Follow up email 10/15/25 Hello, I'm reaching out to see how cloth dia…" at bounding box center [313, 104] width 170 height 159
click at [380, 169] on button "Add History" at bounding box center [369, 168] width 40 height 16
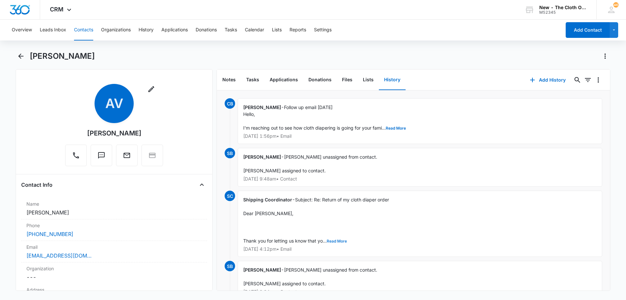
click at [338, 240] on button "Read More" at bounding box center [337, 241] width 20 height 4
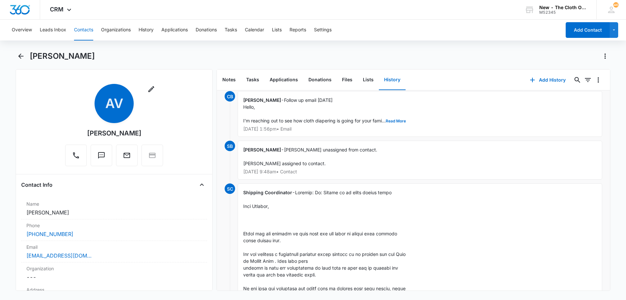
scroll to position [0, 0]
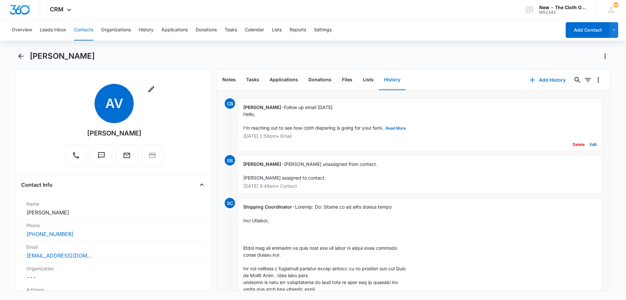
click at [574, 145] on button "Delete" at bounding box center [578, 144] width 12 height 12
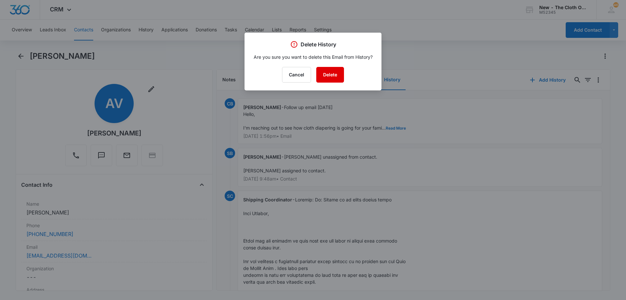
click at [330, 72] on button "Delete" at bounding box center [330, 75] width 28 height 16
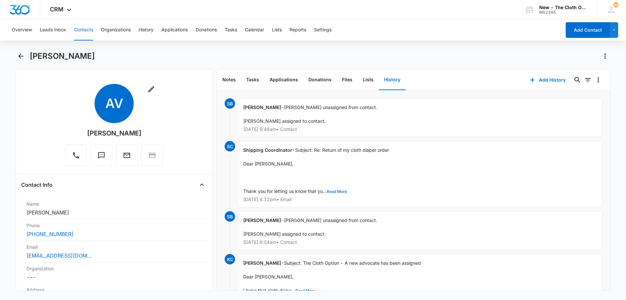
click at [336, 191] on button "Read More" at bounding box center [337, 191] width 20 height 4
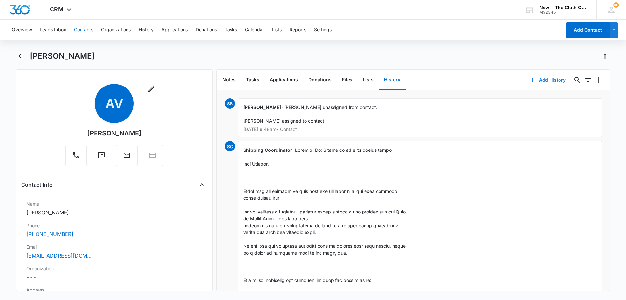
click at [552, 80] on button "Add History" at bounding box center [547, 80] width 49 height 16
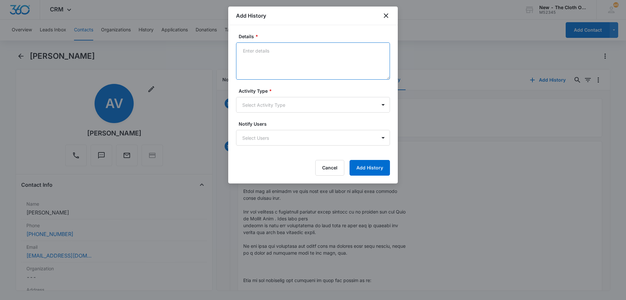
click at [284, 60] on textarea "Details *" at bounding box center [313, 60] width 154 height 37
paste textarea "Follow up email 10/15/25 Hello, I'm reaching out as I saw you had requested inf…"
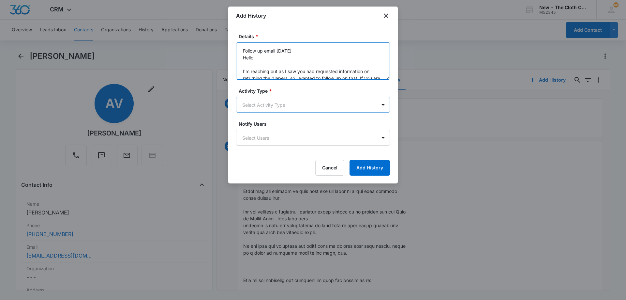
scroll to position [50, 0]
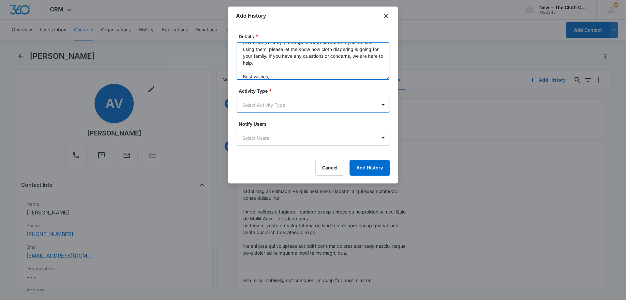
type textarea "Follow up email 10/15/25 Hello, I'm reaching out as I saw you had requested inf…"
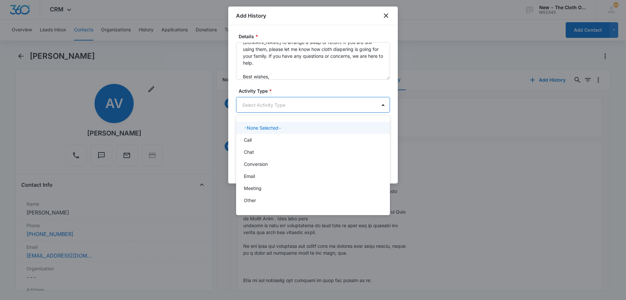
click at [261, 103] on body "CRM Apps Reputation Forms CRM Email Social Ads Intelligence Brand Settings AI A…" at bounding box center [313, 150] width 626 height 300
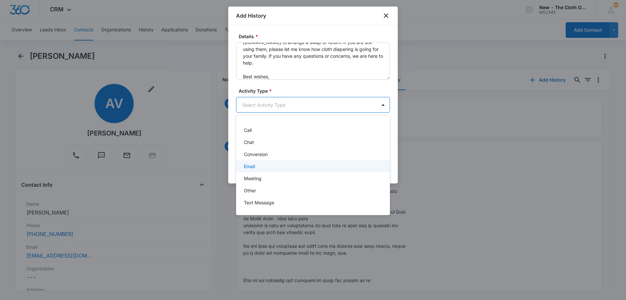
click at [260, 165] on div "Email" at bounding box center [312, 166] width 137 height 7
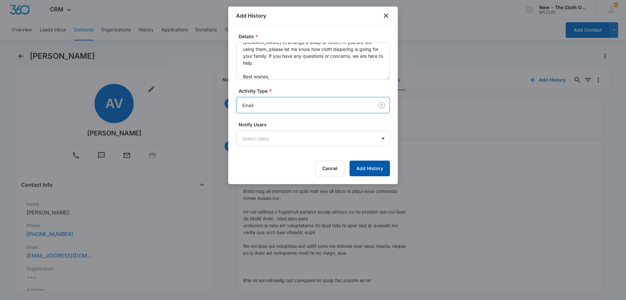
click at [373, 168] on button "Add History" at bounding box center [369, 168] width 40 height 16
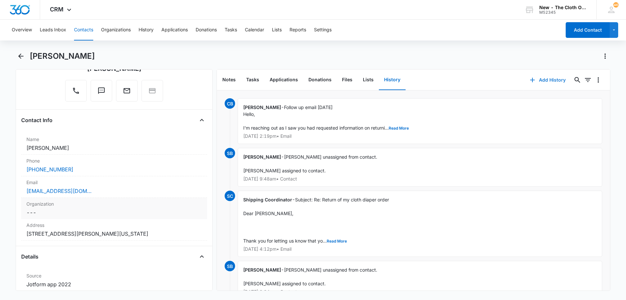
scroll to position [65, 0]
click at [105, 185] on div "Email Cancel Save Changes allisonvesta12@gmail.com" at bounding box center [114, 186] width 186 height 22
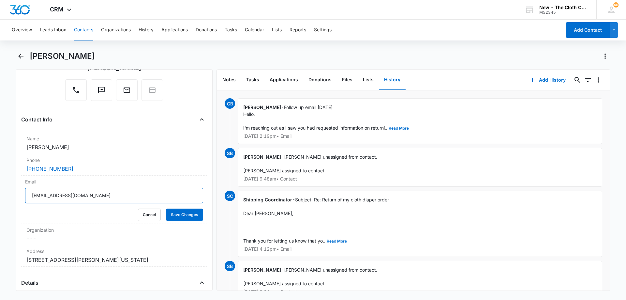
drag, startPoint x: 97, startPoint y: 198, endPoint x: 0, endPoint y: 199, distance: 97.5
click at [0, 199] on main "Allison Vesta Remove AV Allison Vesta Contact Info Name Cancel Save Changes All…" at bounding box center [313, 174] width 626 height 247
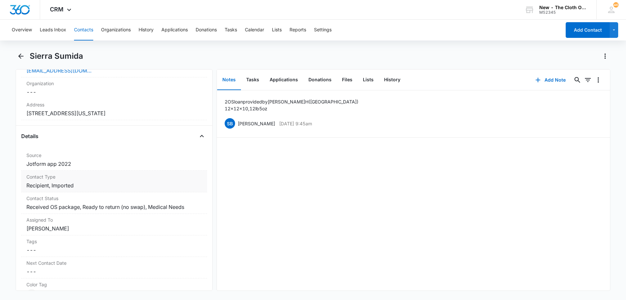
scroll to position [196, 0]
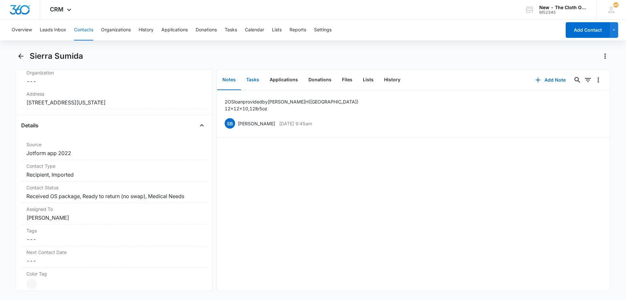
click at [252, 82] on button "Tasks" at bounding box center [252, 80] width 23 height 20
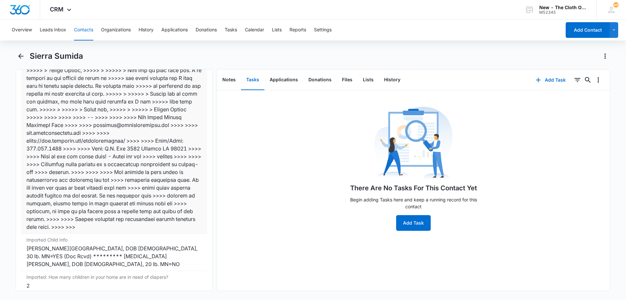
scroll to position [2975, 0]
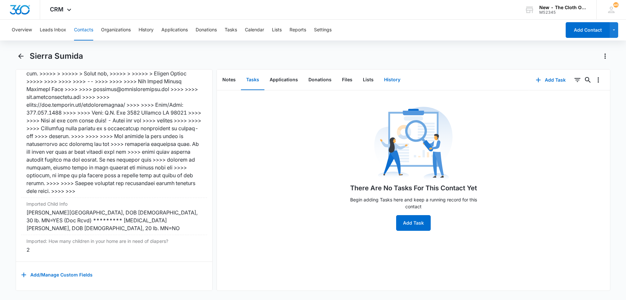
click at [384, 80] on button "History" at bounding box center [392, 80] width 27 height 20
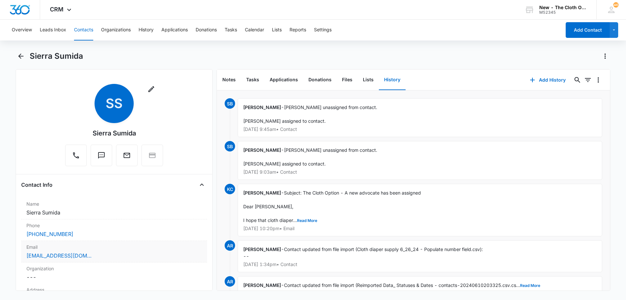
click at [99, 251] on div "[EMAIL_ADDRESS][DOMAIN_NAME]" at bounding box center [113, 255] width 175 height 8
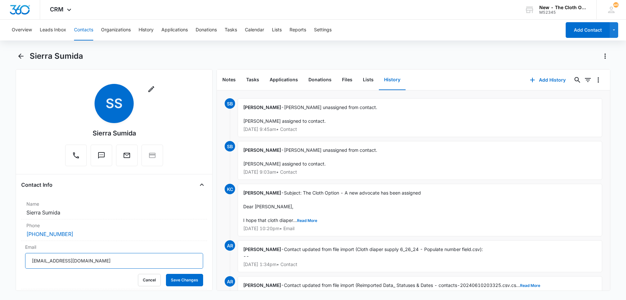
drag, startPoint x: 110, startPoint y: 265, endPoint x: 0, endPoint y: 253, distance: 110.5
click at [0, 253] on main "Sierra Sumida Remove SS Sierra Sumida Contact Info Name Cancel Save Changes Sie…" at bounding box center [313, 174] width 626 height 247
click at [310, 218] on button "Read More" at bounding box center [307, 220] width 20 height 4
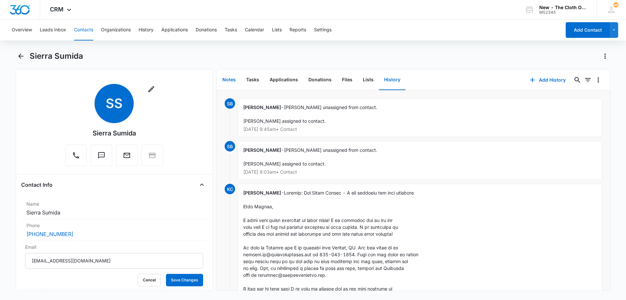
click at [228, 80] on button "Notes" at bounding box center [229, 80] width 24 height 20
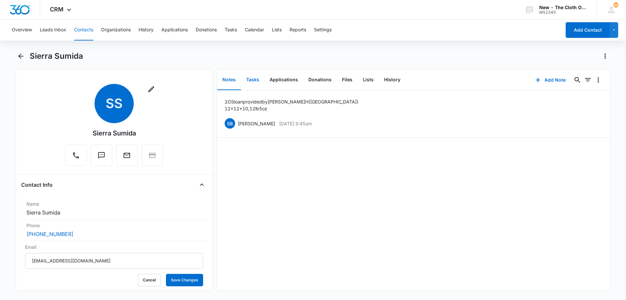
click at [252, 79] on button "Tasks" at bounding box center [252, 80] width 23 height 20
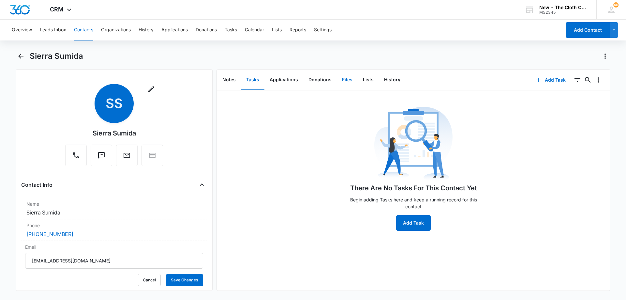
click at [343, 79] on button "Files" at bounding box center [347, 80] width 21 height 20
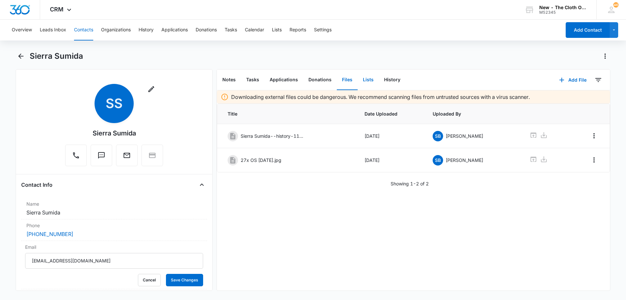
click at [366, 81] on button "Lists" at bounding box center [368, 80] width 21 height 20
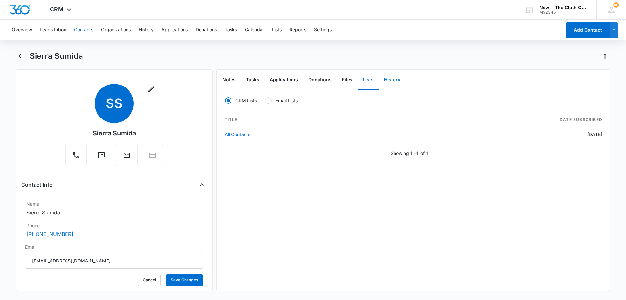
click at [390, 82] on button "History" at bounding box center [392, 80] width 27 height 20
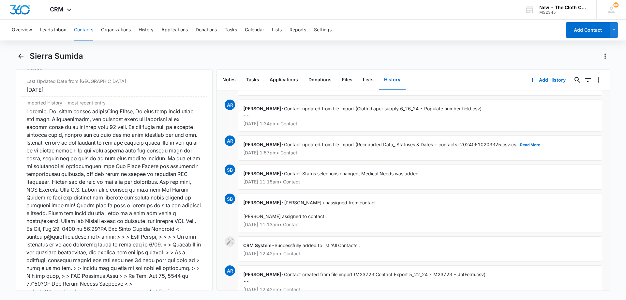
scroll to position [129, 0]
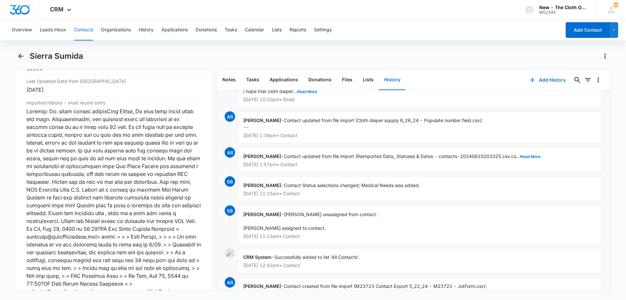
click at [391, 81] on button "History" at bounding box center [392, 80] width 27 height 20
click at [543, 79] on button "Add History" at bounding box center [547, 80] width 49 height 16
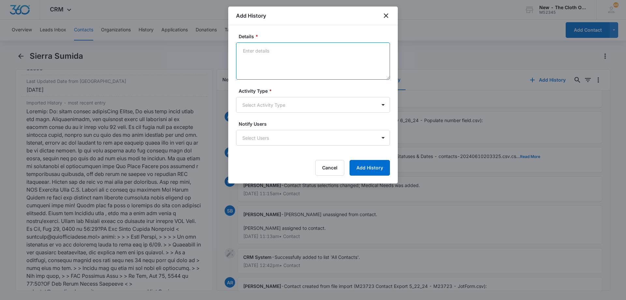
click at [278, 49] on textarea "Details *" at bounding box center [313, 60] width 154 height 37
paste textarea "Hello, I'm reaching out as I saw you had requested information on returning the…"
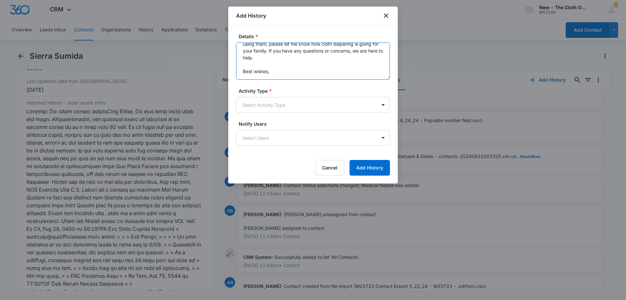
scroll to position [0, 0]
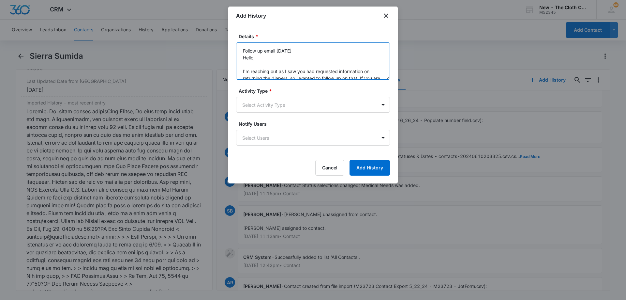
drag, startPoint x: 274, startPoint y: 77, endPoint x: 224, endPoint y: 40, distance: 62.7
click at [224, 40] on body "CRM Apps Reputation Forms CRM Email Social Ads Intelligence Brand Settings AI A…" at bounding box center [313, 150] width 626 height 300
type textarea "Follow up email [DATE] Hello, I'm reaching out as I saw you had requested infor…"
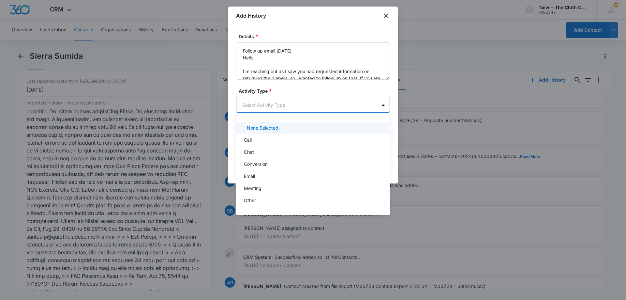
click at [286, 106] on body "CRM Apps Reputation Forms CRM Email Social Ads Intelligence Brand Settings AI A…" at bounding box center [313, 150] width 626 height 300
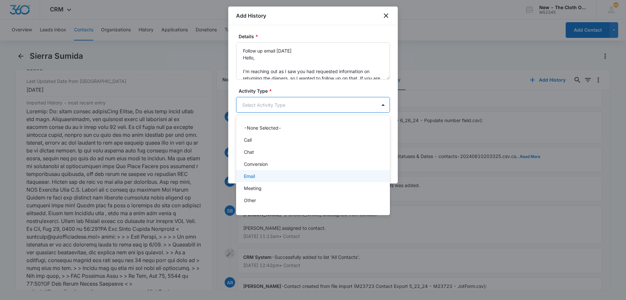
click at [265, 175] on div "Email" at bounding box center [312, 175] width 137 height 7
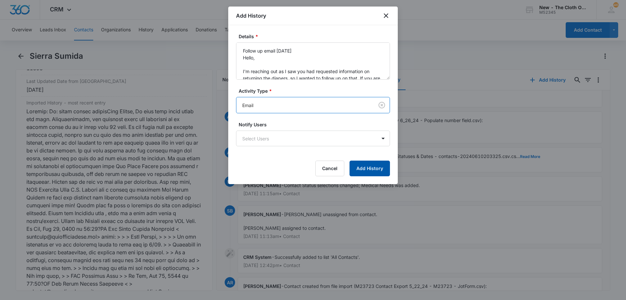
click at [367, 161] on button "Add History" at bounding box center [369, 168] width 40 height 16
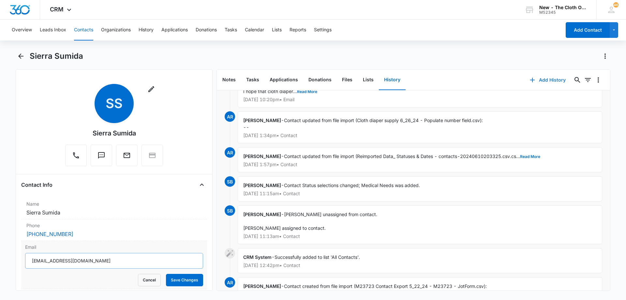
scroll to position [65, 0]
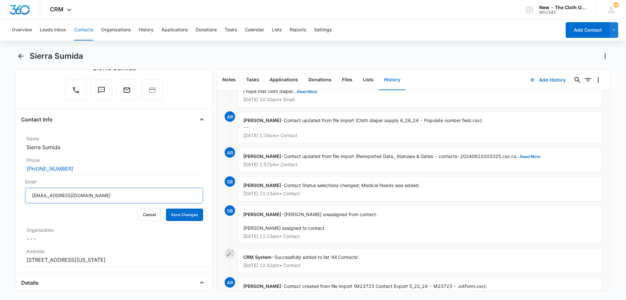
drag, startPoint x: 79, startPoint y: 195, endPoint x: 0, endPoint y: 188, distance: 79.2
click at [0, 188] on main "Sierra Sumida Remove SS Sierra Sumida Contact Info Name Cancel Save Changes Sie…" at bounding box center [313, 174] width 626 height 247
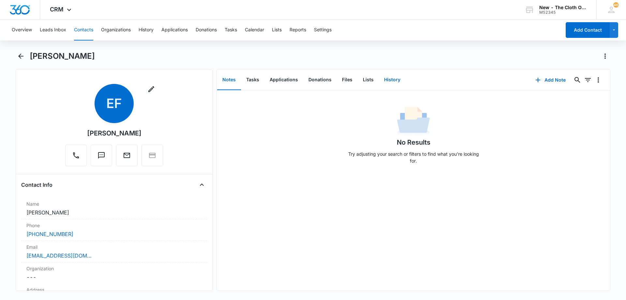
click at [394, 80] on button "History" at bounding box center [392, 80] width 27 height 20
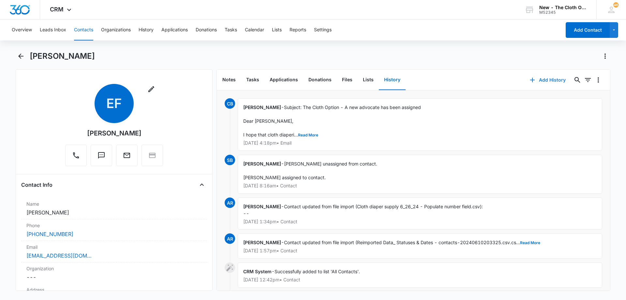
click at [546, 80] on button "Add History" at bounding box center [547, 80] width 49 height 16
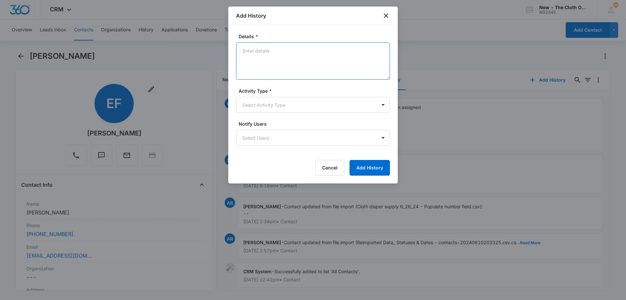
click at [307, 65] on textarea "Details *" at bounding box center [313, 60] width 154 height 37
paste textarea "Follow up email [DATE] Hello, I'm reaching out to see how cloth diapering is go…"
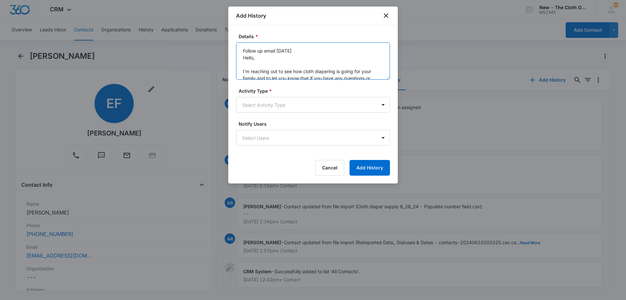
scroll to position [56, 0]
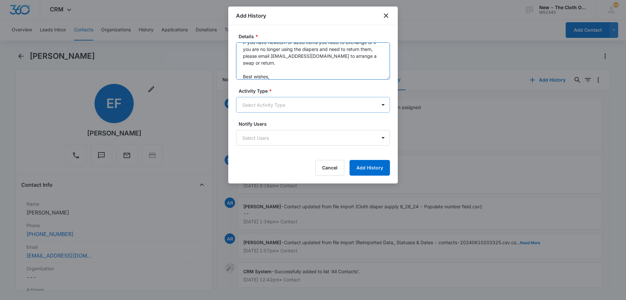
type textarea "Follow up email [DATE] Hello, I'm reaching out to see how cloth diapering is go…"
click at [293, 106] on body "CRM Apps Reputation Forms CRM Email Social Ads Intelligence Brand Settings AI A…" at bounding box center [313, 150] width 626 height 300
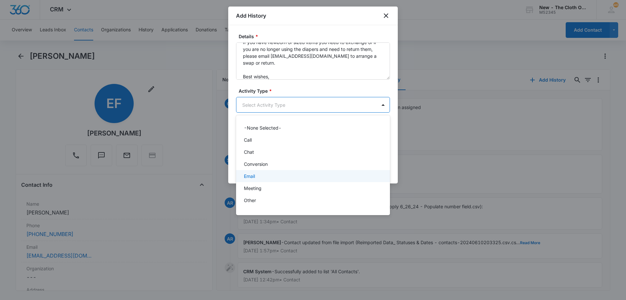
click at [274, 175] on div "Email" at bounding box center [312, 175] width 137 height 7
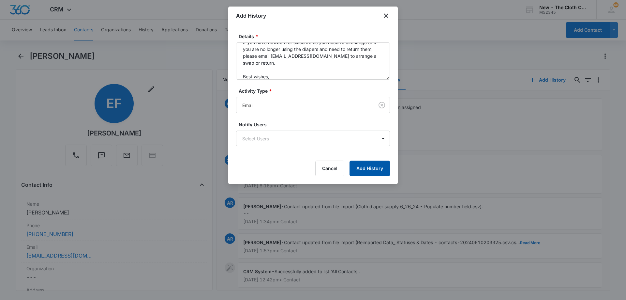
click at [379, 170] on button "Add History" at bounding box center [369, 168] width 40 height 16
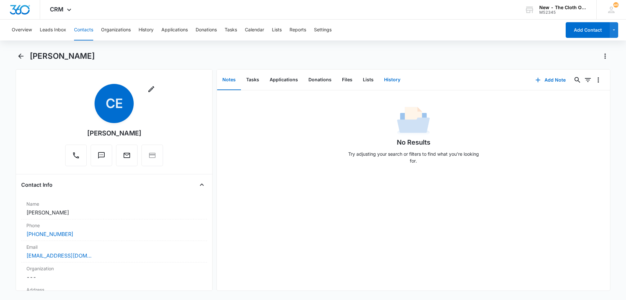
click at [384, 79] on button "History" at bounding box center [392, 80] width 27 height 20
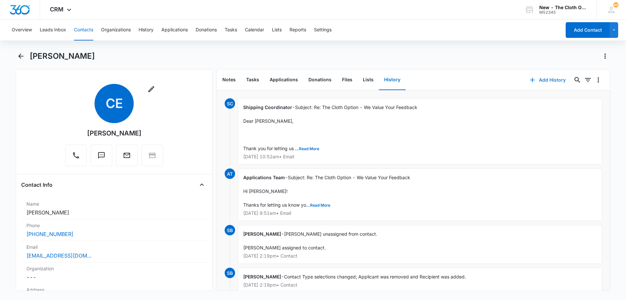
click at [550, 79] on button "Add History" at bounding box center [547, 80] width 49 height 16
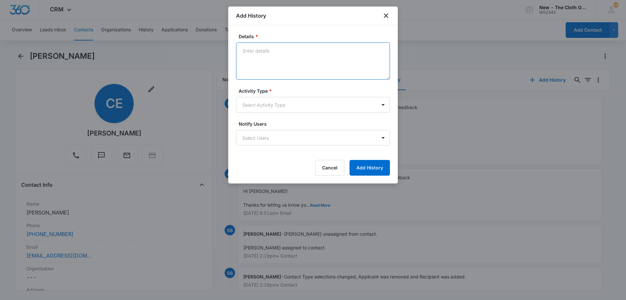
click at [283, 64] on textarea "Details *" at bounding box center [313, 60] width 154 height 37
paste textarea "Follow up email [DATE] Hello, I'm reaching out to see how cloth diapering is go…"
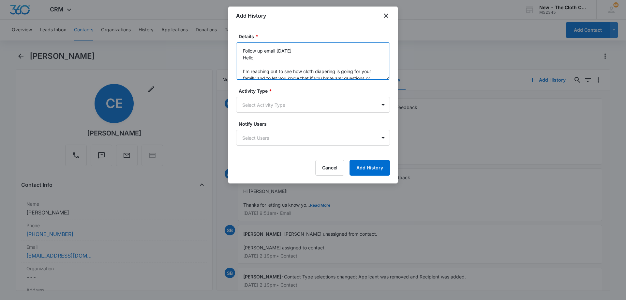
scroll to position [56, 0]
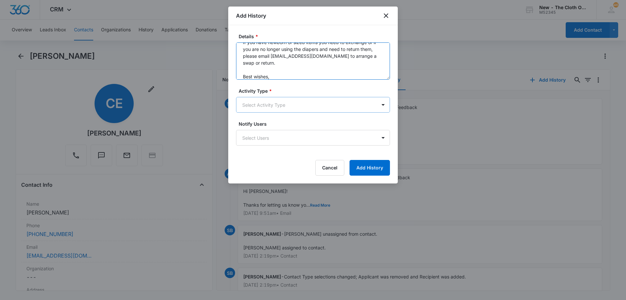
type textarea "Follow up email [DATE] Hello, I'm reaching out to see how cloth diapering is go…"
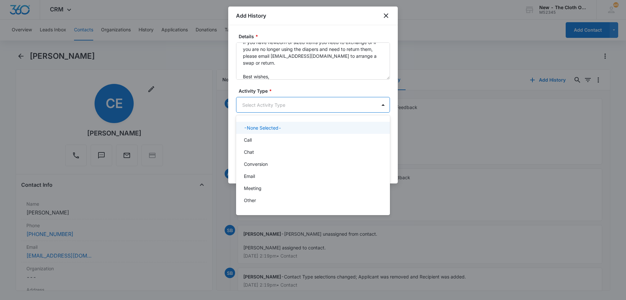
click at [277, 106] on body "CRM Apps Reputation Forms CRM Email Social Ads Intelligence Brand Settings AI A…" at bounding box center [313, 150] width 626 height 300
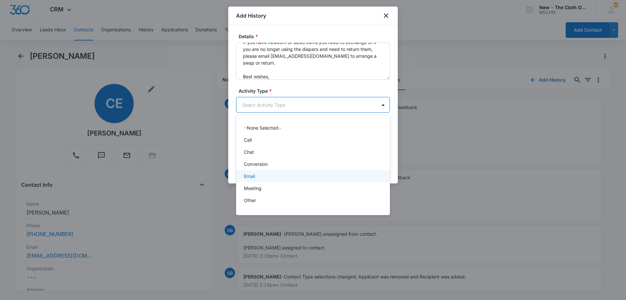
click at [270, 174] on div "Email" at bounding box center [312, 175] width 137 height 7
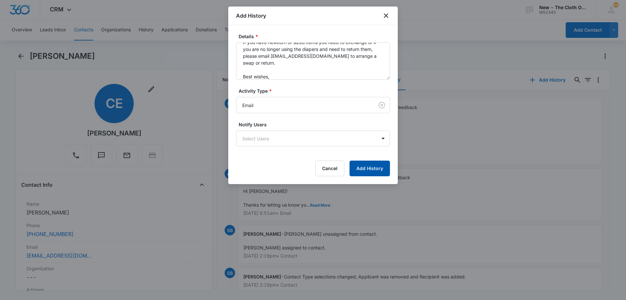
click at [377, 169] on button "Add History" at bounding box center [369, 168] width 40 height 16
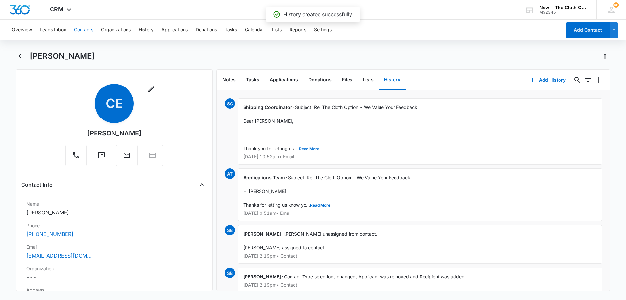
click at [305, 147] on button "Read More" at bounding box center [309, 149] width 20 height 4
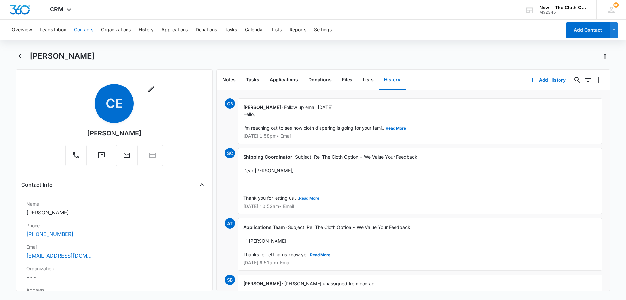
click at [311, 197] on button "Read More" at bounding box center [309, 198] width 20 height 4
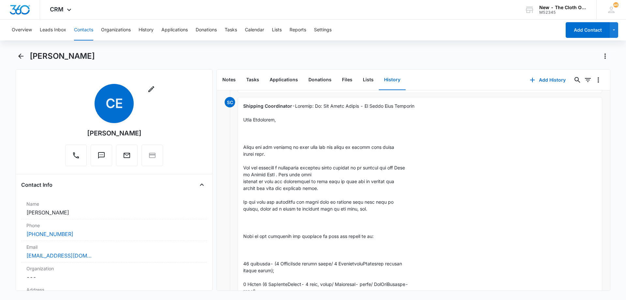
scroll to position [0, 0]
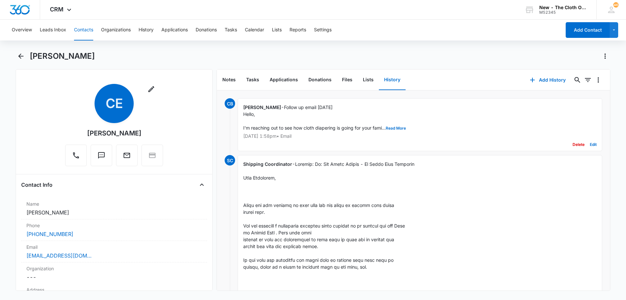
click at [574, 144] on button "Delete" at bounding box center [578, 144] width 12 height 12
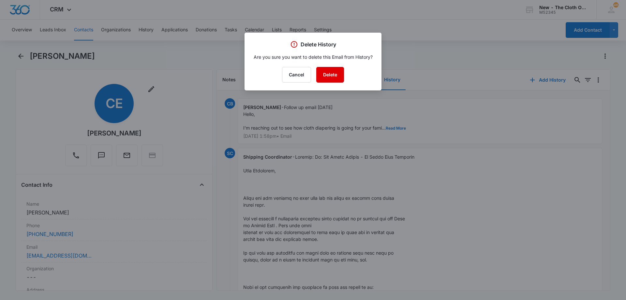
click at [338, 76] on button "Delete" at bounding box center [330, 75] width 28 height 16
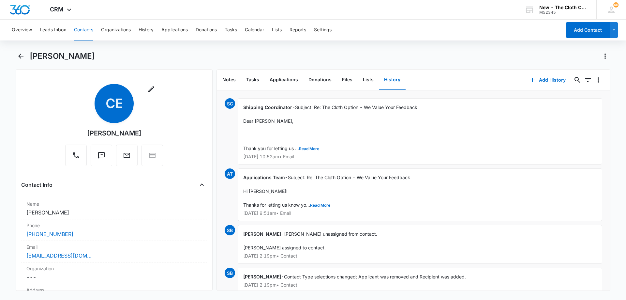
click at [306, 149] on button "Read More" at bounding box center [309, 149] width 20 height 4
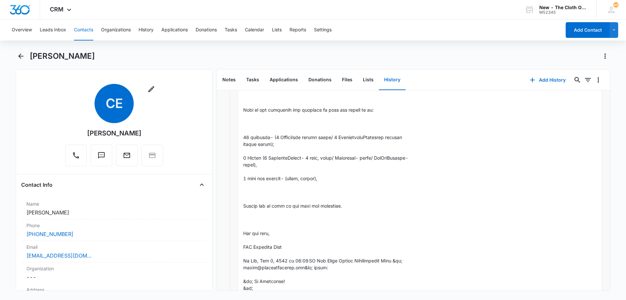
scroll to position [130, 0]
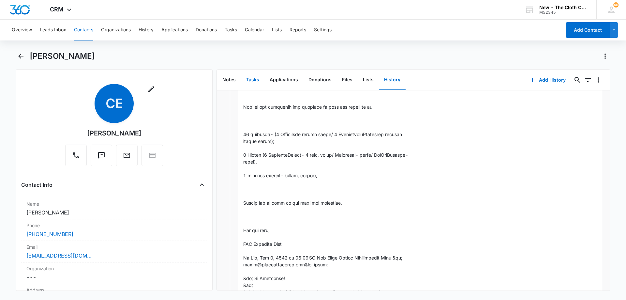
click at [257, 83] on button "Tasks" at bounding box center [252, 80] width 23 height 20
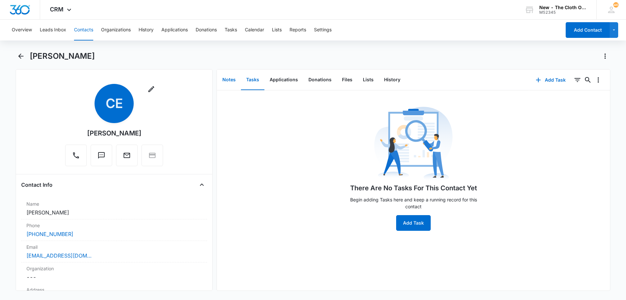
click at [226, 81] on button "Notes" at bounding box center [229, 80] width 24 height 20
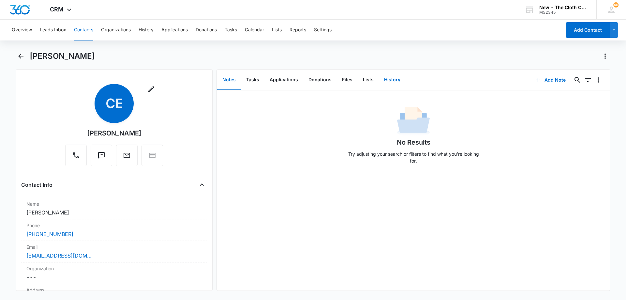
click at [390, 82] on button "History" at bounding box center [392, 80] width 27 height 20
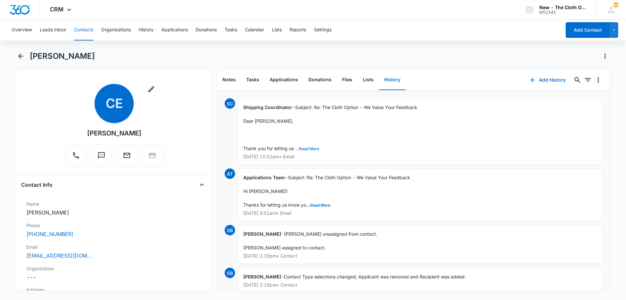
click at [309, 147] on button "Read More" at bounding box center [309, 149] width 20 height 4
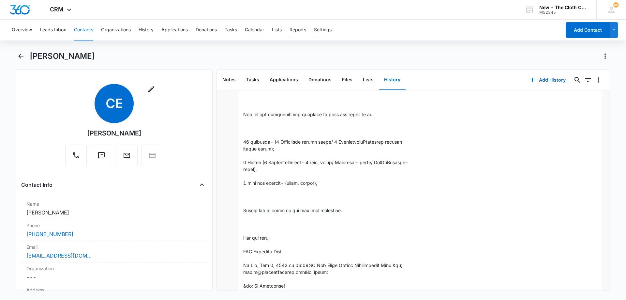
scroll to position [163, 0]
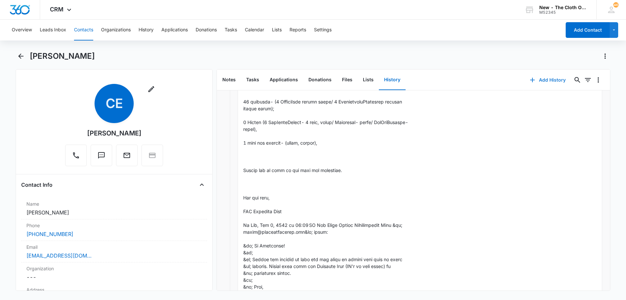
click at [553, 79] on button "Add History" at bounding box center [547, 80] width 49 height 16
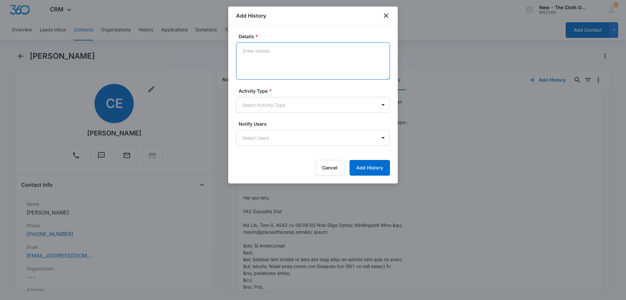
click at [287, 60] on textarea "Details *" at bounding box center [313, 60] width 154 height 37
paste textarea "Follow up email 10/15/25 Hello, I'm reaching out as I saw you had requested inf…"
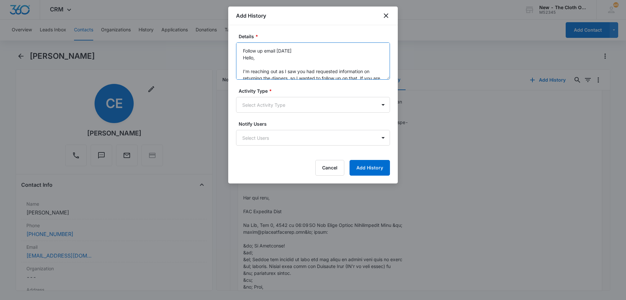
scroll to position [50, 0]
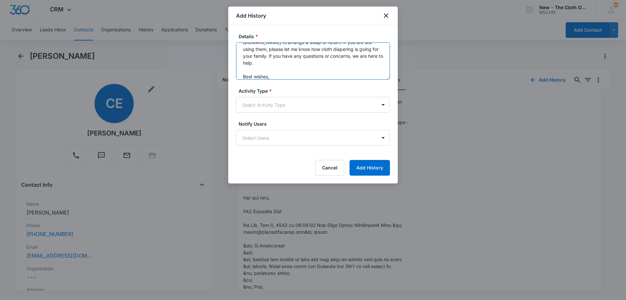
type textarea "Follow up email 10/15/25 Hello, I'm reaching out as I saw you had requested inf…"
drag, startPoint x: 280, startPoint y: 94, endPoint x: 278, endPoint y: 97, distance: 3.4
click at [280, 95] on div "Activity Type * Select Activity Type" at bounding box center [313, 99] width 154 height 25
click at [278, 100] on body "CRM Apps Reputation Forms CRM Email Social Ads Intelligence Brand Settings AI A…" at bounding box center [313, 150] width 626 height 300
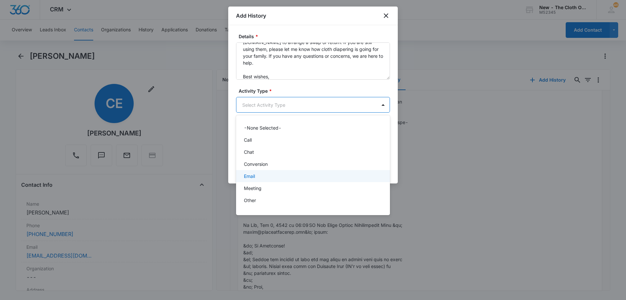
click at [266, 177] on div "Email" at bounding box center [312, 175] width 137 height 7
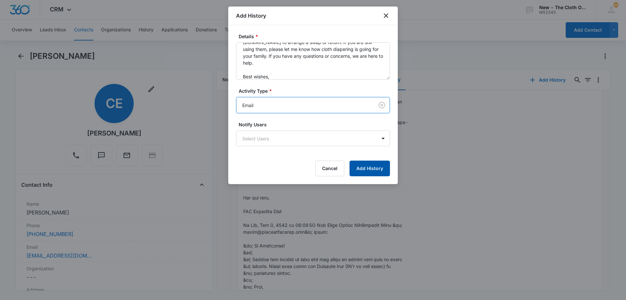
click at [367, 170] on button "Add History" at bounding box center [369, 168] width 40 height 16
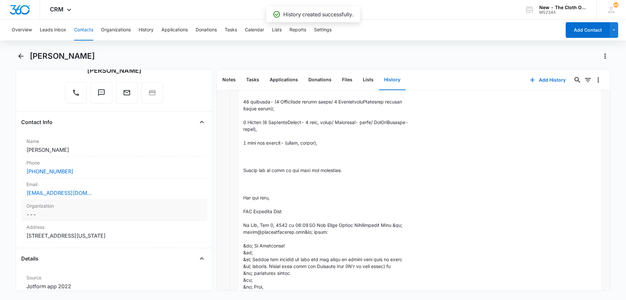
scroll to position [65, 0]
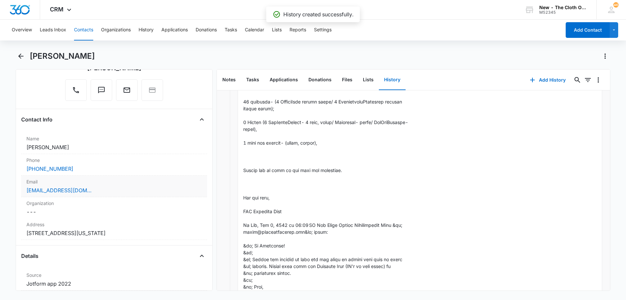
click at [110, 184] on label "Email" at bounding box center [113, 181] width 175 height 7
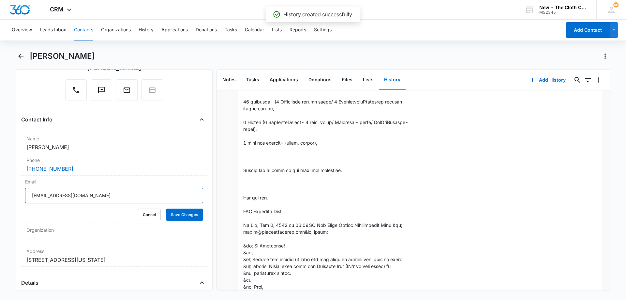
drag, startPoint x: 111, startPoint y: 200, endPoint x: 0, endPoint y: 194, distance: 111.0
click at [0, 194] on main "Christine Everette Remove CE Christine Everette Contact Info Name Cancel Save C…" at bounding box center [313, 174] width 626 height 247
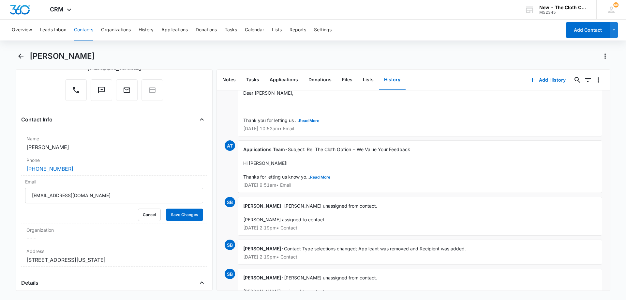
scroll to position [0, 0]
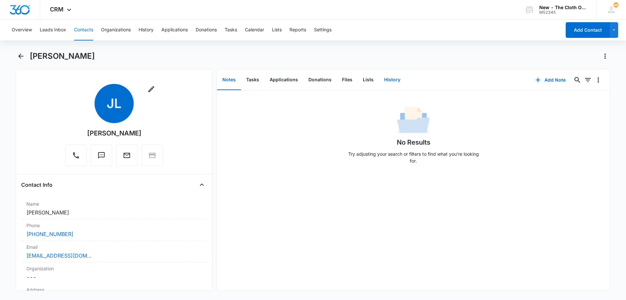
click at [392, 84] on button "History" at bounding box center [392, 80] width 27 height 20
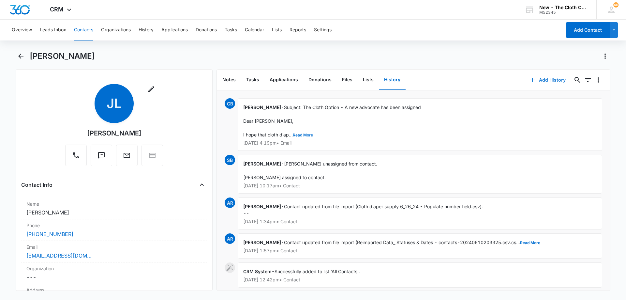
click at [549, 77] on button "Add History" at bounding box center [547, 80] width 49 height 16
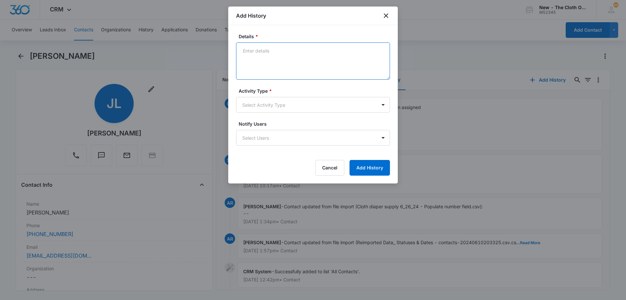
click at [274, 57] on textarea "Details *" at bounding box center [313, 60] width 154 height 37
paste textarea "Follow up email [DATE] Hello, I'm reaching out to see how cloth diapering is go…"
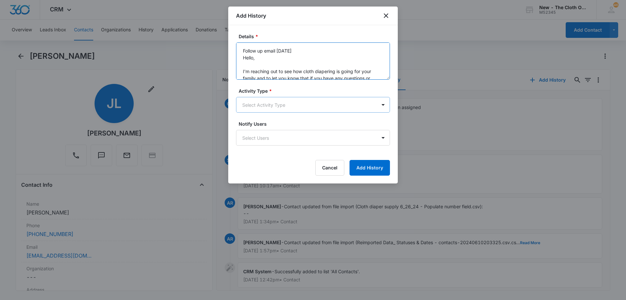
scroll to position [56, 0]
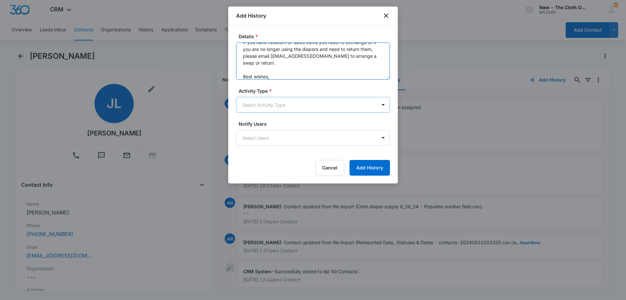
type textarea "Follow up email [DATE] Hello, I'm reaching out to see how cloth diapering is go…"
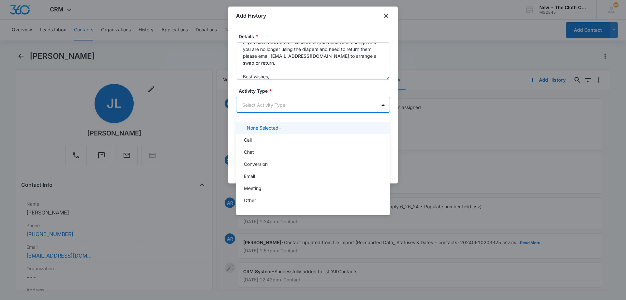
click at [287, 107] on body "CRM Apps Reputation Forms CRM Email Social Ads Intelligence Brand Settings AI A…" at bounding box center [313, 150] width 626 height 300
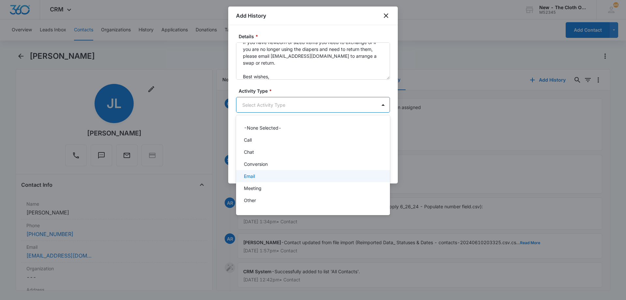
click at [268, 172] on div "Email" at bounding box center [313, 176] width 154 height 12
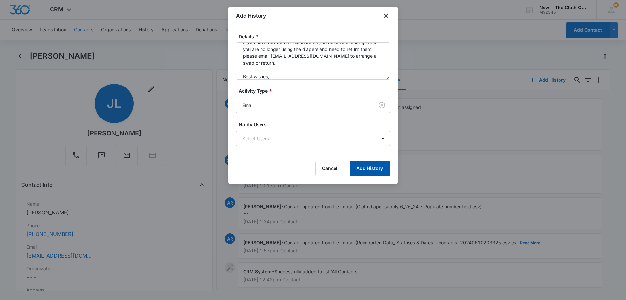
click at [378, 170] on button "Add History" at bounding box center [369, 168] width 40 height 16
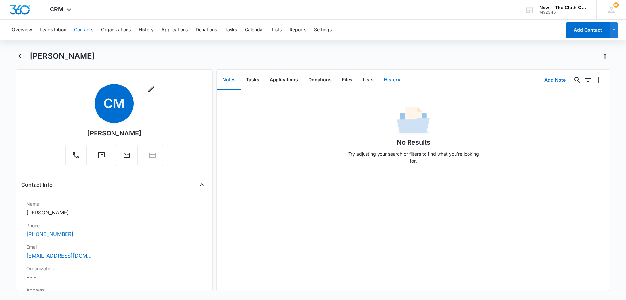
click at [392, 82] on button "History" at bounding box center [392, 80] width 27 height 20
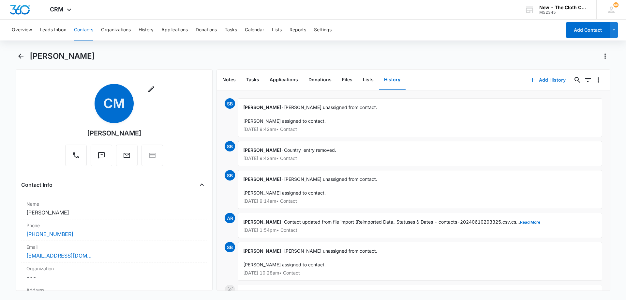
click at [539, 80] on button "Add History" at bounding box center [547, 80] width 49 height 16
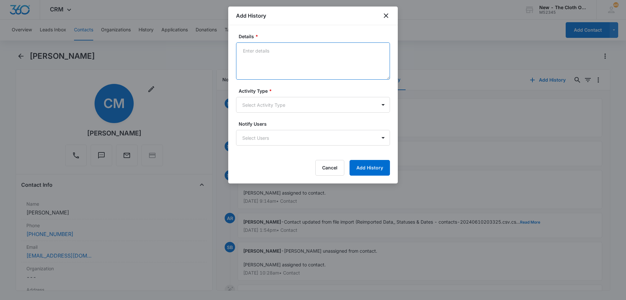
click at [339, 67] on textarea "Details *" at bounding box center [313, 60] width 154 height 37
paste textarea "Follow up email [DATE] Hello, I'm reaching out to see how cloth diapering is go…"
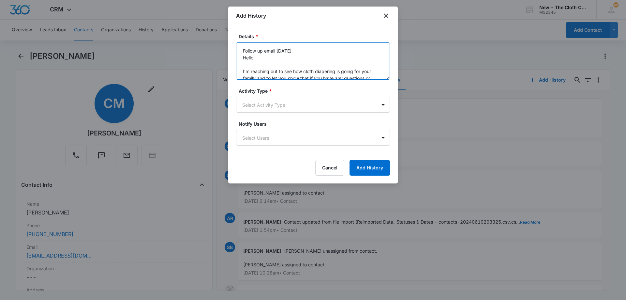
scroll to position [56, 0]
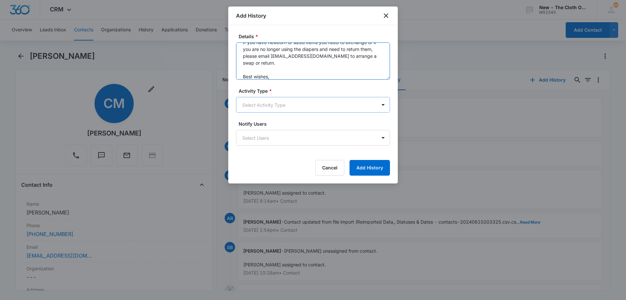
type textarea "Follow up email 10/15/25 Hello, I'm reaching out to see how cloth diapering is …"
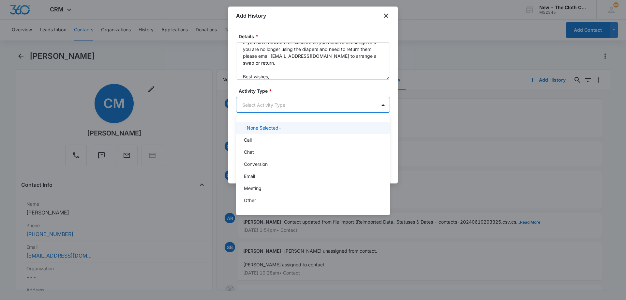
click at [307, 106] on body "CRM Apps Reputation Forms CRM Email Social Ads Intelligence Brand Settings AI A…" at bounding box center [313, 150] width 626 height 300
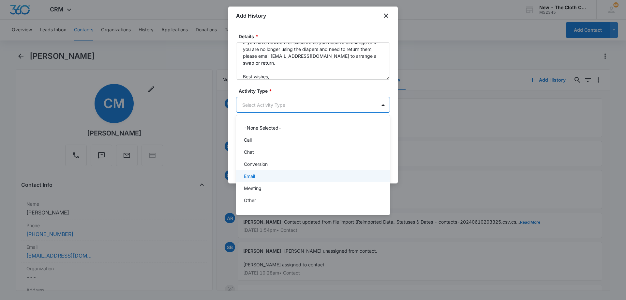
click at [276, 175] on div "Email" at bounding box center [312, 175] width 137 height 7
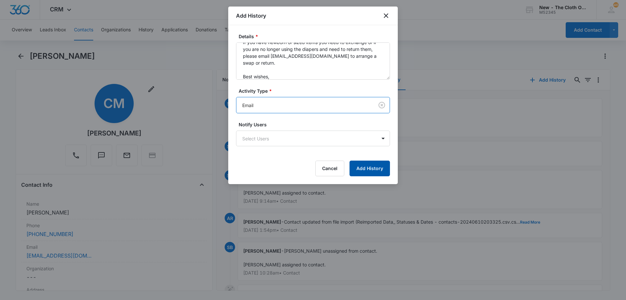
click at [372, 171] on button "Add History" at bounding box center [369, 168] width 40 height 16
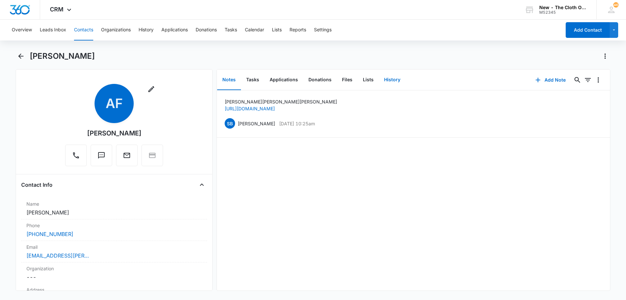
click at [384, 80] on button "History" at bounding box center [392, 80] width 27 height 20
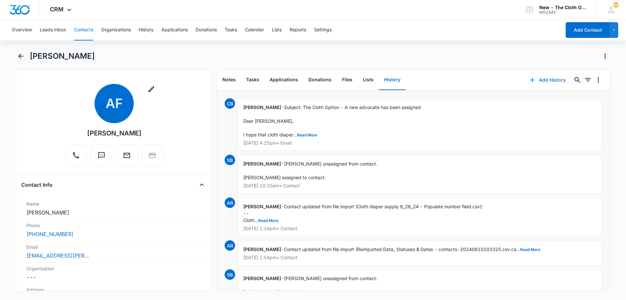
click at [547, 80] on button "Add History" at bounding box center [547, 80] width 49 height 16
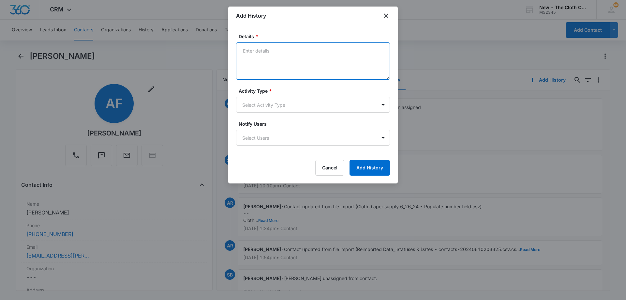
click at [277, 61] on textarea "Details *" at bounding box center [313, 60] width 154 height 37
paste textarea "9405509205568708931620"
type textarea "9405509205568708931620"
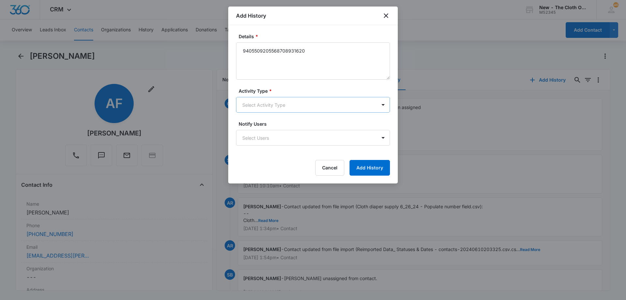
click at [255, 100] on body "CRM Apps Reputation Forms CRM Email Social Ads Intelligence Brand Settings AI A…" at bounding box center [313, 150] width 626 height 300
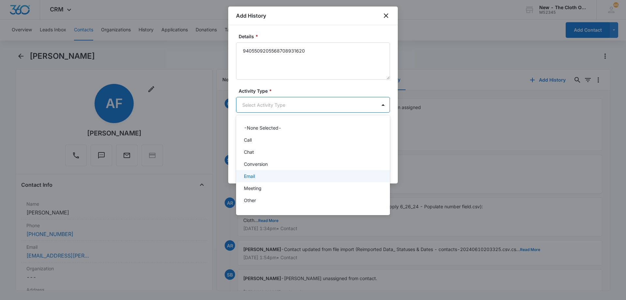
click at [256, 175] on div "Email" at bounding box center [312, 175] width 137 height 7
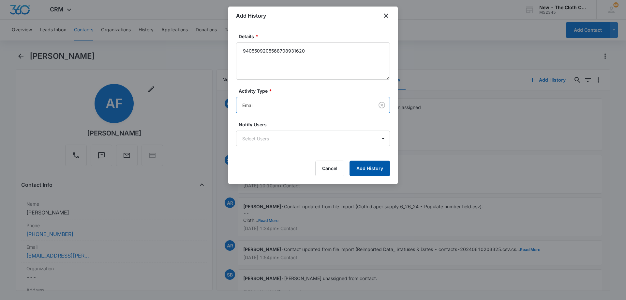
click at [379, 170] on button "Add History" at bounding box center [369, 168] width 40 height 16
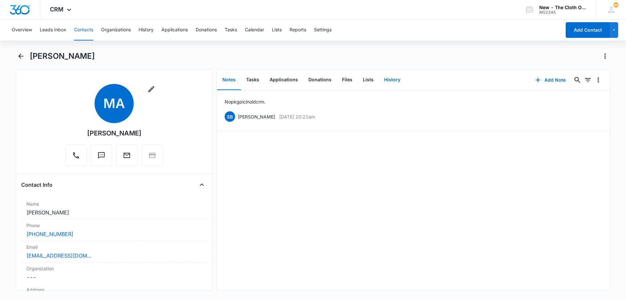
click at [391, 84] on button "History" at bounding box center [392, 80] width 27 height 20
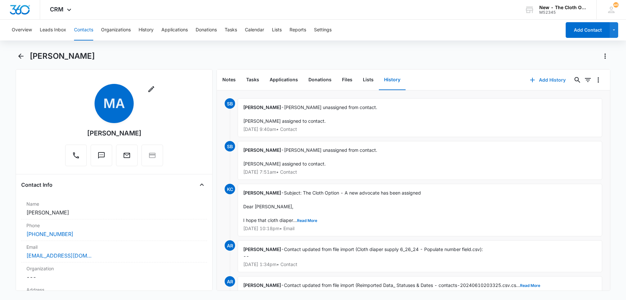
click at [542, 79] on button "Add History" at bounding box center [547, 80] width 49 height 16
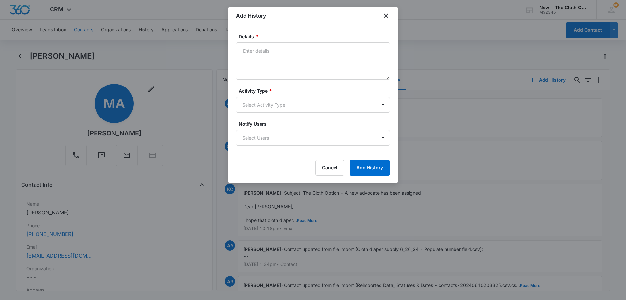
click at [291, 82] on form "Details * Activity Type * Select Activity Type Notify Users Select Users Cancel…" at bounding box center [313, 104] width 154 height 142
click at [309, 52] on textarea "Details *" at bounding box center [313, 60] width 154 height 37
paste textarea "Follow up email [DATE] Hello, I'm reaching out to see how cloth diapering is go…"
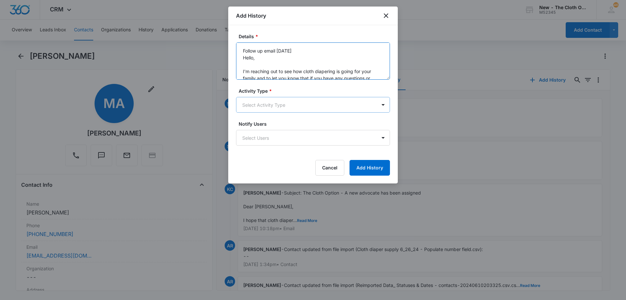
scroll to position [56, 0]
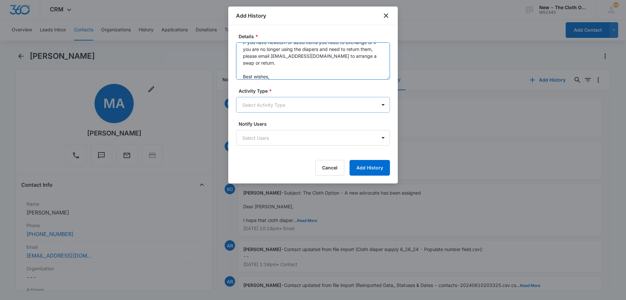
type textarea "Follow up email [DATE] Hello, I'm reaching out to see how cloth diapering is go…"
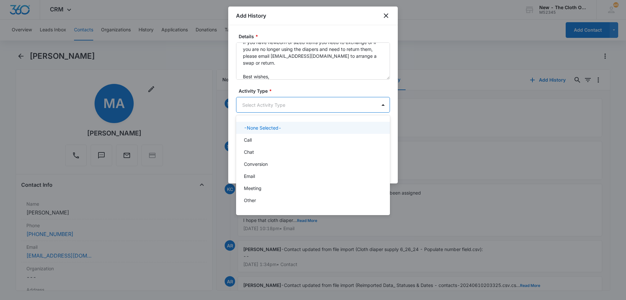
click at [301, 100] on body "CRM Apps Reputation Forms CRM Email Social Ads Intelligence Brand Settings AI A…" at bounding box center [313, 150] width 626 height 300
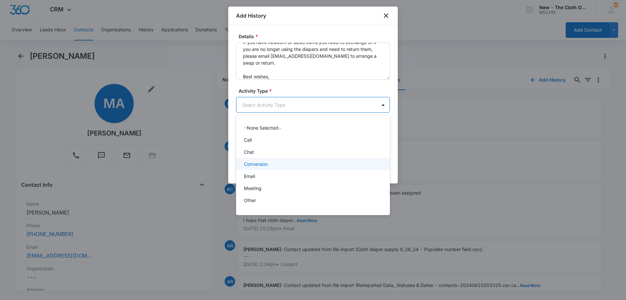
scroll to position [10, 0]
drag, startPoint x: 265, startPoint y: 168, endPoint x: 319, endPoint y: 162, distance: 54.8
click at [265, 168] on div "Email" at bounding box center [312, 166] width 137 height 7
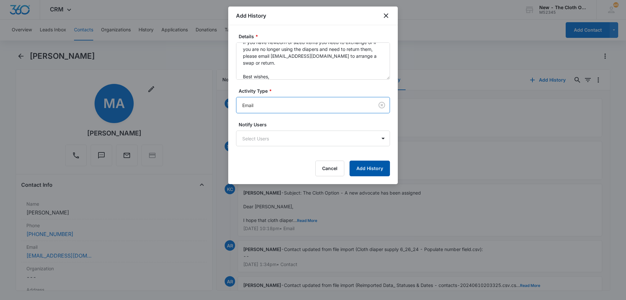
click at [373, 167] on button "Add History" at bounding box center [369, 168] width 40 height 16
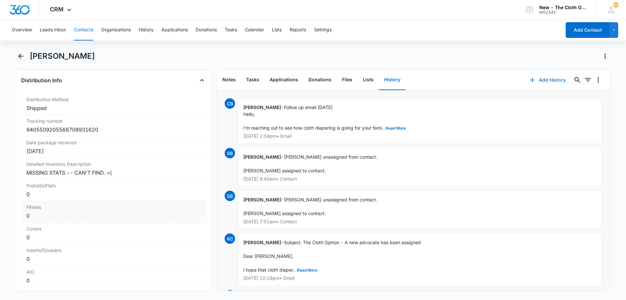
scroll to position [1500, 0]
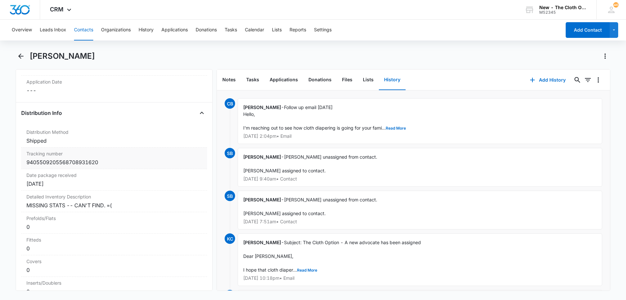
click at [110, 163] on div "9405509205568708931620" at bounding box center [113, 162] width 175 height 8
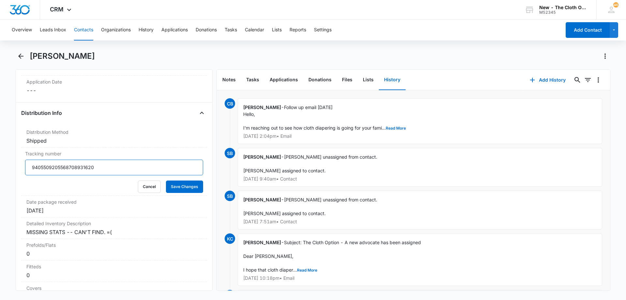
drag, startPoint x: 90, startPoint y: 170, endPoint x: 3, endPoint y: 167, distance: 87.1
click at [3, 167] on main "[PERSON_NAME] Remove MA [PERSON_NAME] Contact Info Name Cancel Save Changes [PE…" at bounding box center [313, 174] width 626 height 247
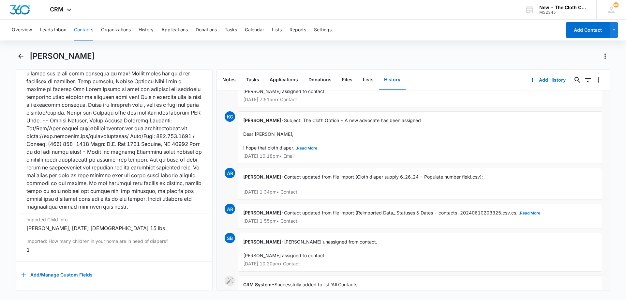
scroll to position [52, 0]
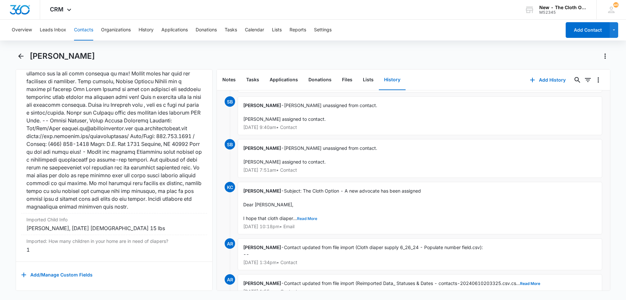
click at [301, 220] on button "Read More" at bounding box center [307, 218] width 20 height 4
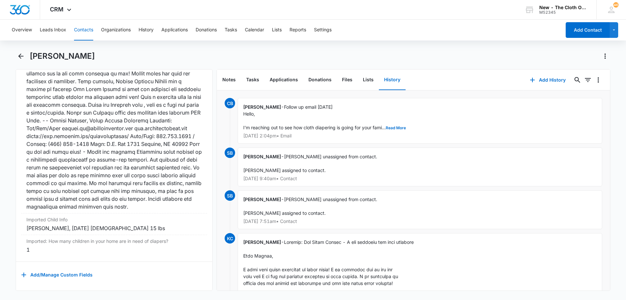
scroll to position [0, 0]
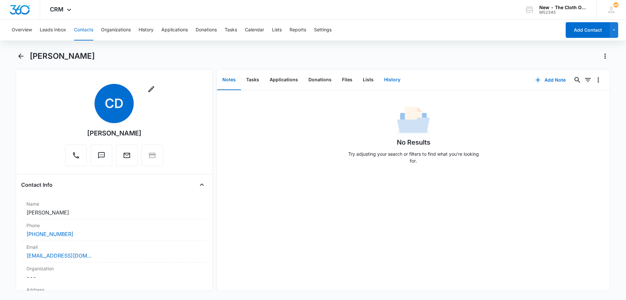
click at [388, 81] on button "History" at bounding box center [392, 80] width 27 height 20
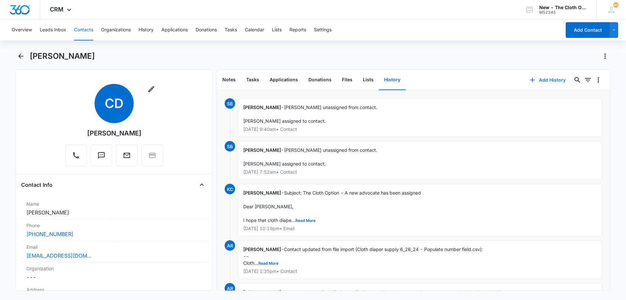
click at [549, 81] on button "Add History" at bounding box center [547, 80] width 49 height 16
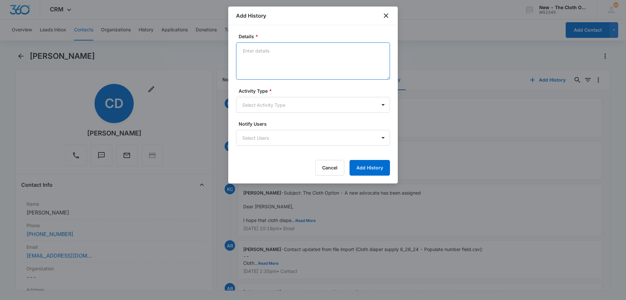
click at [284, 70] on textarea "Details *" at bounding box center [313, 60] width 154 height 37
paste textarea "Follow up email [DATE] Hello, I'm reaching out to see how cloth diapering is go…"
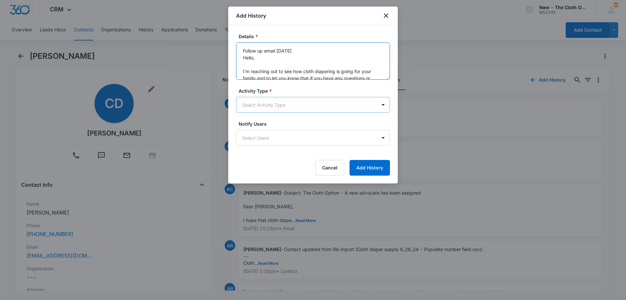
scroll to position [56, 0]
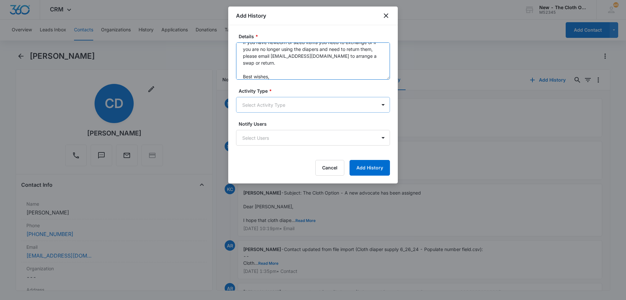
type textarea "Follow up email [DATE] Hello, I'm reaching out to see how cloth diapering is go…"
click at [289, 109] on body "CRM Apps Reputation Forms CRM Email Social Ads Intelligence Brand Settings AI A…" at bounding box center [313, 150] width 626 height 300
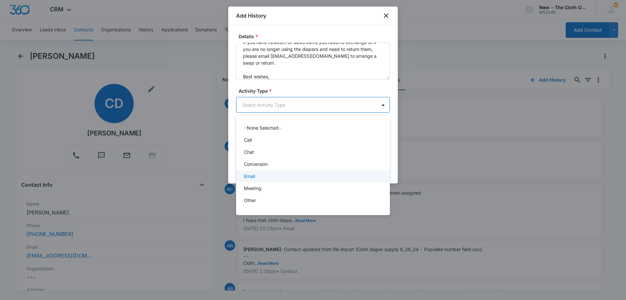
click at [270, 174] on div "Email" at bounding box center [312, 175] width 137 height 7
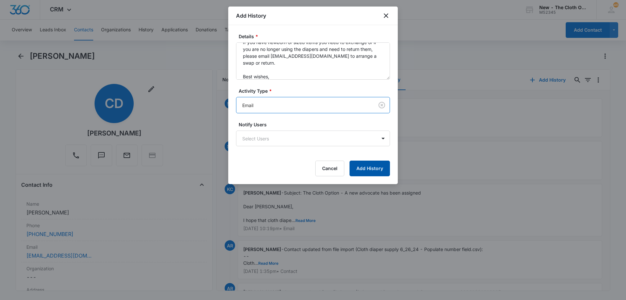
click at [377, 169] on button "Add History" at bounding box center [369, 168] width 40 height 16
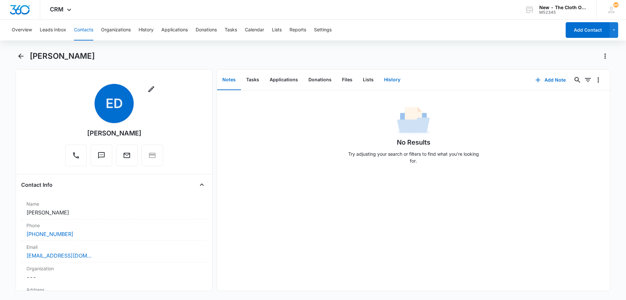
click at [386, 79] on button "History" at bounding box center [392, 80] width 27 height 20
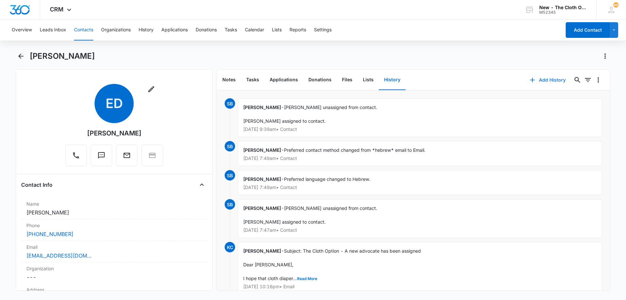
click at [543, 79] on button "Add History" at bounding box center [547, 80] width 49 height 16
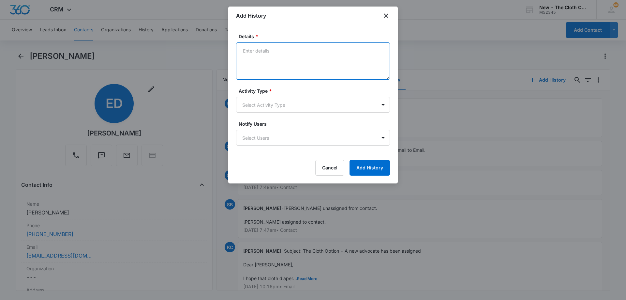
click at [288, 60] on textarea "Details *" at bounding box center [313, 60] width 154 height 37
paste textarea "Follow up email [DATE] Hello, I'm reaching out to see how cloth diapering is go…"
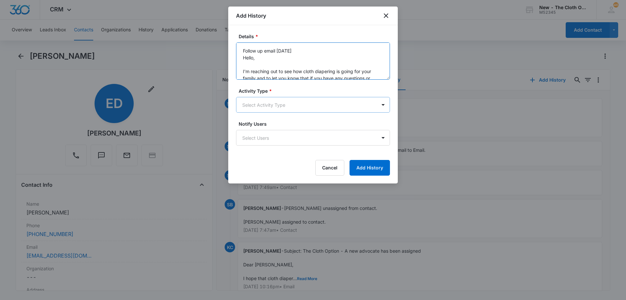
scroll to position [56, 0]
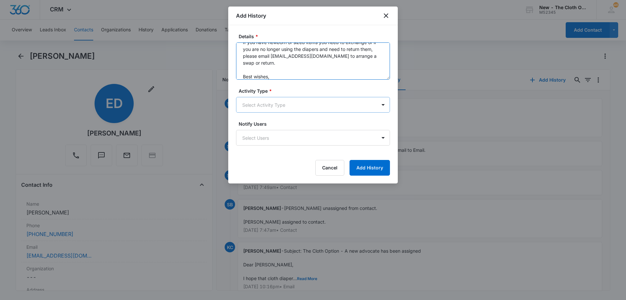
type textarea "Follow up email [DATE] Hello, I'm reaching out to see how cloth diapering is go…"
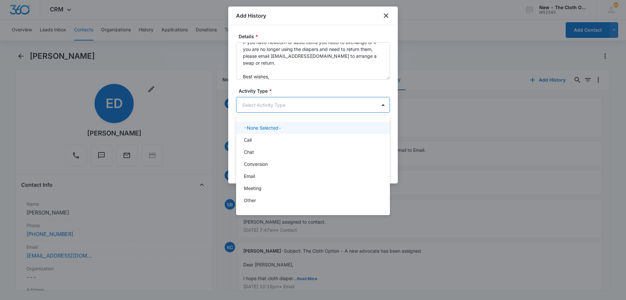
click at [292, 105] on body "CRM Apps Reputation Forms CRM Email Social Ads Intelligence Brand Settings AI A…" at bounding box center [313, 150] width 626 height 300
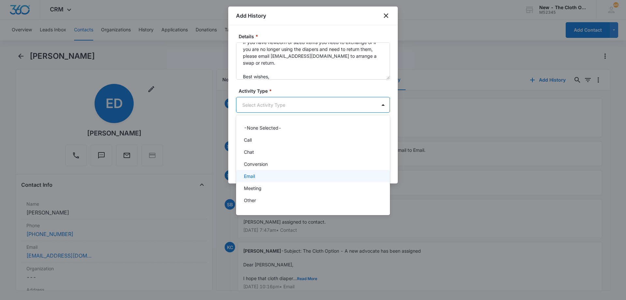
click at [276, 174] on div "Email" at bounding box center [312, 175] width 137 height 7
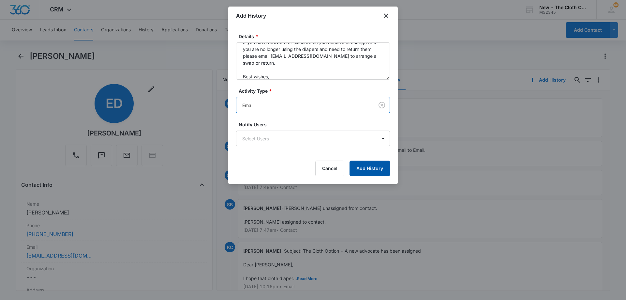
click at [367, 171] on button "Add History" at bounding box center [369, 168] width 40 height 16
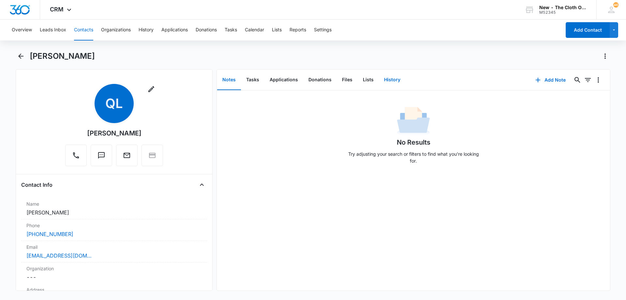
click at [388, 75] on button "History" at bounding box center [392, 80] width 27 height 20
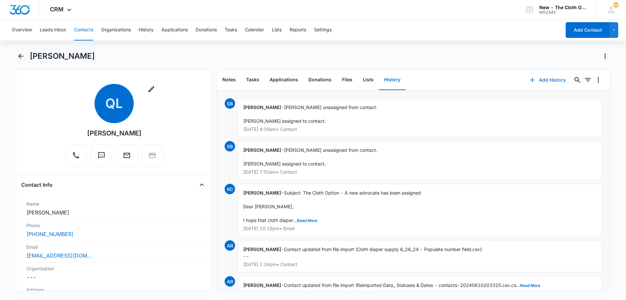
click at [552, 81] on button "Add History" at bounding box center [547, 80] width 49 height 16
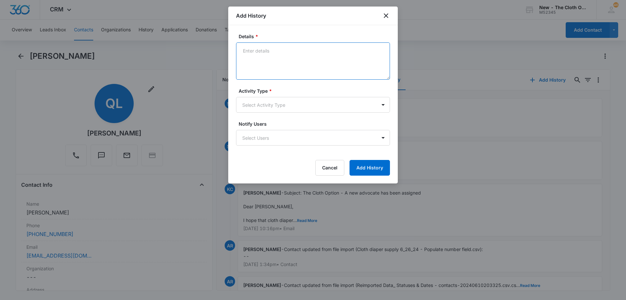
click at [276, 53] on textarea "Details *" at bounding box center [313, 60] width 154 height 37
paste textarea "Follow up email [DATE] Hello, I'm reaching out to see how cloth diapering is go…"
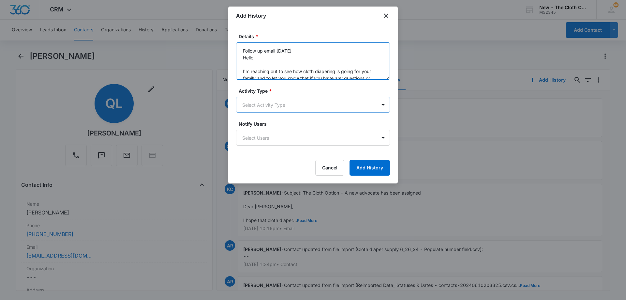
scroll to position [56, 0]
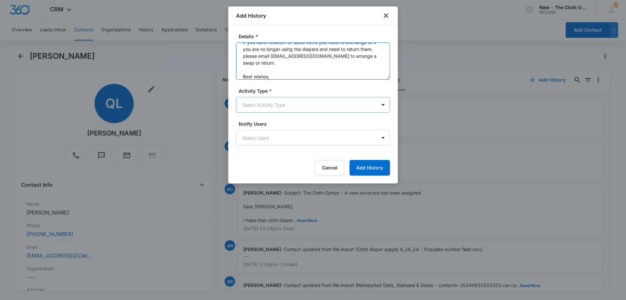
type textarea "Follow up email [DATE] Hello, I'm reaching out to see how cloth diapering is go…"
click at [279, 106] on body "CRM Apps Reputation Forms CRM Email Social Ads Intelligence Brand Settings AI A…" at bounding box center [313, 150] width 626 height 300
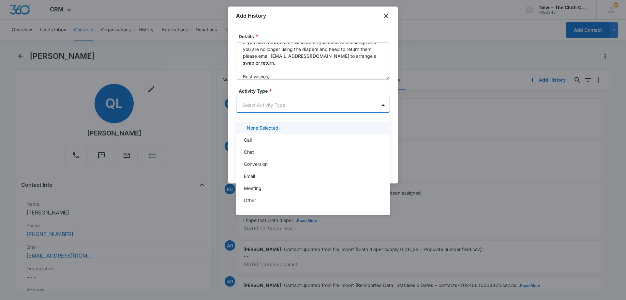
scroll to position [10, 0]
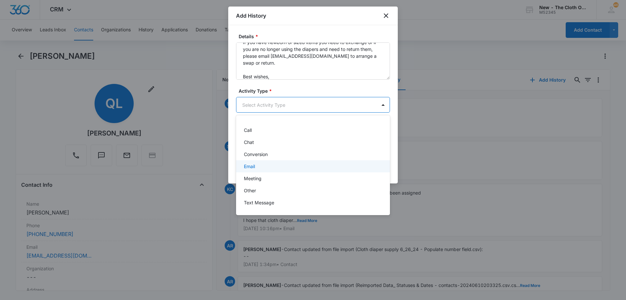
click at [264, 163] on div "Email" at bounding box center [312, 166] width 137 height 7
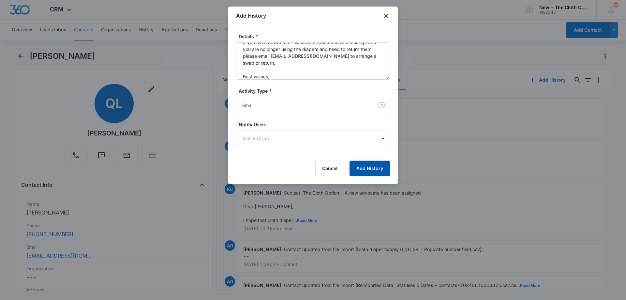
click at [379, 173] on button "Add History" at bounding box center [369, 168] width 40 height 16
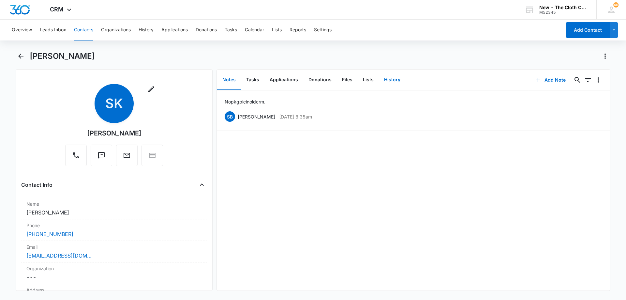
click at [388, 81] on button "History" at bounding box center [392, 80] width 27 height 20
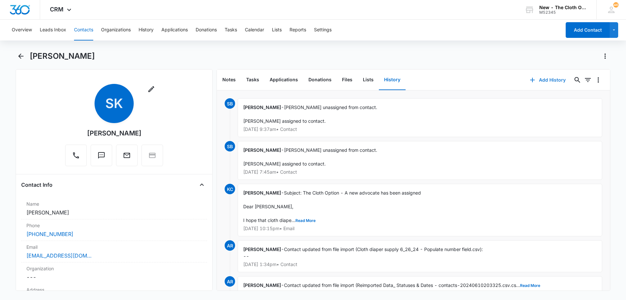
click at [546, 81] on button "Add History" at bounding box center [547, 80] width 49 height 16
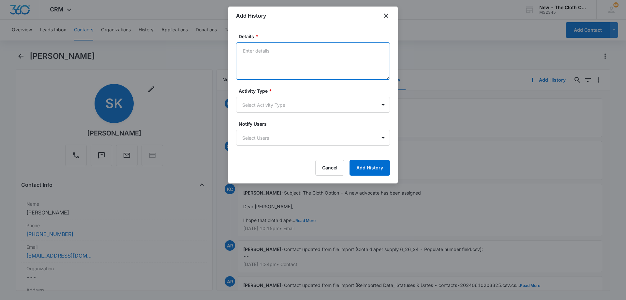
click at [293, 55] on textarea "Details *" at bounding box center [313, 60] width 154 height 37
paste textarea "Follow up email [DATE] Hello, I'm reaching out to see how cloth diapering is go…"
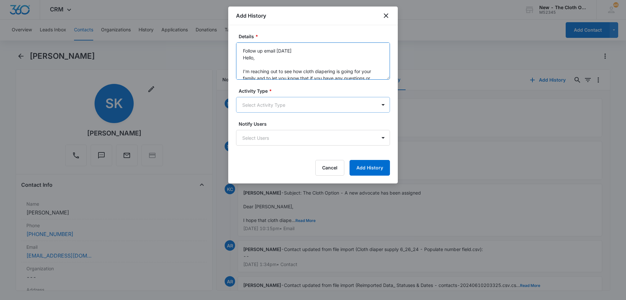
type textarea "Follow up email [DATE] Hello, I'm reaching out to see how cloth diapering is go…"
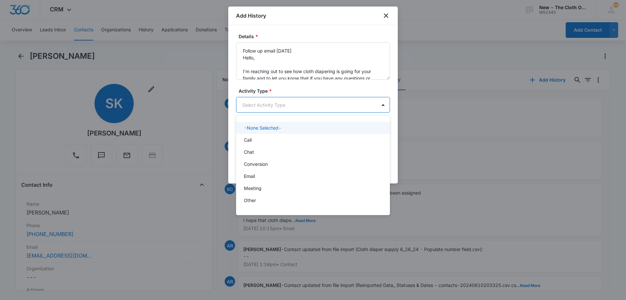
click at [280, 104] on body "CRM Apps Reputation Forms CRM Email Social Ads Intelligence Brand Settings AI A…" at bounding box center [313, 150] width 626 height 300
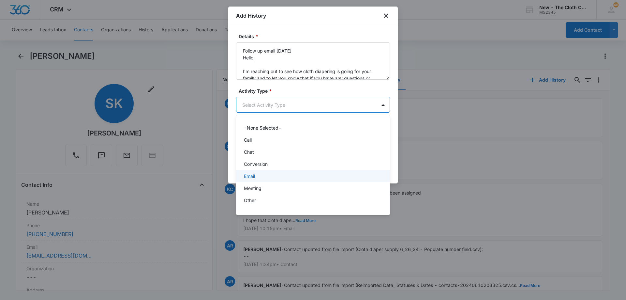
click at [260, 174] on div "Email" at bounding box center [312, 175] width 137 height 7
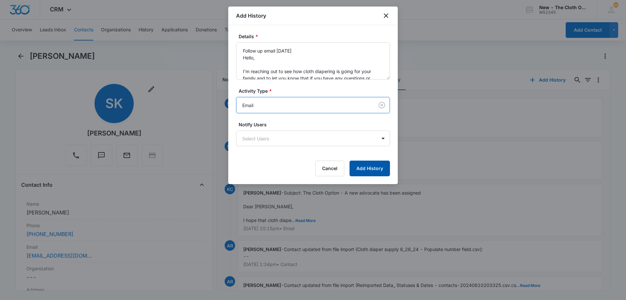
click at [371, 168] on button "Add History" at bounding box center [369, 168] width 40 height 16
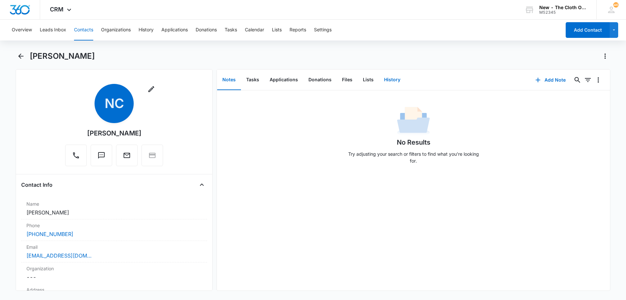
click at [387, 80] on button "History" at bounding box center [392, 80] width 27 height 20
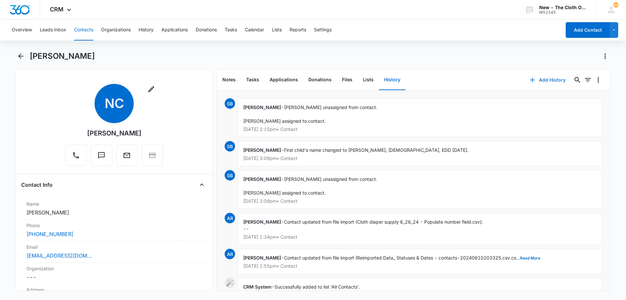
click at [545, 81] on button "Add History" at bounding box center [547, 80] width 49 height 16
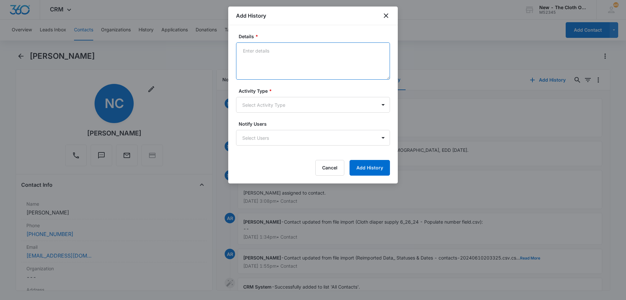
click at [316, 57] on textarea "Details *" at bounding box center [313, 60] width 154 height 37
paste textarea "Hello, I'm reaching out to see how cloth diapering is going for your family and…"
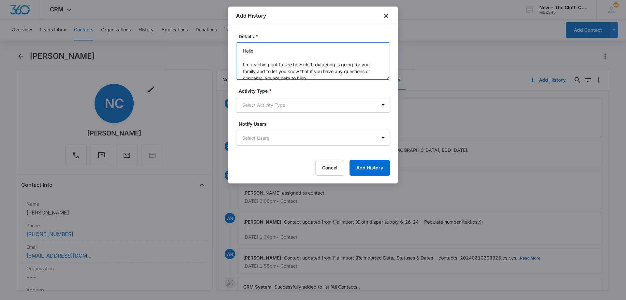
click at [244, 47] on textarea "Hello, I'm reaching out to see how cloth diapering is going for your family and…" at bounding box center [313, 60] width 154 height 37
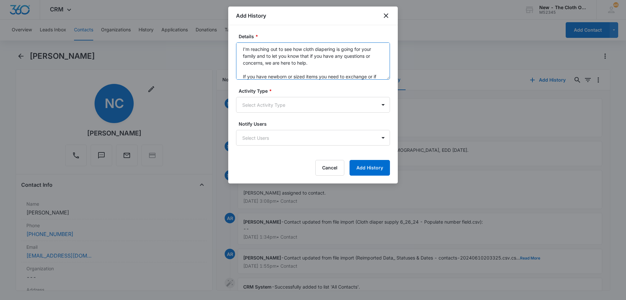
scroll to position [62, 0]
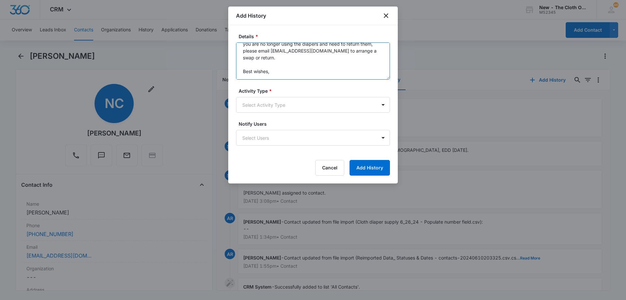
drag, startPoint x: 241, startPoint y: 50, endPoint x: 322, endPoint y: 81, distance: 86.9
click at [322, 81] on form "Details * Follow up email 10/15/25 Hello, I'm reaching out to see how cloth dia…" at bounding box center [313, 104] width 154 height 142
type textarea "Follow up email 10/15/25 Hello, I'm reaching out to see how cloth diapering is …"
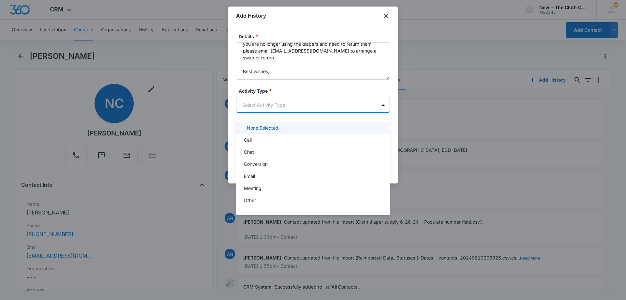
click at [295, 105] on body "CRM Apps Reputation Forms CRM Email Social Ads Intelligence Brand Settings AI A…" at bounding box center [313, 150] width 626 height 300
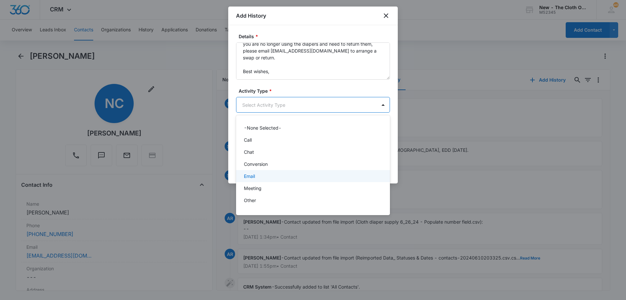
click at [280, 173] on div "Email" at bounding box center [312, 175] width 137 height 7
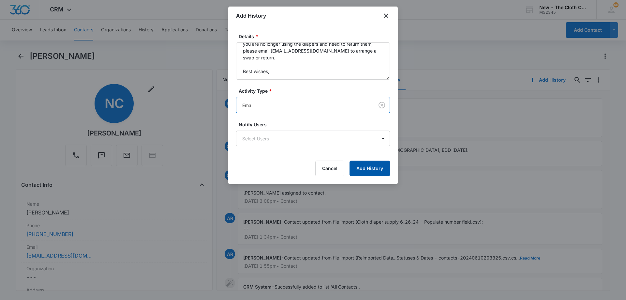
click at [372, 170] on button "Add History" at bounding box center [369, 168] width 40 height 16
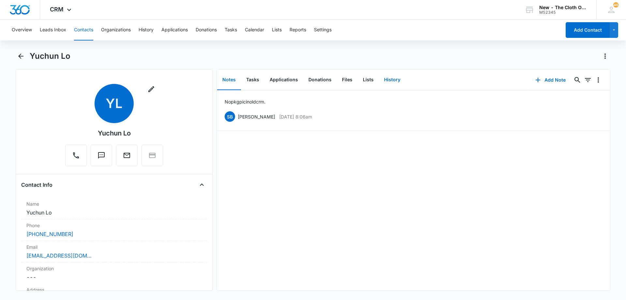
click at [384, 79] on button "History" at bounding box center [392, 80] width 27 height 20
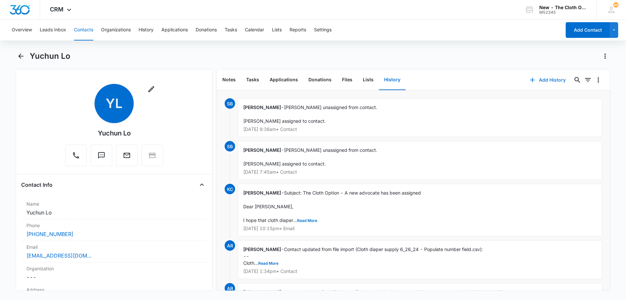
click at [539, 77] on button "Add History" at bounding box center [547, 80] width 49 height 16
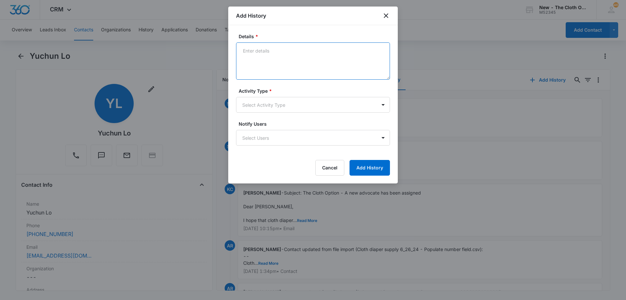
click at [308, 68] on textarea "Details *" at bounding box center [313, 60] width 154 height 37
paste textarea "Hello, I'm reaching out to see how cloth diapering is going for your family and…"
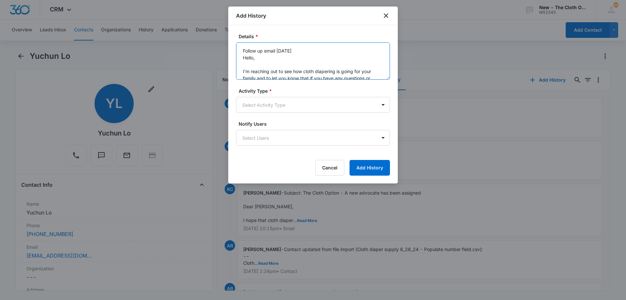
scroll to position [56, 0]
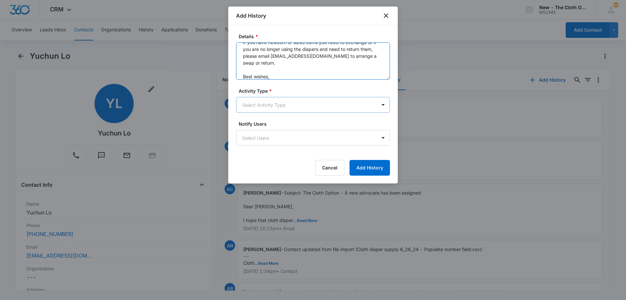
type textarea "Follow up email 10/15/25 Hello, I'm reaching out to see how cloth diapering is …"
click at [281, 109] on body "CRM Apps Reputation Forms CRM Email Social Ads Intelligence Brand Settings AI A…" at bounding box center [313, 150] width 626 height 300
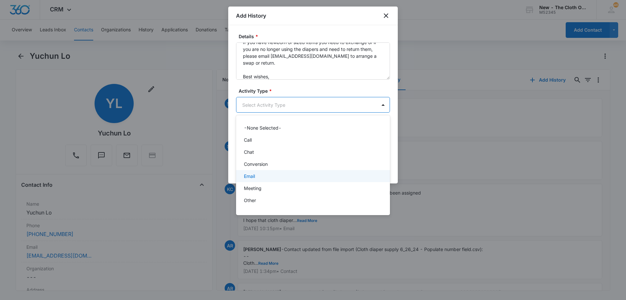
click at [260, 173] on div "Email" at bounding box center [312, 175] width 137 height 7
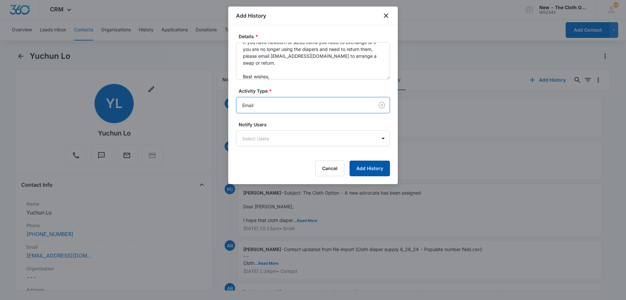
click at [364, 170] on button "Add History" at bounding box center [369, 168] width 40 height 16
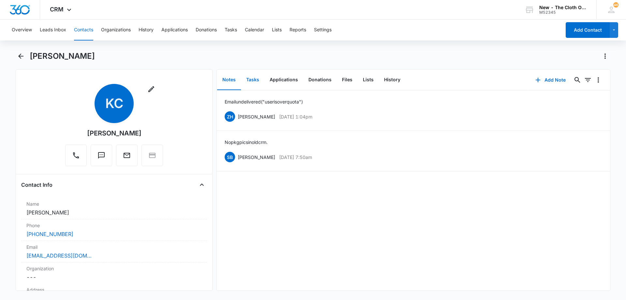
click at [254, 79] on button "Tasks" at bounding box center [252, 80] width 23 height 20
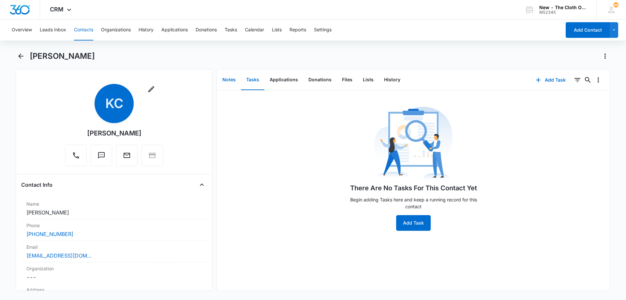
click at [221, 81] on button "Notes" at bounding box center [229, 80] width 24 height 20
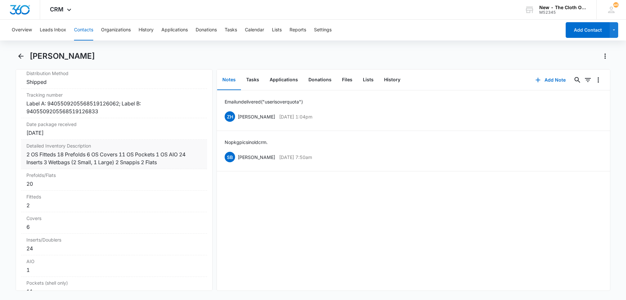
scroll to position [1630, 0]
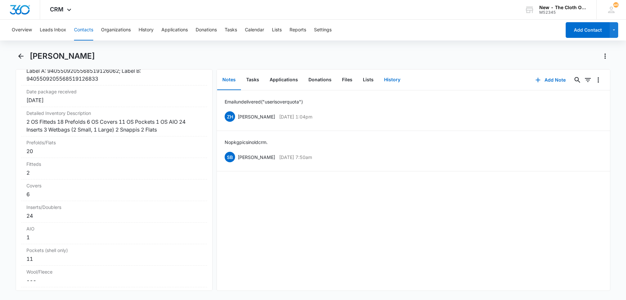
click at [386, 78] on button "History" at bounding box center [392, 80] width 27 height 20
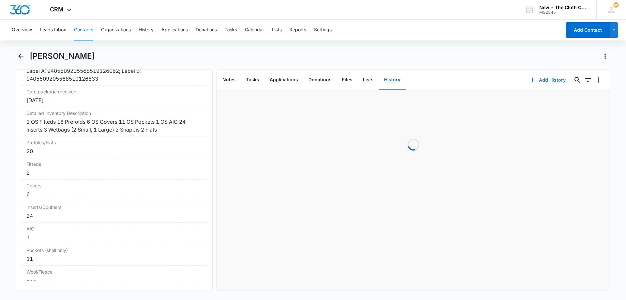
click at [539, 81] on button "Add History" at bounding box center [547, 80] width 49 height 16
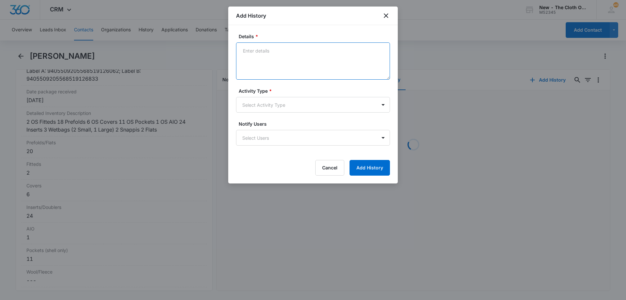
click at [294, 61] on textarea "Details *" at bounding box center [313, 60] width 154 height 37
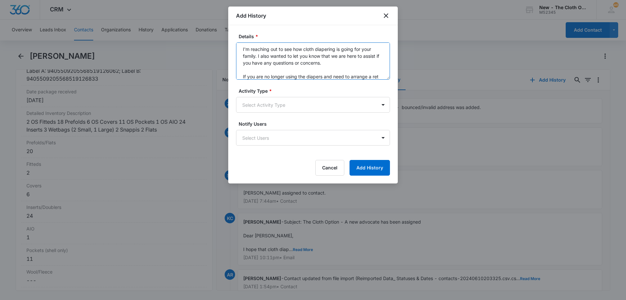
scroll to position [29, 0]
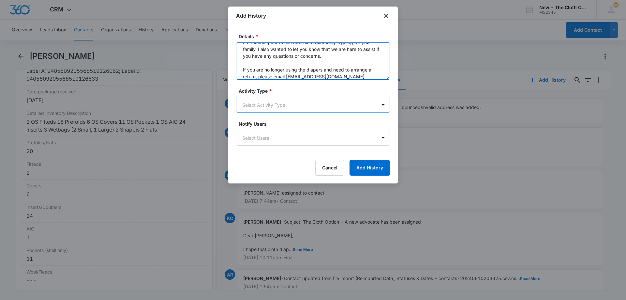
type textarea "Follow up text [DATE] Hi [PERSON_NAME]! This is Cheyenne with The Cloth Option.…"
click at [285, 102] on body "CRM Apps Reputation Forms CRM Email Social Ads Intelligence Brand Settings AI A…" at bounding box center [313, 150] width 626 height 300
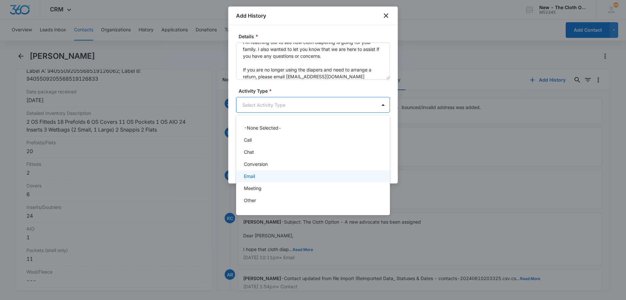
scroll to position [10, 0]
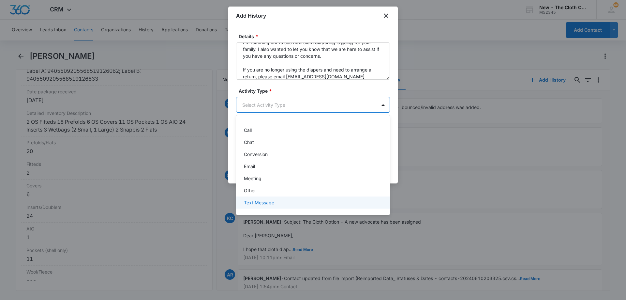
click at [274, 206] on div "Text Message" at bounding box center [313, 202] width 154 height 12
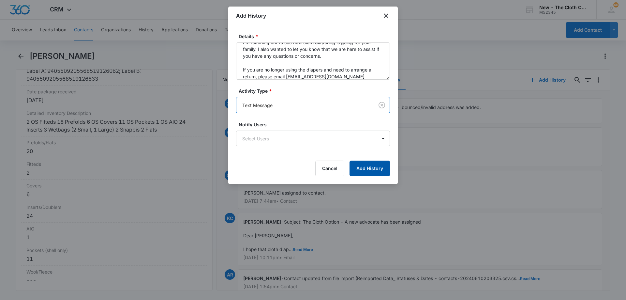
click at [373, 167] on button "Add History" at bounding box center [369, 168] width 40 height 16
